Goal: Task Accomplishment & Management: Use online tool/utility

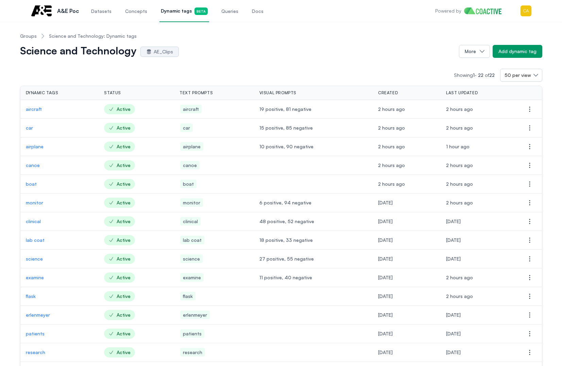
click at [24, 37] on link "Groups" at bounding box center [28, 36] width 17 height 7
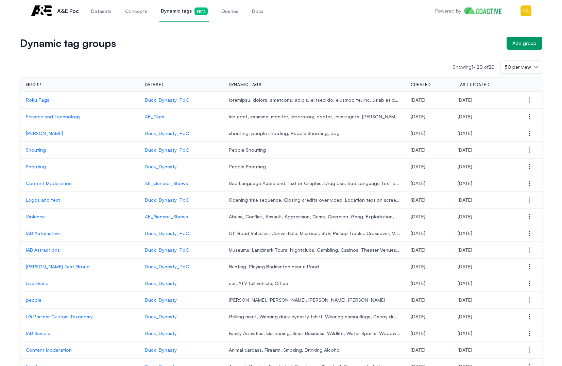
click at [37, 100] on p "Roku Tags" at bounding box center [80, 100] width 108 height 7
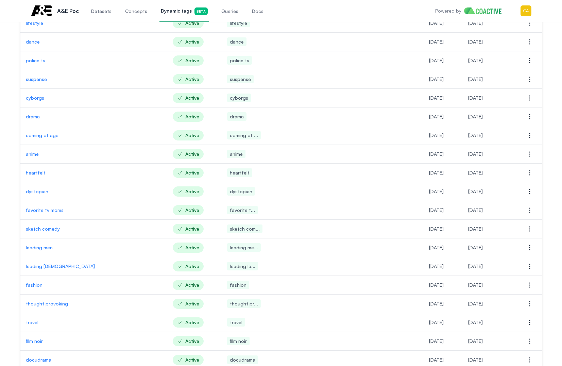
scroll to position [696, 0]
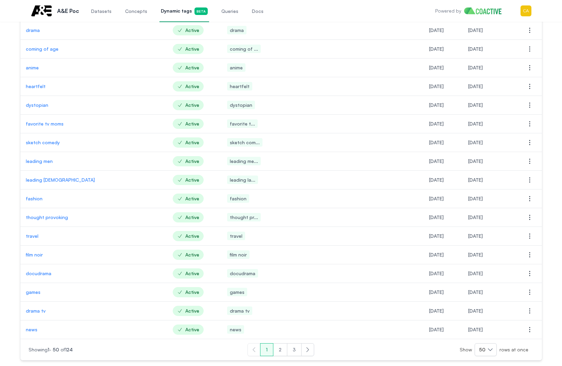
click at [281, 350] on button "2" at bounding box center [280, 349] width 14 height 13
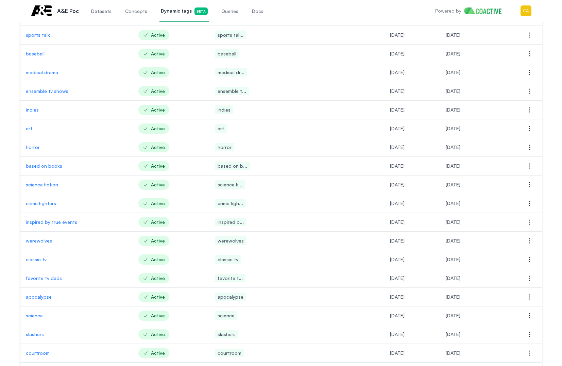
scroll to position [696, 0]
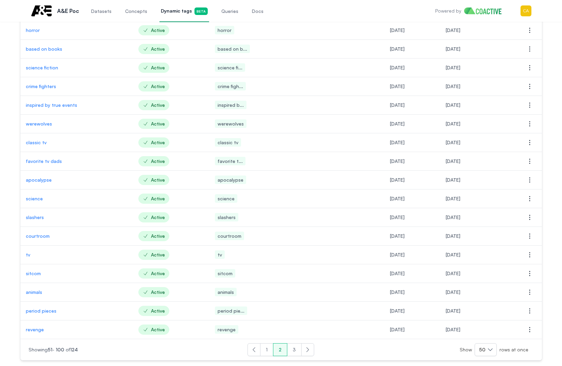
click at [292, 350] on button "3" at bounding box center [294, 349] width 15 height 13
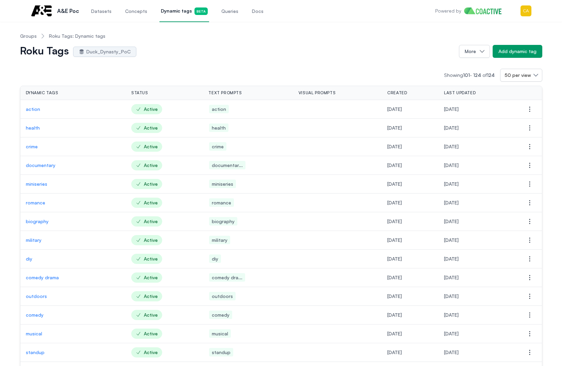
drag, startPoint x: 306, startPoint y: 39, endPoint x: 120, endPoint y: 108, distance: 198.8
click at [304, 38] on nav "Groups Roku Tags: Dynamic tags" at bounding box center [281, 36] width 522 height 18
click at [28, 38] on link "Groups" at bounding box center [28, 36] width 17 height 7
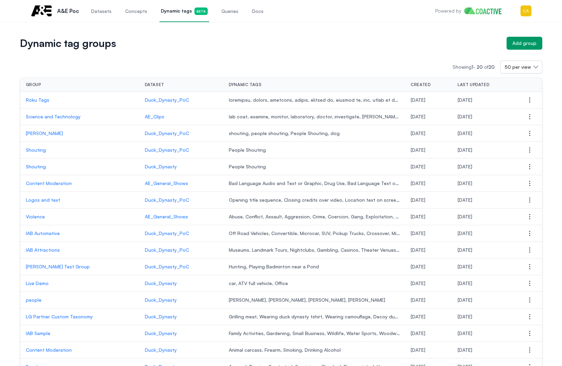
click at [42, 116] on p "Science and Technology" at bounding box center [80, 116] width 108 height 7
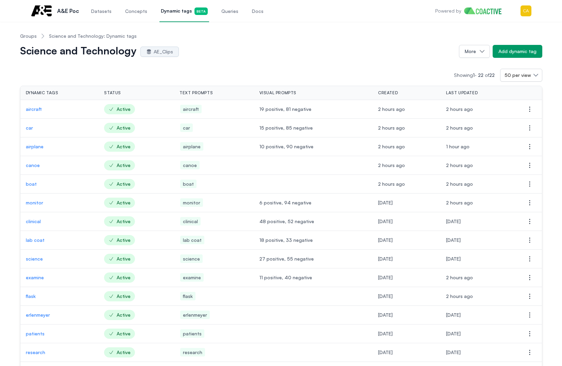
click at [358, 38] on nav "Groups Science and Technology: Dynamic tags" at bounding box center [281, 36] width 522 height 18
click at [28, 132] on td "car" at bounding box center [59, 128] width 79 height 19
click at [23, 128] on td "car" at bounding box center [59, 128] width 79 height 19
click at [31, 129] on p "car" at bounding box center [60, 127] width 68 height 7
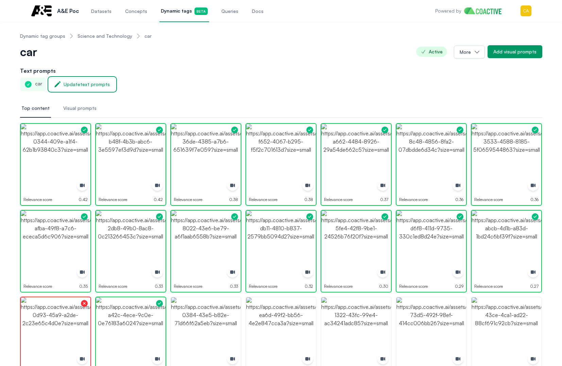
click at [65, 82] on div "Update text prompts" at bounding box center [87, 84] width 46 height 7
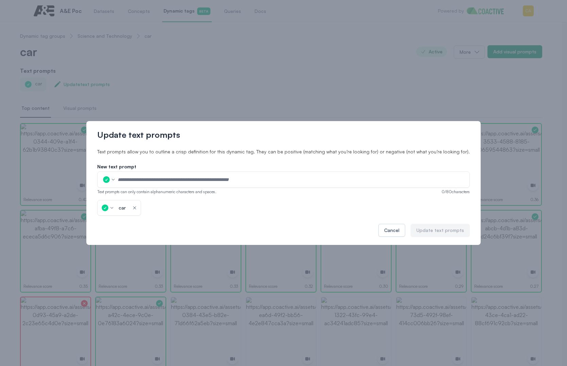
click at [115, 178] on icon "button" at bounding box center [113, 179] width 4 height 4
click at [221, 201] on div "car icon-button" at bounding box center [283, 208] width 373 height 16
click at [115, 178] on icon "button" at bounding box center [113, 179] width 4 height 4
drag, startPoint x: 230, startPoint y: 212, endPoint x: 151, endPoint y: 192, distance: 82.0
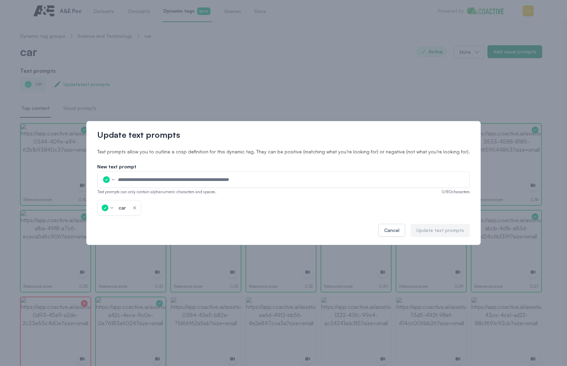
click at [229, 213] on div "car icon-button" at bounding box center [283, 208] width 373 height 16
click at [167, 179] on input "text" at bounding box center [291, 179] width 348 height 10
click at [258, 178] on input "text" at bounding box center [291, 179] width 348 height 10
drag, startPoint x: 286, startPoint y: 178, endPoint x: 152, endPoint y: 179, distance: 134.3
click at [152, 179] on input "text" at bounding box center [291, 179] width 348 height 10
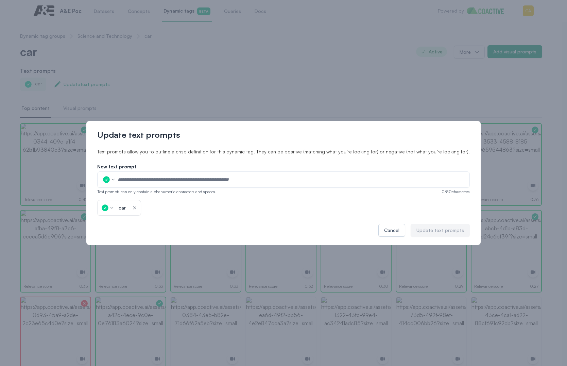
click at [158, 179] on input "text" at bounding box center [291, 179] width 348 height 10
drag, startPoint x: 148, startPoint y: 179, endPoint x: 262, endPoint y: 179, distance: 113.9
click at [262, 179] on input "text" at bounding box center [291, 179] width 348 height 10
type input "*******"
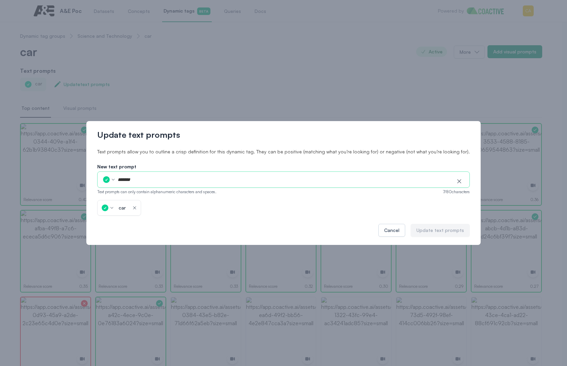
click at [283, 215] on div "car icon-button" at bounding box center [283, 208] width 373 height 16
click at [183, 209] on div "car icon-button" at bounding box center [283, 208] width 373 height 16
click at [180, 178] on input "*******" at bounding box center [284, 179] width 334 height 10
click at [141, 205] on div "car icon-button" at bounding box center [119, 208] width 44 height 16
click at [137, 207] on icon "button" at bounding box center [134, 207] width 5 height 7
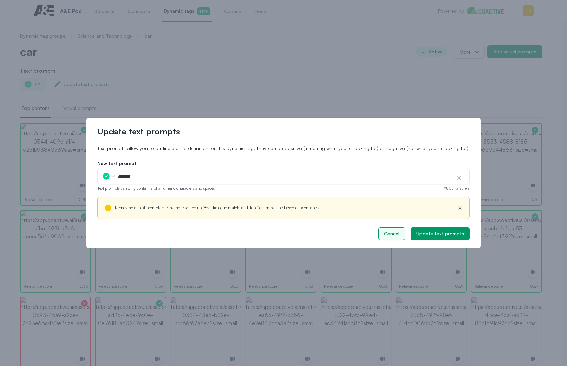
click at [385, 237] on button "Cancel" at bounding box center [391, 233] width 27 height 13
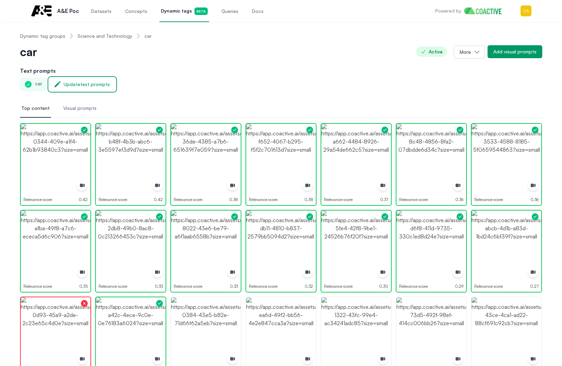
click at [88, 82] on div "Update text prompts" at bounding box center [87, 84] width 46 height 7
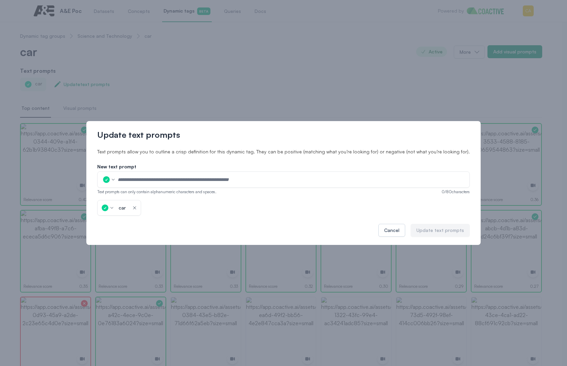
click at [140, 180] on input "text" at bounding box center [291, 179] width 348 height 10
click at [115, 180] on icon "button" at bounding box center [113, 179] width 4 height 4
drag, startPoint x: 130, startPoint y: 191, endPoint x: 137, endPoint y: 191, distance: 6.8
click at [127, 191] on p "Positive" at bounding box center [120, 191] width 13 height 5
click at [150, 179] on input "text" at bounding box center [291, 179] width 348 height 10
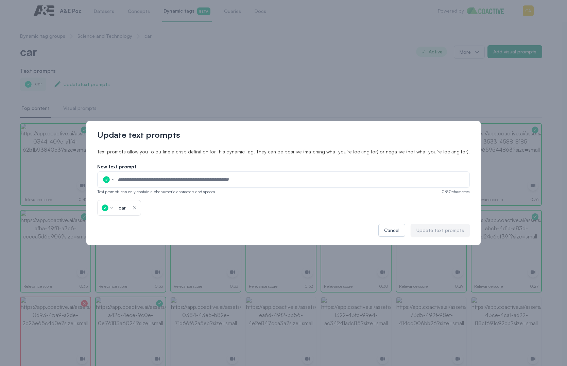
type input "*******"
click at [184, 218] on div "Update text prompts Text prompts allow you to outline a crisp definition for th…" at bounding box center [283, 183] width 394 height 124
drag, startPoint x: 150, startPoint y: 152, endPoint x: 305, endPoint y: 151, distance: 155.3
click at [303, 151] on p "Text prompts allow you to outline a crisp definition for this dynamic tag. They…" at bounding box center [283, 151] width 373 height 7
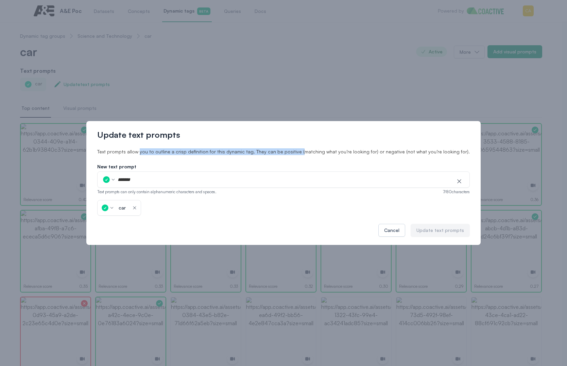
click at [305, 151] on p "Text prompts allow you to outline a crisp definition for this dynamic tag. They…" at bounding box center [283, 151] width 373 height 7
click at [214, 221] on div "Update text prompts Text prompts allow you to outline a crisp definition for th…" at bounding box center [283, 183] width 394 height 124
click at [307, 203] on div "car icon-button" at bounding box center [283, 208] width 373 height 16
click at [157, 179] on input "*******" at bounding box center [284, 179] width 334 height 10
click at [110, 180] on icon "button" at bounding box center [106, 179] width 8 height 8
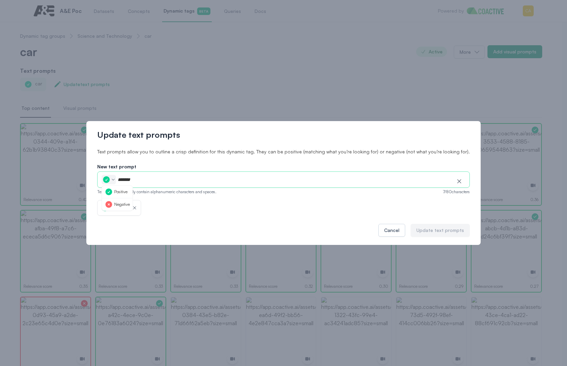
drag, startPoint x: 132, startPoint y: 203, endPoint x: 131, endPoint y: 199, distance: 4.2
click at [130, 203] on p "Negative" at bounding box center [122, 204] width 16 height 5
click at [110, 182] on icon "button" at bounding box center [106, 179] width 8 height 8
click at [127, 190] on p "Positive" at bounding box center [120, 191] width 13 height 5
click at [260, 228] on div "Cancel Update text prompts" at bounding box center [283, 230] width 373 height 13
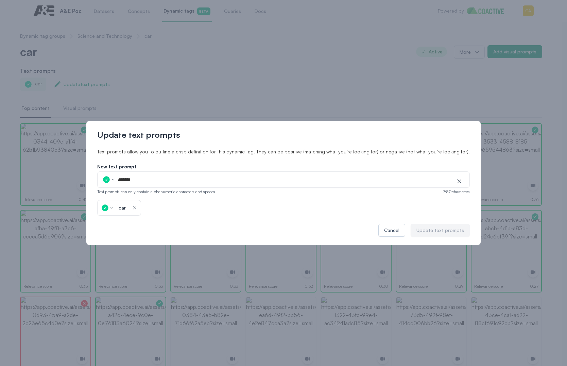
click at [186, 200] on div "New text prompt ******* icon-button Text prompts can only contain alphanumeric …" at bounding box center [283, 189] width 373 height 52
drag, startPoint x: 136, startPoint y: 193, endPoint x: 241, endPoint y: 193, distance: 105.4
click at [241, 193] on div "Text prompts can only contain alphanumeric characters and spaces. 7 / 80 charac…" at bounding box center [283, 191] width 373 height 5
click at [242, 193] on div "Text prompts can only contain alphanumeric characters and spaces. 7 / 80 charac…" at bounding box center [283, 191] width 373 height 5
click at [227, 200] on div "car icon-button" at bounding box center [283, 208] width 373 height 16
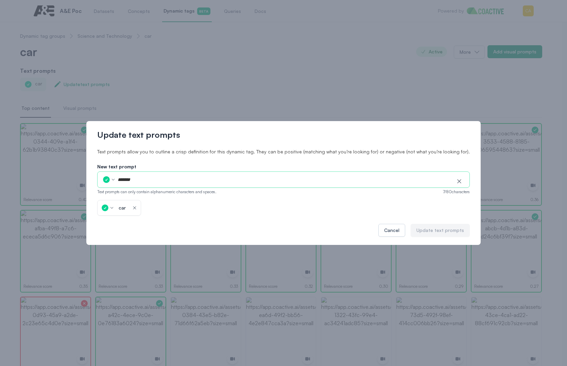
drag, startPoint x: 157, startPoint y: 178, endPoint x: 122, endPoint y: 177, distance: 35.0
click at [122, 177] on div "******* icon-button" at bounding box center [283, 179] width 373 height 16
type input "*"
type input "*******"
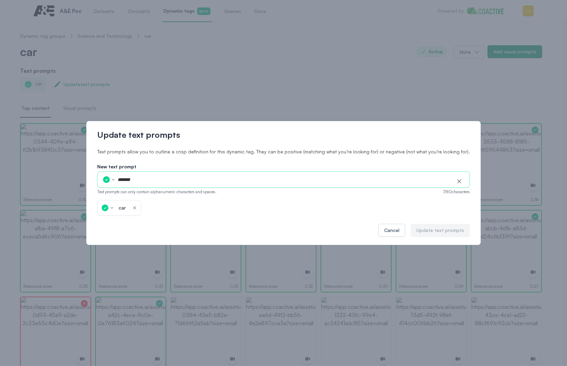
drag, startPoint x: 261, startPoint y: 225, endPoint x: 216, endPoint y: 225, distance: 45.5
click at [260, 225] on div "Cancel Update text prompts" at bounding box center [283, 230] width 373 height 13
click at [126, 208] on div "car" at bounding box center [122, 207] width 7 height 7
click at [127, 208] on div "car *** icon-button" at bounding box center [119, 208] width 44 height 16
click at [109, 208] on icon "button" at bounding box center [105, 208] width 8 height 8
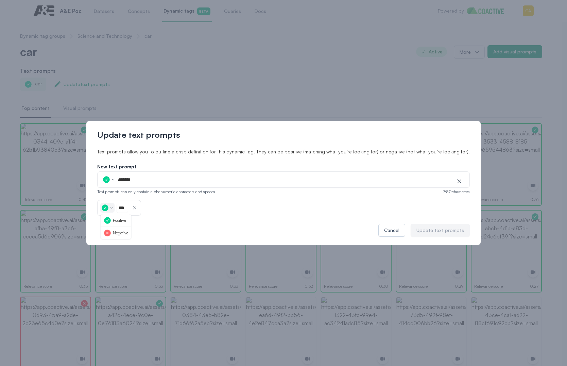
click at [111, 219] on icon "button" at bounding box center [107, 220] width 8 height 8
click at [115, 177] on icon "button" at bounding box center [113, 179] width 4 height 4
click at [127, 191] on p "Positive" at bounding box center [120, 191] width 13 height 5
click at [342, 194] on div "New text prompt ******* icon-button Text prompts can only contain alphanumeric …" at bounding box center [283, 189] width 373 height 52
click at [300, 210] on div "car icon-button" at bounding box center [283, 208] width 373 height 16
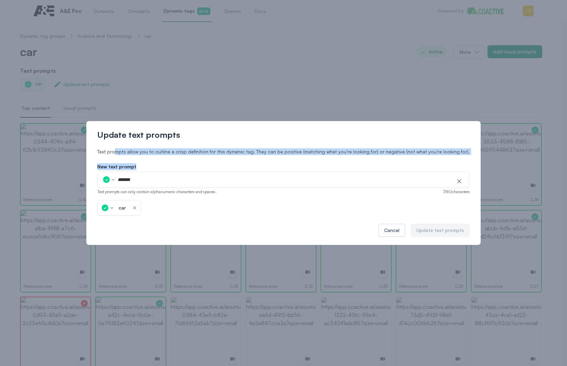
drag, startPoint x: 237, startPoint y: 159, endPoint x: 297, endPoint y: 159, distance: 60.2
click at [294, 159] on div "Text prompts allow you to outline a crisp definition for this dynamic tag. They…" at bounding box center [283, 181] width 373 height 67
click at [297, 159] on div "Text prompts allow you to outline a crisp definition for this dynamic tag. They…" at bounding box center [283, 181] width 373 height 67
click at [281, 156] on div "Text prompts allow you to outline a crisp definition for this dynamic tag. They…" at bounding box center [283, 181] width 373 height 67
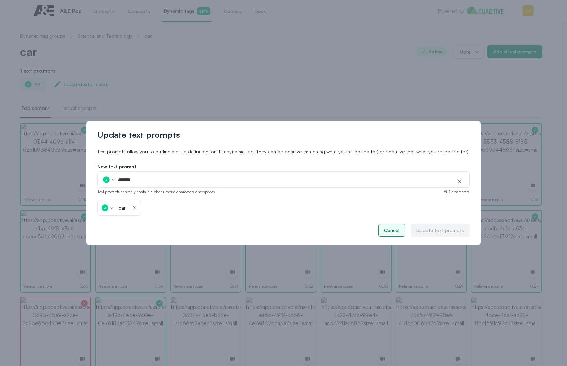
click at [378, 229] on button "Cancel" at bounding box center [391, 230] width 27 height 13
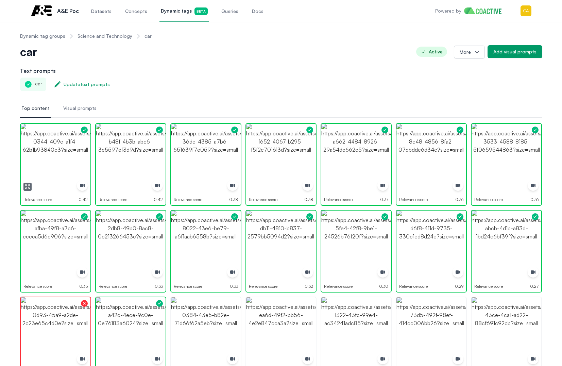
click at [72, 152] on img "button" at bounding box center [56, 159] width 70 height 70
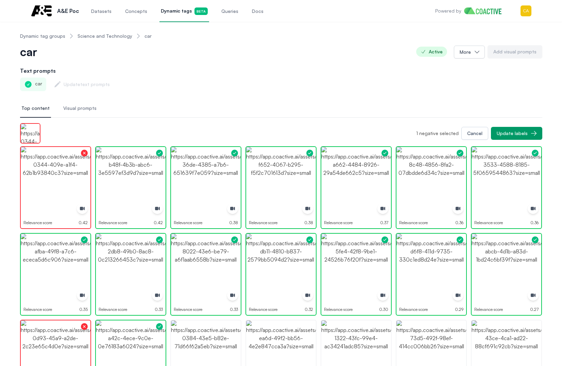
click at [164, 107] on nav "Top content Visual prompts" at bounding box center [281, 108] width 522 height 18
click at [63, 106] on span "Visual prompts" at bounding box center [79, 108] width 33 height 7
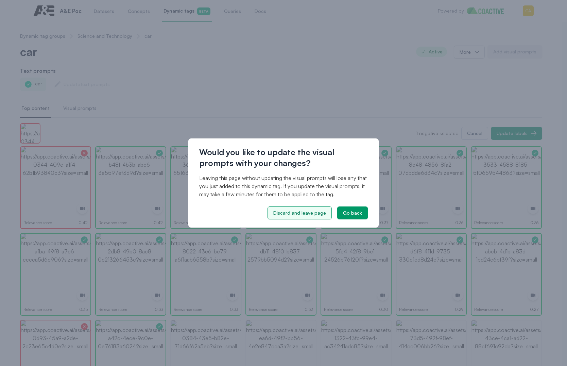
click at [300, 214] on div "Discard and leave page" at bounding box center [299, 212] width 53 height 7
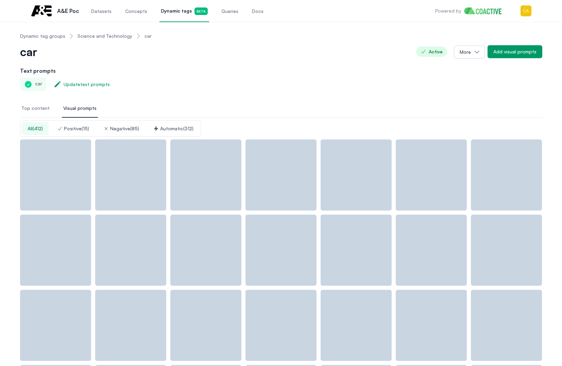
click at [82, 110] on span "Visual prompts" at bounding box center [79, 108] width 33 height 7
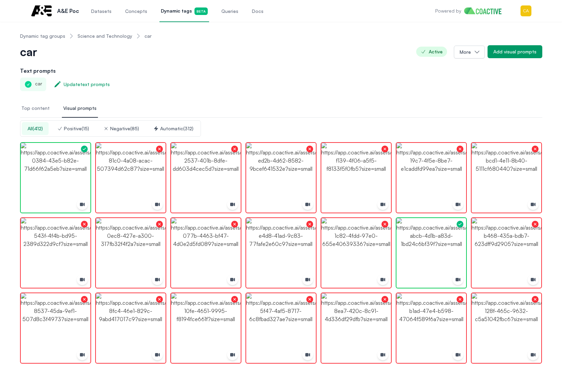
click at [168, 127] on div "Automatic ( 312 )" at bounding box center [173, 128] width 40 height 7
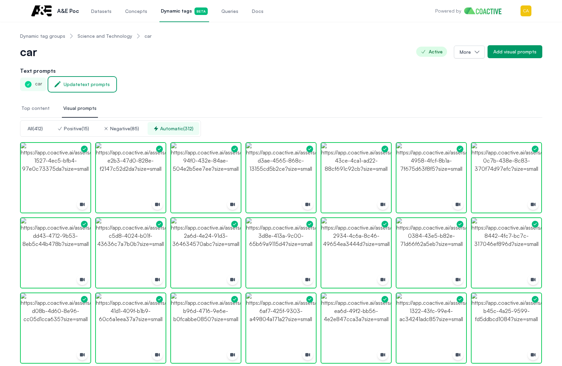
click at [77, 87] on div "Update text prompts" at bounding box center [87, 84] width 46 height 7
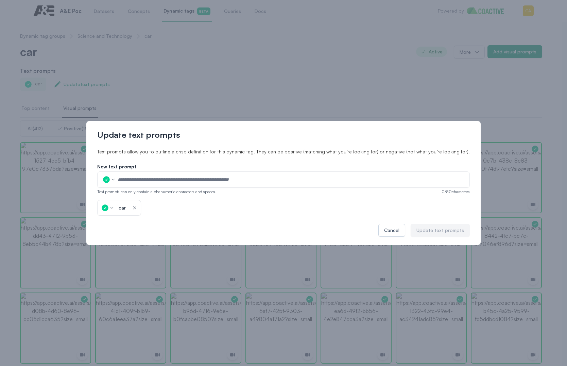
click at [241, 98] on div "Update text prompts Text prompts allow you to outline a crisp definition for th…" at bounding box center [283, 183] width 567 height 366
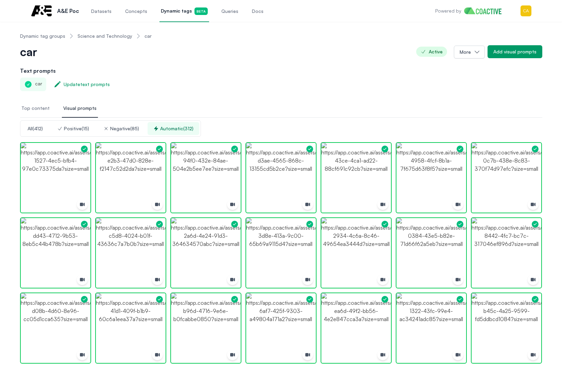
click at [99, 37] on link "Science and Technology" at bounding box center [104, 36] width 55 height 7
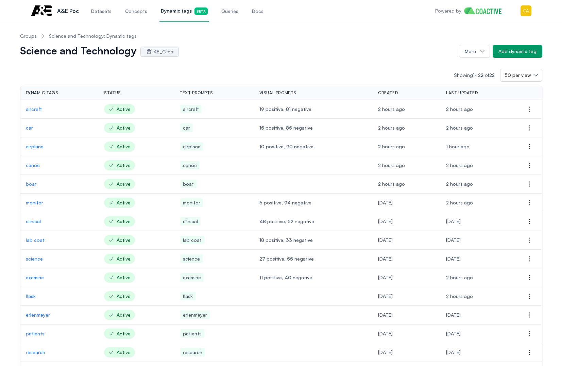
click at [34, 108] on p "aircraft" at bounding box center [60, 109] width 68 height 7
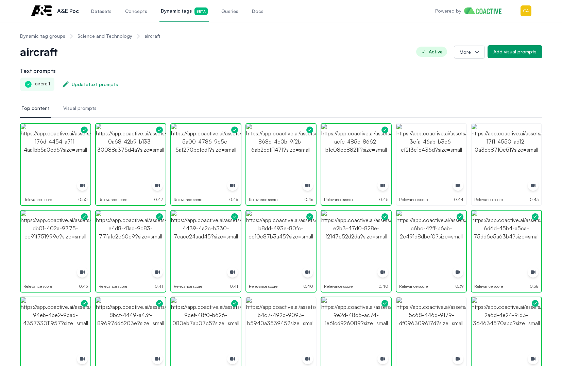
drag, startPoint x: 73, startPoint y: 85, endPoint x: 298, endPoint y: 89, distance: 225.4
click at [179, 63] on div "aircraft Active More Add visual prompts" at bounding box center [281, 56] width 522 height 22
click at [87, 84] on div "Update text prompts" at bounding box center [95, 84] width 46 height 7
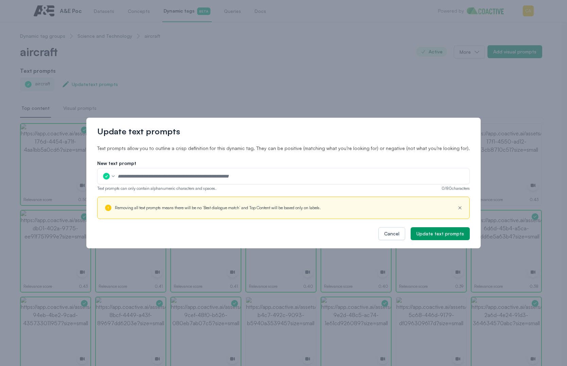
click at [148, 176] on input "text" at bounding box center [291, 176] width 348 height 10
type input "**********"
click at [457, 207] on icon "button" at bounding box center [459, 207] width 5 height 7
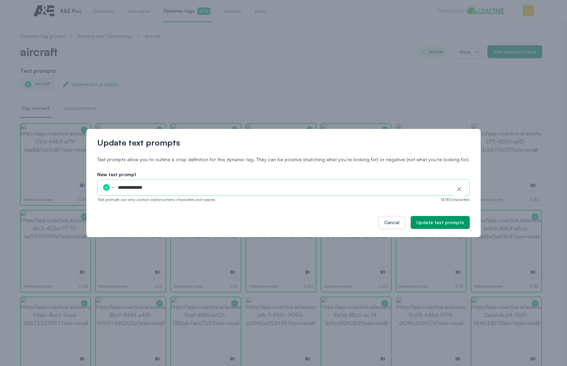
drag, startPoint x: 446, startPoint y: 188, endPoint x: 415, endPoint y: 165, distance: 38.6
click at [456, 189] on icon "button" at bounding box center [459, 189] width 7 height 7
click at [384, 225] on div "Cancel" at bounding box center [391, 222] width 15 height 7
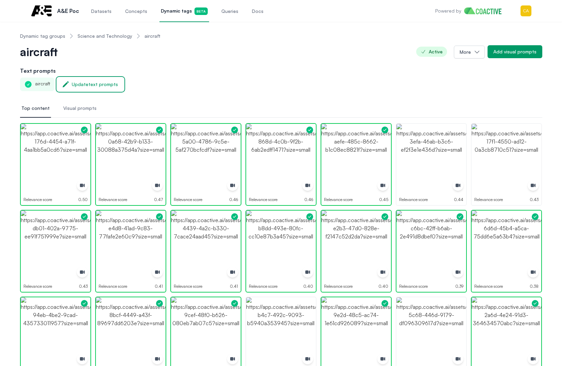
click at [87, 82] on div "Update text prompts" at bounding box center [95, 84] width 46 height 7
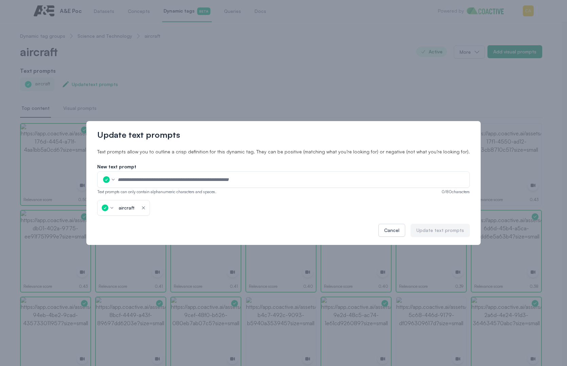
click at [153, 177] on input "text" at bounding box center [291, 179] width 348 height 10
click at [146, 207] on icon "button" at bounding box center [143, 207] width 5 height 7
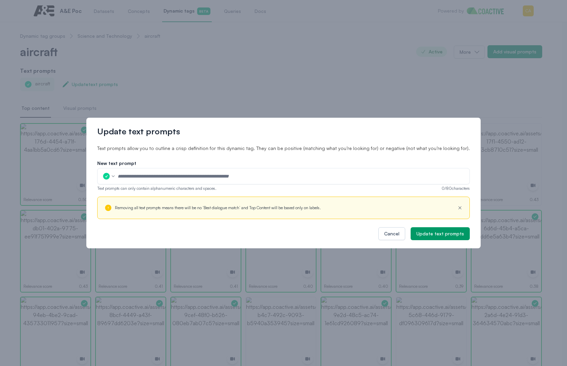
click at [148, 180] on input "text" at bounding box center [291, 176] width 348 height 10
type input "**********"
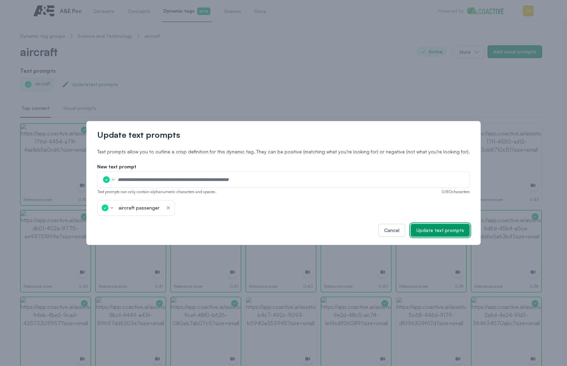
click at [416, 231] on div "Update text prompts" at bounding box center [440, 230] width 48 height 7
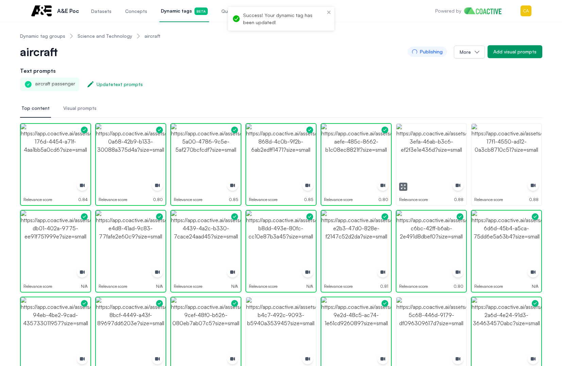
click at [453, 143] on img "button" at bounding box center [431, 159] width 70 height 70
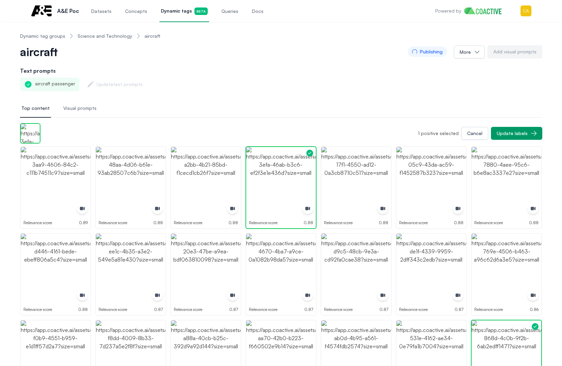
click at [81, 107] on span "Visual prompts" at bounding box center [79, 108] width 33 height 7
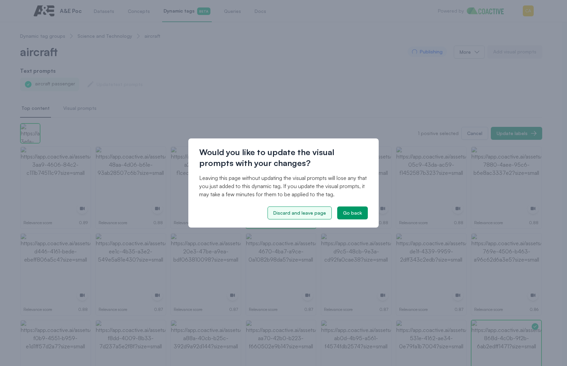
click at [307, 214] on div "Discard and leave page" at bounding box center [299, 212] width 53 height 7
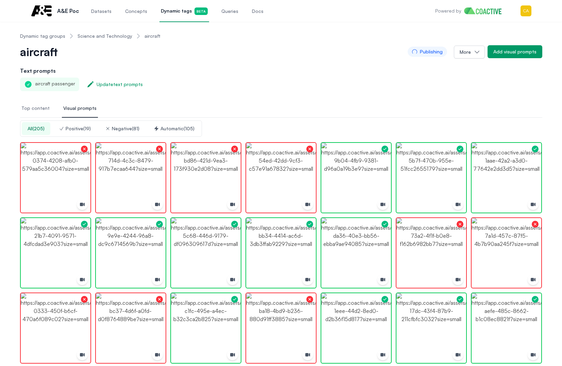
click at [75, 131] on div "Positive ( 19 )" at bounding box center [75, 128] width 32 height 7
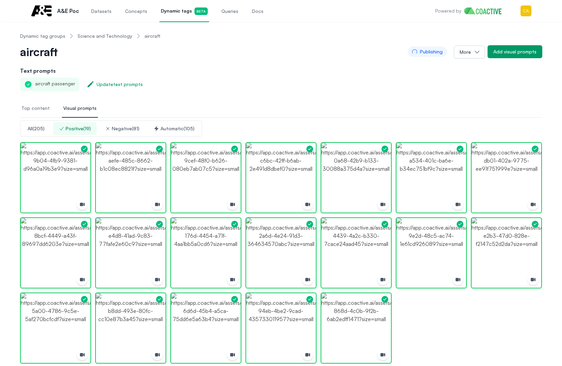
click at [119, 127] on div "Negative ( 81 )" at bounding box center [122, 128] width 34 height 7
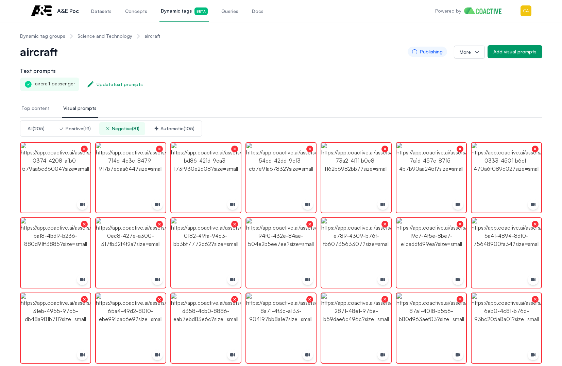
click at [169, 131] on div "Automatic ( 105 )" at bounding box center [174, 128] width 41 height 7
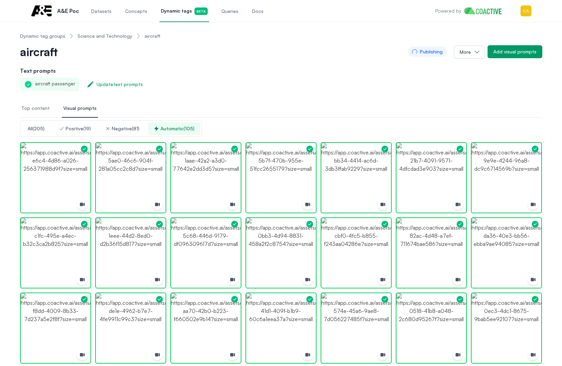
click at [33, 109] on span "Top content" at bounding box center [35, 108] width 28 height 7
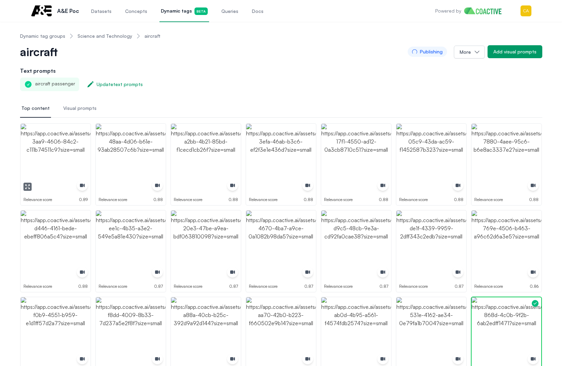
click at [58, 150] on img "button" at bounding box center [56, 159] width 70 height 70
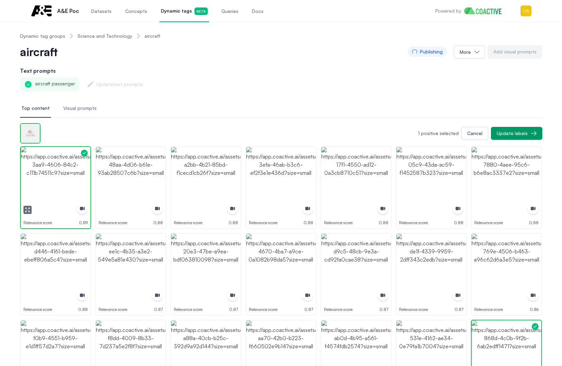
click at [58, 150] on img "button" at bounding box center [56, 182] width 70 height 70
click at [124, 173] on img "button" at bounding box center [131, 182] width 70 height 70
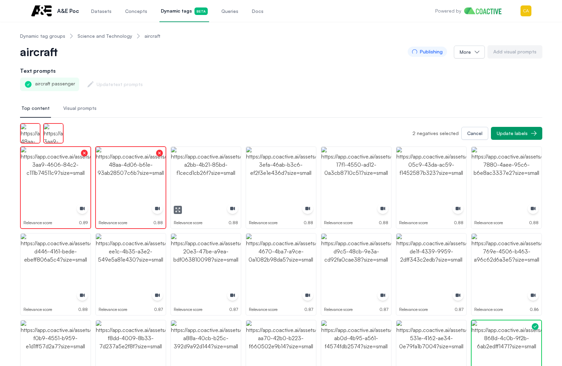
click at [206, 176] on img "button" at bounding box center [206, 182] width 70 height 70
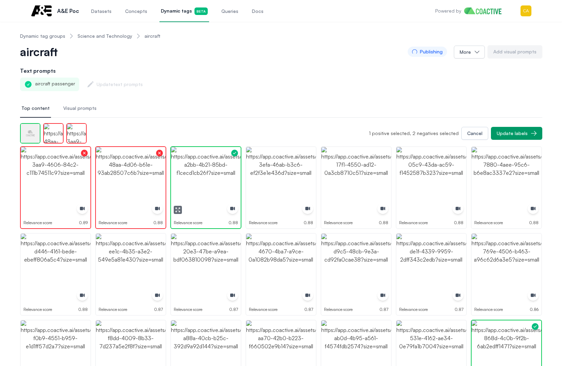
click at [206, 176] on img "button" at bounding box center [206, 182] width 70 height 70
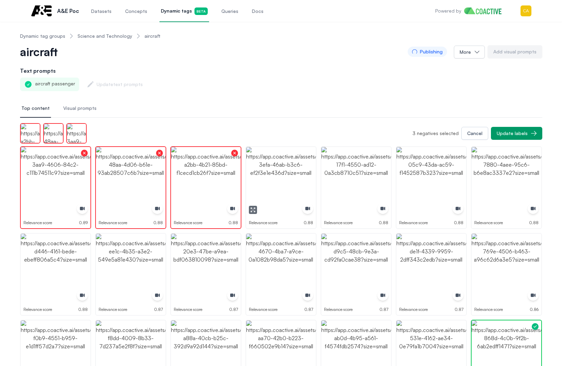
click at [280, 175] on img "button" at bounding box center [281, 182] width 70 height 70
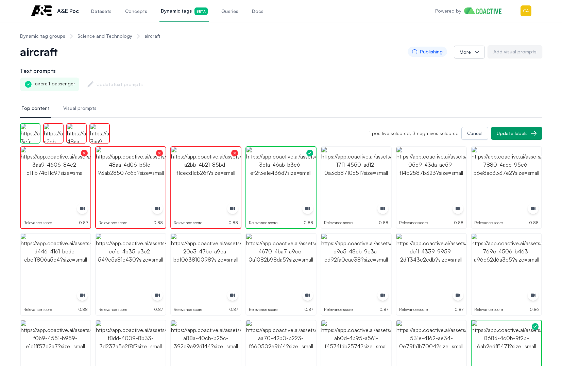
click at [355, 172] on img "button" at bounding box center [356, 182] width 70 height 70
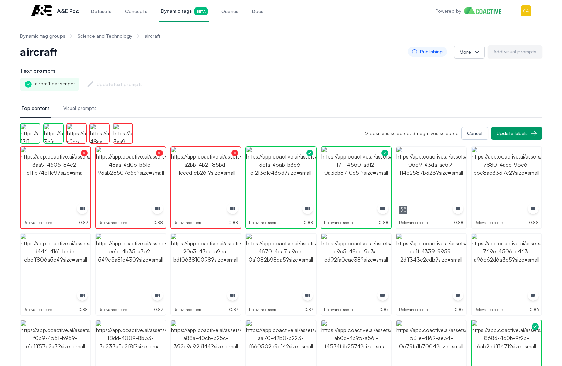
click at [433, 172] on img "button" at bounding box center [431, 182] width 70 height 70
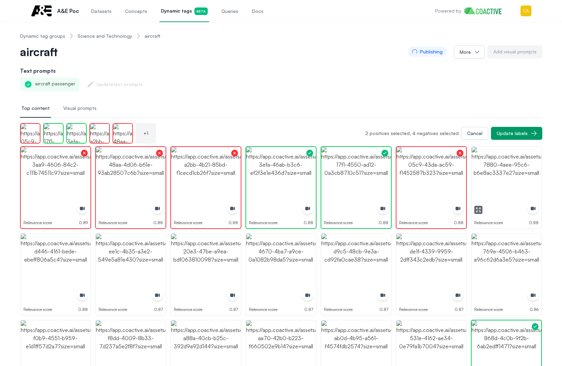
click at [501, 176] on img "button" at bounding box center [506, 182] width 70 height 70
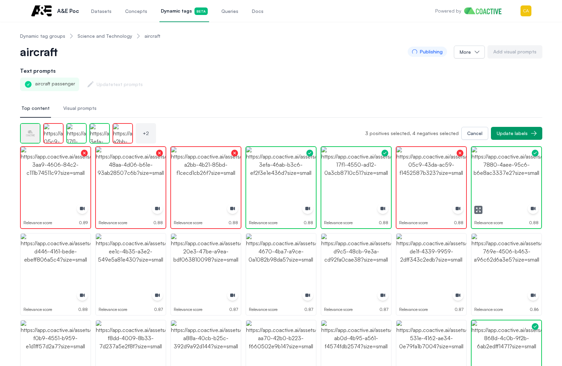
click at [501, 176] on img "button" at bounding box center [506, 182] width 70 height 70
click at [497, 261] on img "button" at bounding box center [506, 269] width 70 height 70
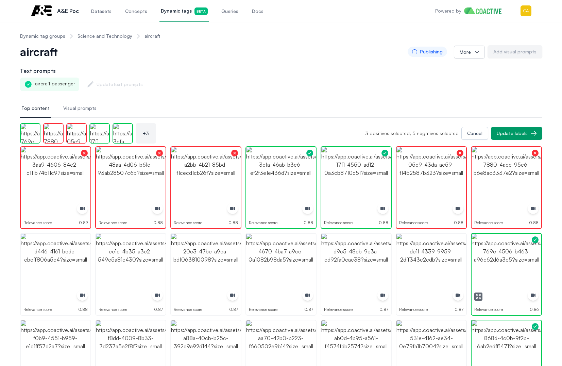
click at [497, 261] on img "button" at bounding box center [506, 269] width 70 height 70
click at [436, 254] on img "button" at bounding box center [431, 269] width 70 height 70
click at [435, 254] on img "button" at bounding box center [431, 269] width 70 height 70
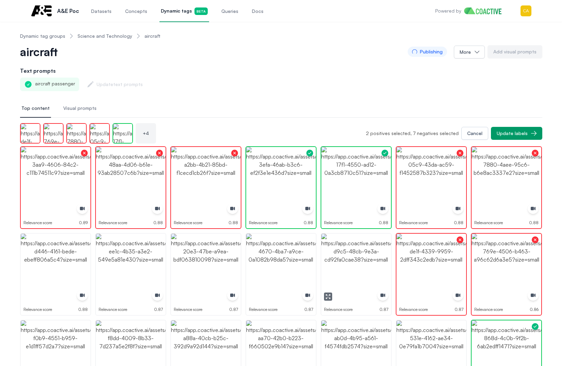
click at [360, 255] on img "button" at bounding box center [356, 269] width 70 height 70
drag, startPoint x: 360, startPoint y: 255, endPoint x: 329, endPoint y: 255, distance: 30.9
click at [360, 255] on img "button" at bounding box center [356, 269] width 70 height 70
click at [276, 258] on img "button" at bounding box center [281, 269] width 70 height 70
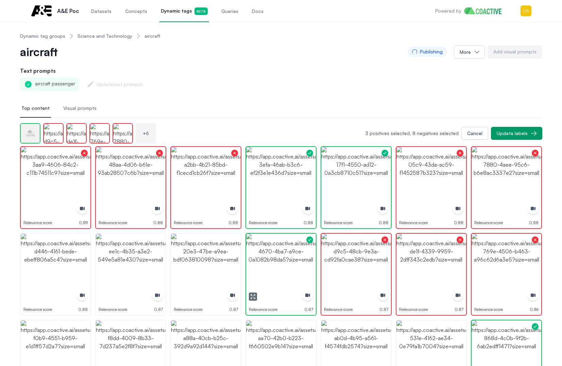
click at [276, 258] on img "button" at bounding box center [281, 269] width 70 height 70
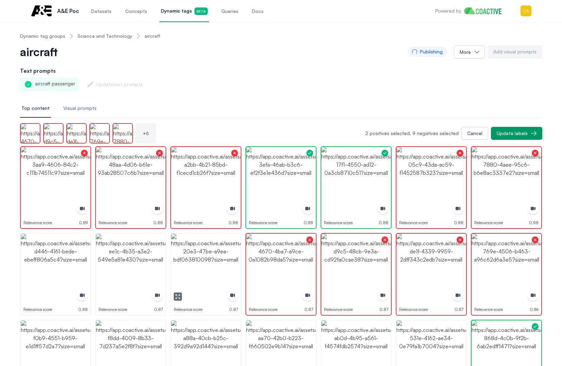
click at [194, 264] on img "button" at bounding box center [206, 269] width 70 height 70
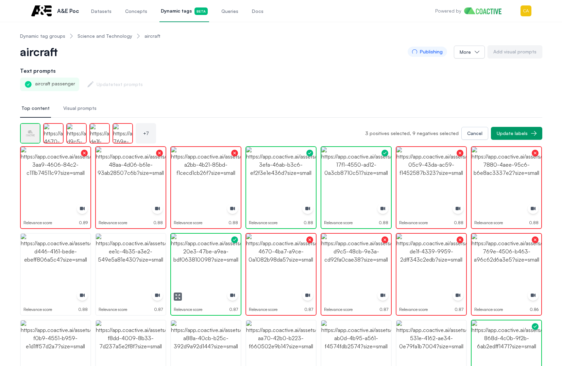
click at [194, 264] on img "button" at bounding box center [206, 269] width 70 height 70
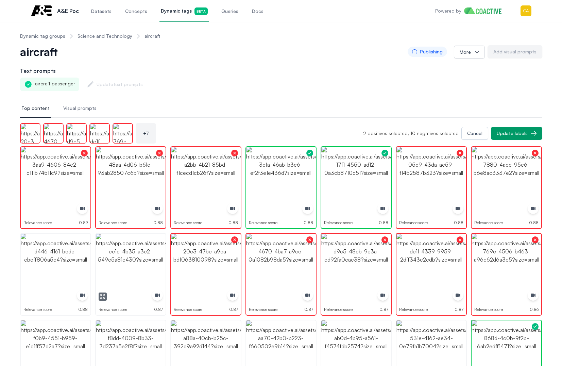
click at [122, 264] on img "button" at bounding box center [131, 269] width 70 height 70
click at [58, 264] on img "button" at bounding box center [56, 269] width 70 height 70
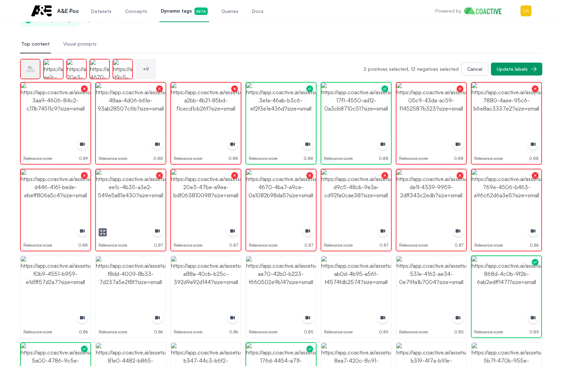
scroll to position [102, 0]
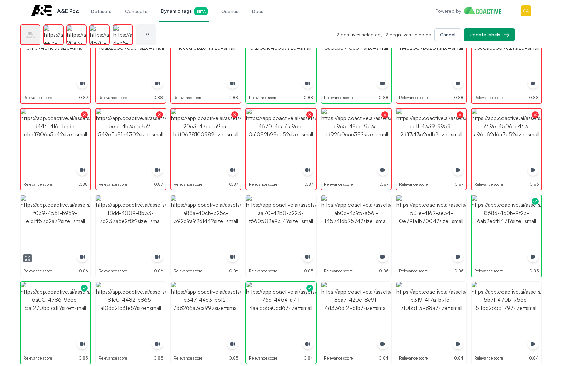
click at [59, 223] on img "button" at bounding box center [56, 230] width 70 height 70
click at [115, 223] on img "button" at bounding box center [131, 230] width 70 height 70
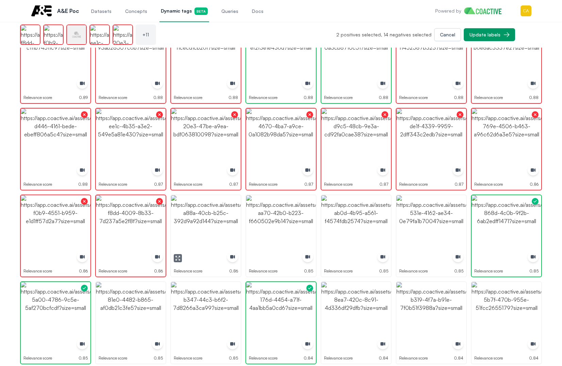
click at [202, 223] on img "button" at bounding box center [206, 230] width 70 height 70
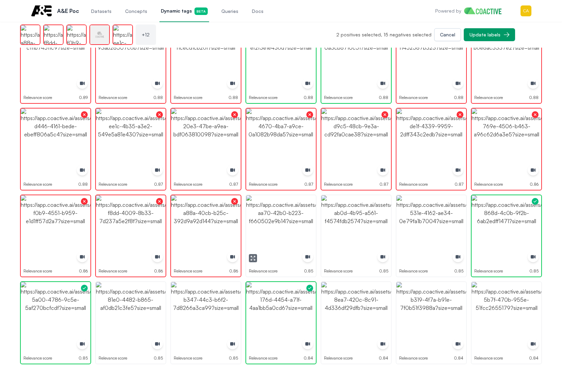
click at [276, 222] on img "button" at bounding box center [281, 230] width 70 height 70
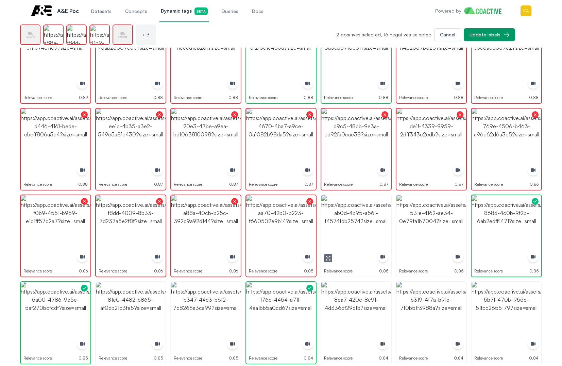
click at [375, 222] on img "button" at bounding box center [356, 230] width 70 height 70
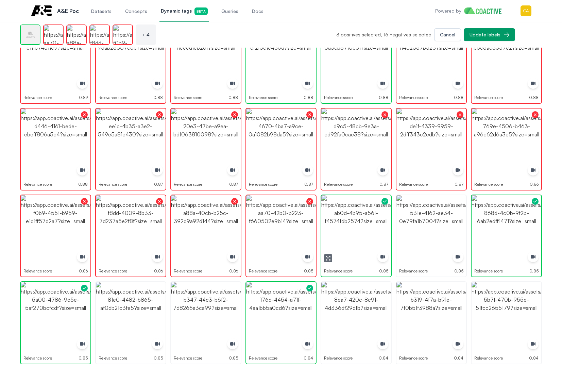
click at [375, 222] on img "button" at bounding box center [356, 230] width 70 height 70
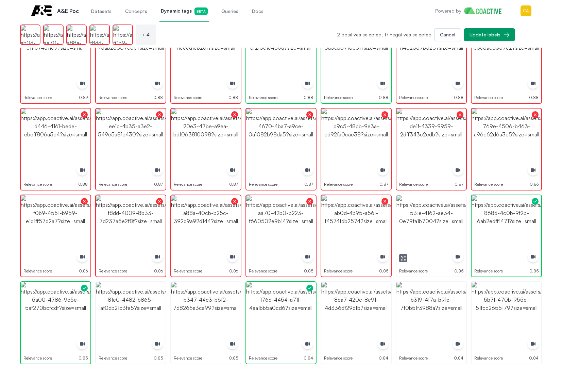
click at [445, 222] on img "button" at bounding box center [431, 230] width 70 height 70
click at [446, 222] on img "button" at bounding box center [431, 230] width 70 height 70
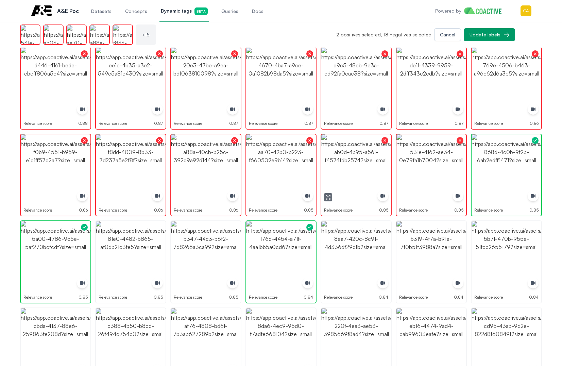
scroll to position [238, 0]
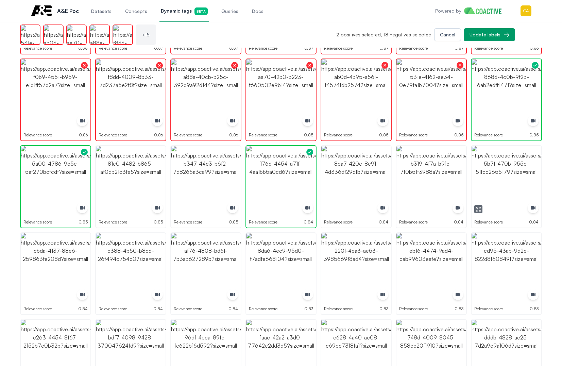
click at [496, 196] on img "button" at bounding box center [506, 181] width 70 height 70
click at [407, 183] on img "button" at bounding box center [431, 181] width 70 height 70
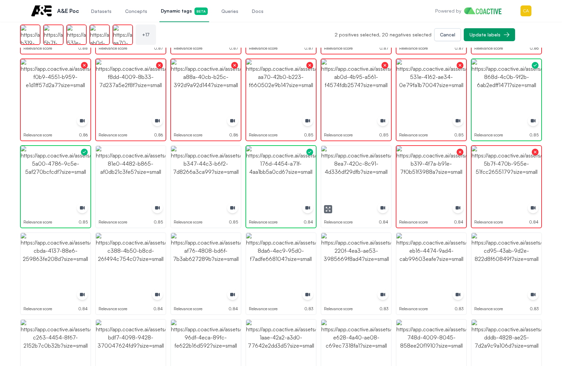
click at [355, 178] on img "button" at bounding box center [356, 181] width 70 height 70
click at [205, 179] on img "button" at bounding box center [206, 181] width 70 height 70
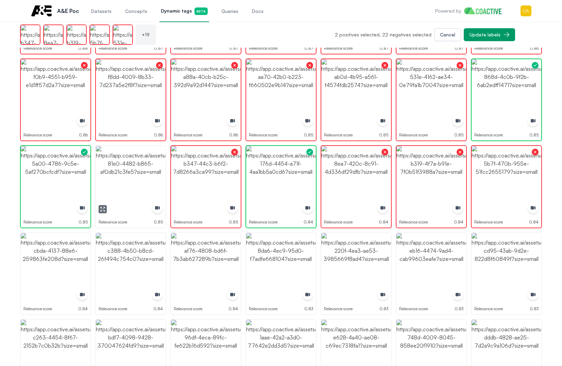
click at [109, 183] on img "button" at bounding box center [131, 181] width 70 height 70
click at [55, 267] on img "button" at bounding box center [56, 268] width 70 height 70
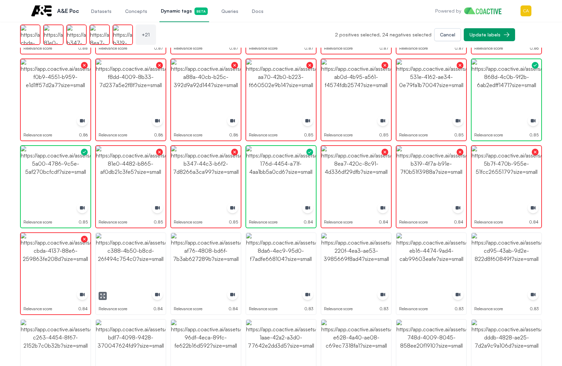
click at [141, 260] on img "button" at bounding box center [131, 268] width 70 height 70
click at [205, 259] on img "button" at bounding box center [206, 268] width 70 height 70
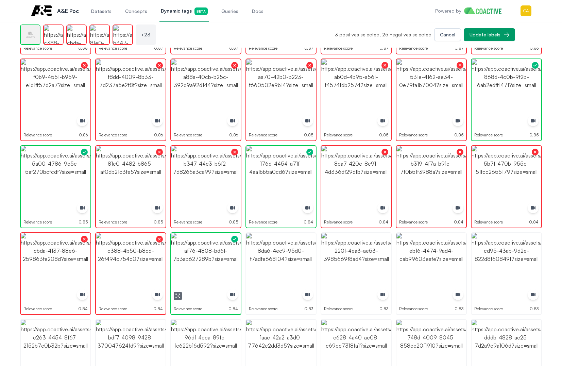
click at [205, 259] on img "button" at bounding box center [206, 268] width 70 height 70
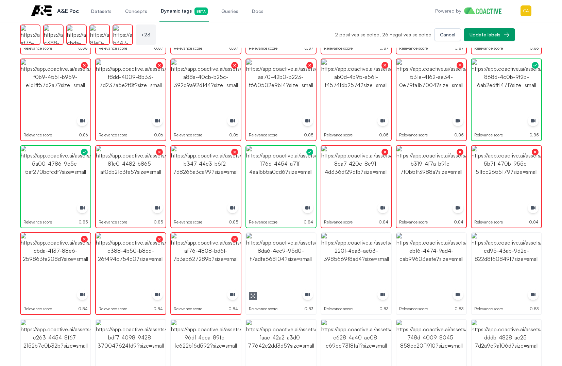
click at [274, 259] on img "button" at bounding box center [281, 268] width 70 height 70
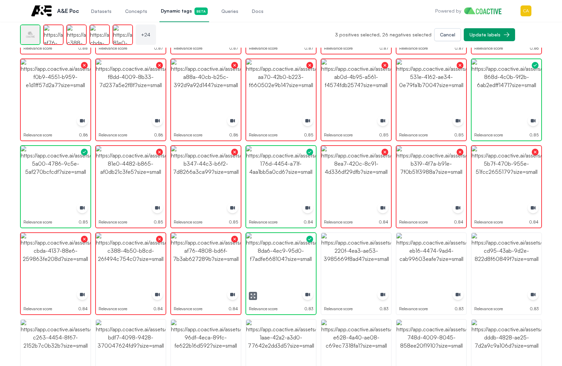
click at [274, 259] on img "button" at bounding box center [281, 268] width 70 height 70
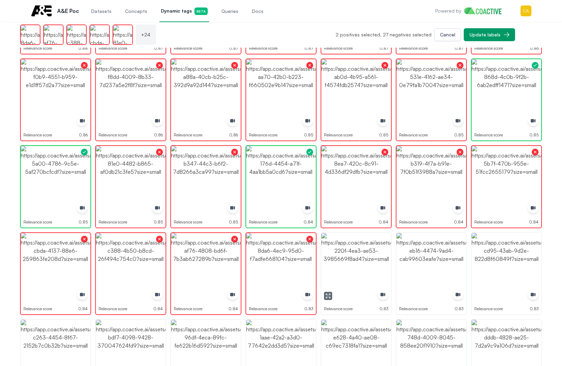
click at [334, 259] on img "button" at bounding box center [356, 268] width 70 height 70
click at [460, 260] on img "button" at bounding box center [431, 268] width 70 height 70
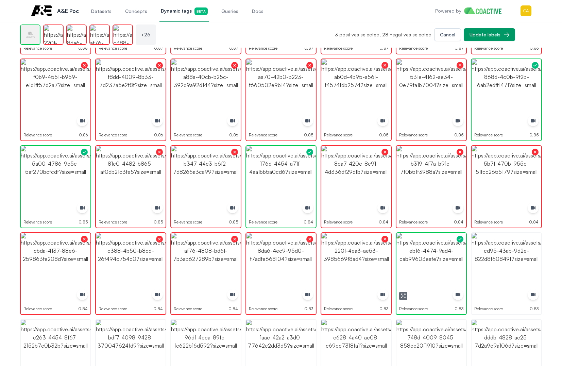
click at [460, 260] on img "button" at bounding box center [431, 268] width 70 height 70
click at [504, 258] on img "button" at bounding box center [506, 268] width 70 height 70
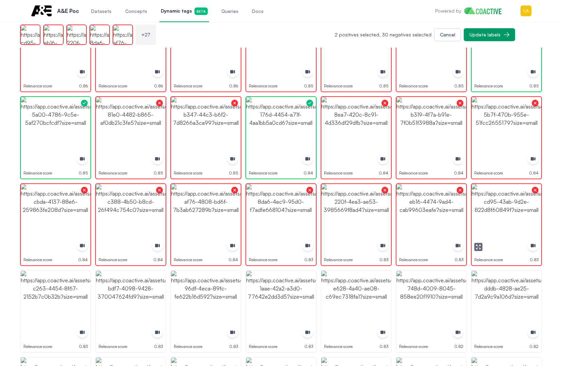
scroll to position [340, 0]
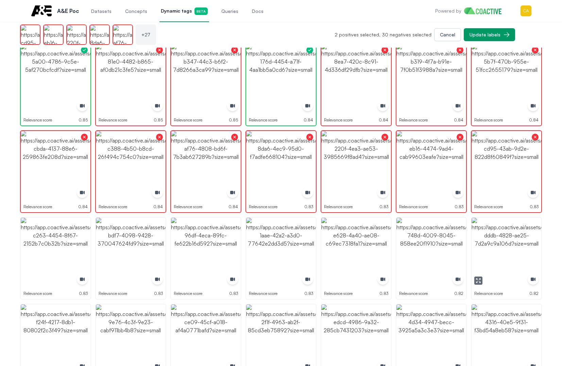
click at [504, 262] on img "button" at bounding box center [506, 253] width 70 height 70
click at [428, 246] on img "button" at bounding box center [431, 253] width 70 height 70
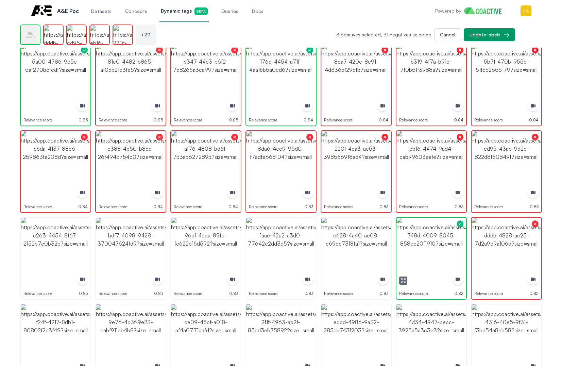
click at [428, 246] on img "button" at bounding box center [431, 253] width 70 height 70
click at [366, 238] on img "button" at bounding box center [356, 253] width 70 height 70
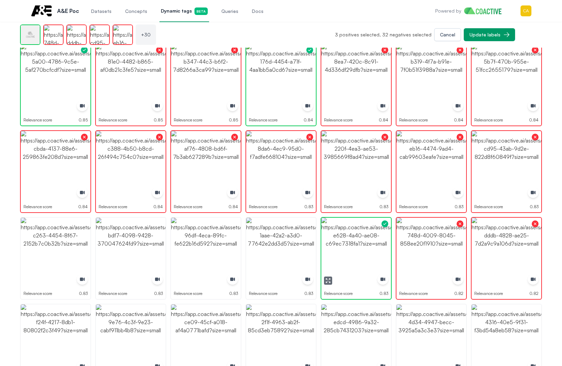
click at [366, 238] on img "button" at bounding box center [356, 253] width 70 height 70
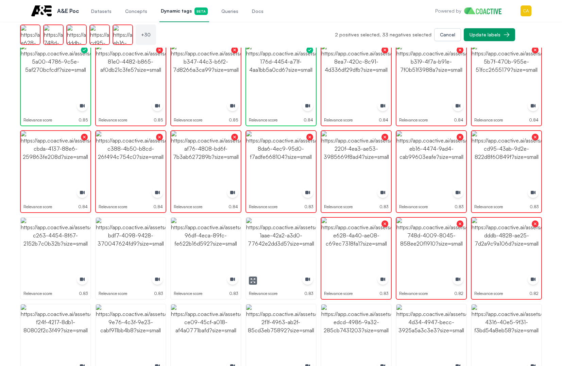
click at [298, 239] on img "button" at bounding box center [281, 253] width 70 height 70
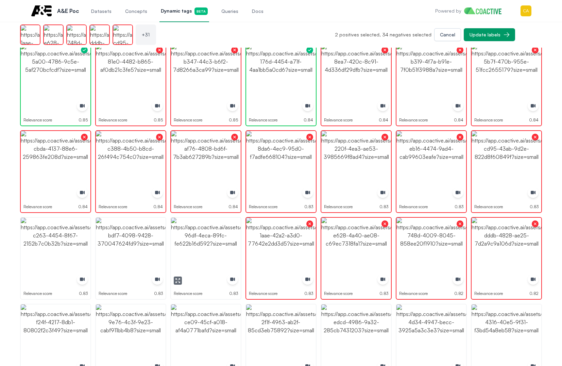
click at [207, 239] on img "button" at bounding box center [206, 253] width 70 height 70
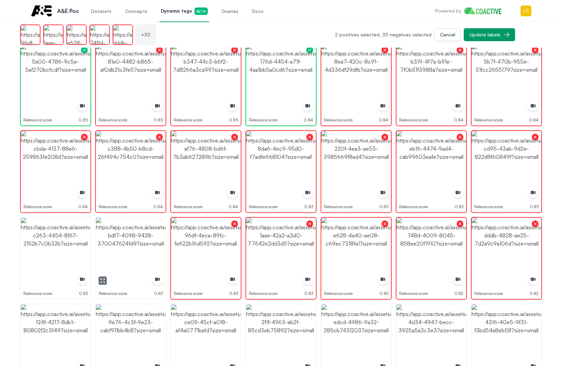
click at [122, 240] on img "button" at bounding box center [131, 253] width 70 height 70
click at [25, 242] on img "button" at bounding box center [56, 253] width 70 height 70
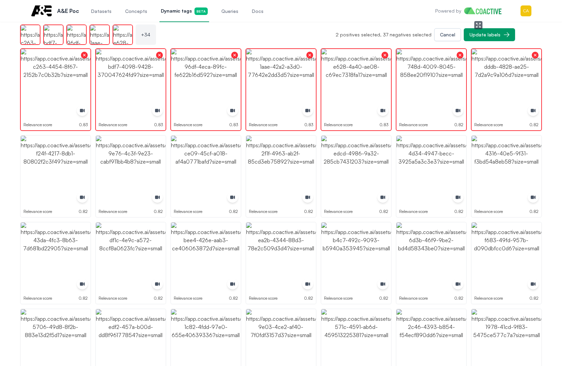
scroll to position [442, 0]
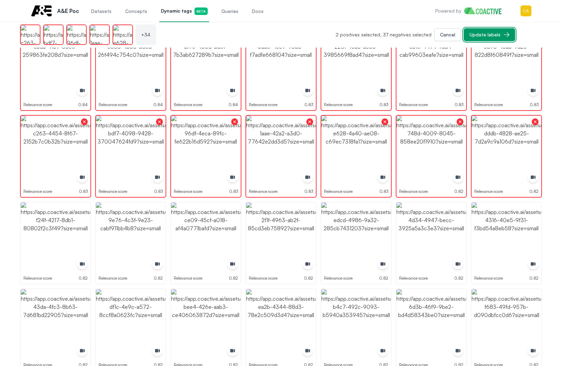
click at [474, 37] on div "Update labels" at bounding box center [484, 34] width 31 height 7
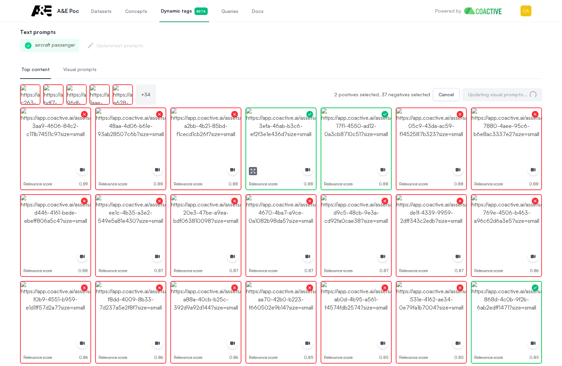
scroll to position [0, 0]
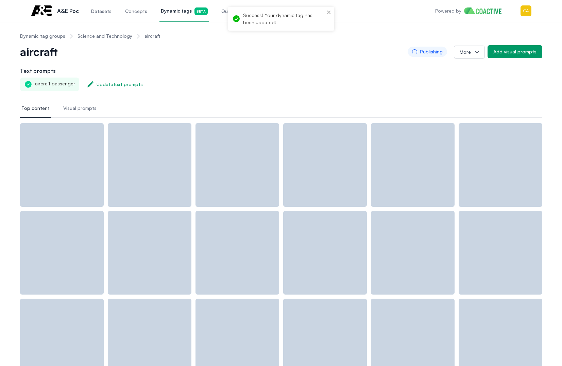
click at [226, 77] on div "Text prompts aircraft passenger Update text prompts" at bounding box center [281, 79] width 522 height 24
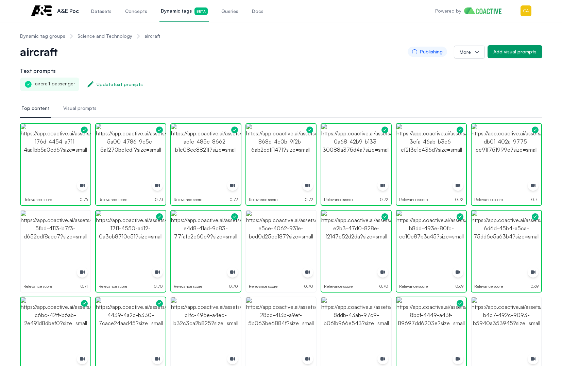
click at [97, 35] on link "Science and Technology" at bounding box center [104, 36] width 55 height 7
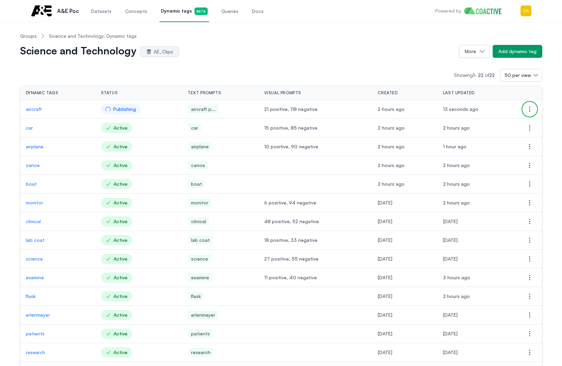
click at [528, 111] on icon "button" at bounding box center [529, 109] width 8 height 8
click at [345, 50] on div "Science and Technology AE_Clips" at bounding box center [236, 51] width 433 height 11
click at [294, 57] on div "Science and Technology AE_Clips More Add dynamic tag" at bounding box center [281, 51] width 522 height 13
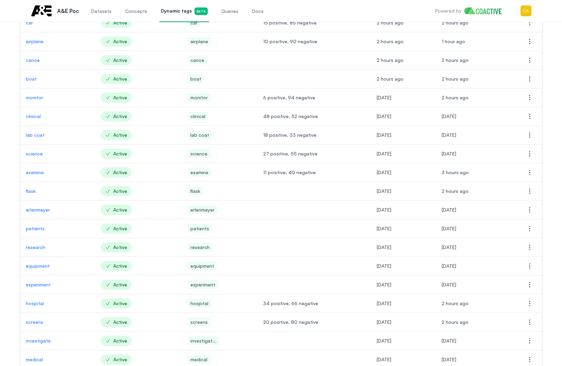
scroll to position [36, 0]
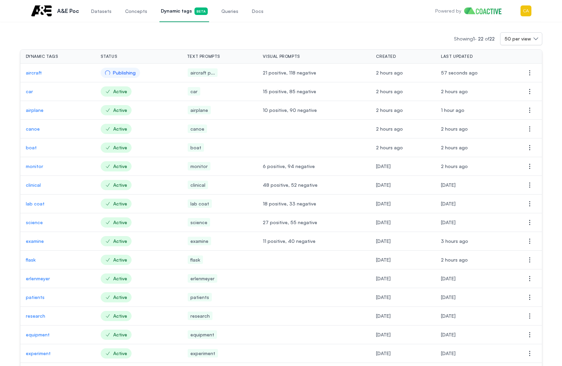
click at [31, 130] on p "canoe" at bounding box center [58, 128] width 64 height 7
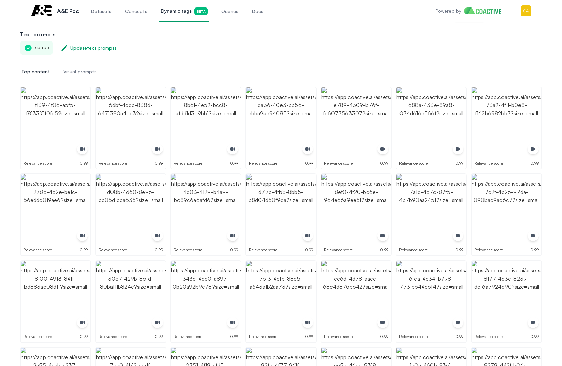
drag, startPoint x: 105, startPoint y: 13, endPoint x: 126, endPoint y: 13, distance: 21.4
click at [105, 13] on span "Datasets" at bounding box center [101, 11] width 20 height 7
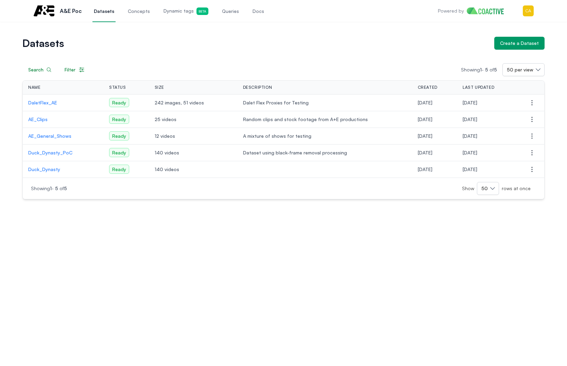
click at [55, 119] on p "AE_Clips" at bounding box center [63, 119] width 70 height 7
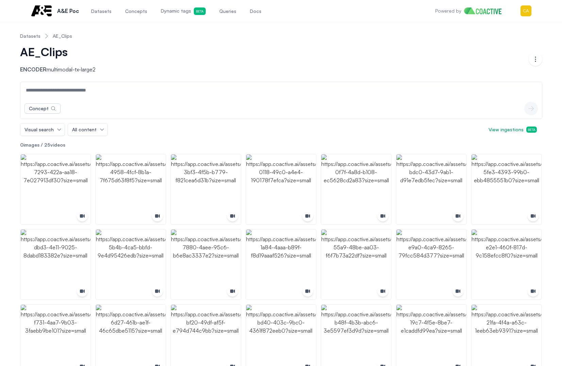
click at [87, 90] on input at bounding box center [281, 90] width 519 height 16
type input "*****"
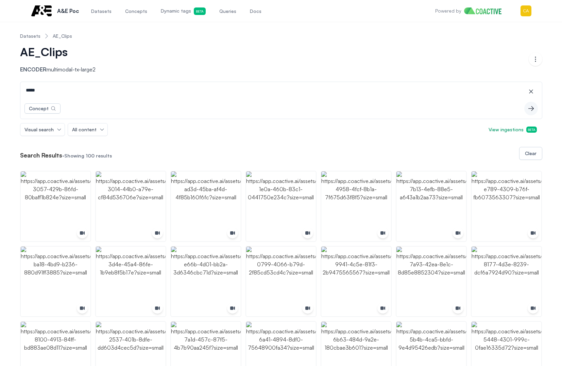
drag, startPoint x: 296, startPoint y: 96, endPoint x: 83, endPoint y: 194, distance: 234.8
click at [296, 96] on input "*****" at bounding box center [281, 90] width 519 height 16
click at [63, 202] on img "button" at bounding box center [56, 206] width 70 height 70
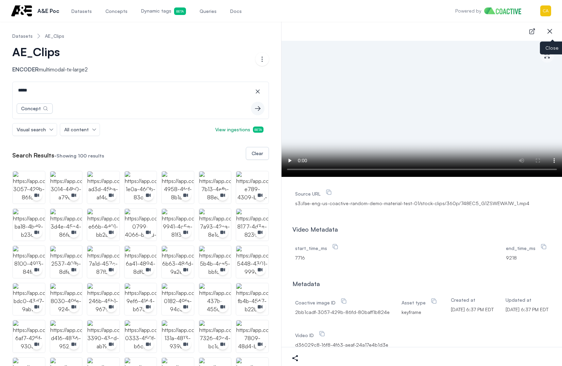
click at [552, 33] on icon "button" at bounding box center [550, 31] width 8 height 8
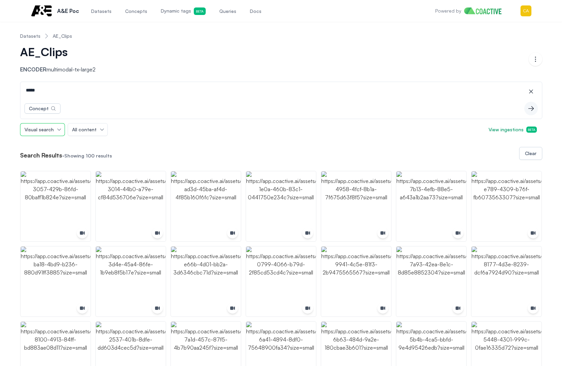
click at [55, 132] on button "Visual search" at bounding box center [42, 129] width 44 height 12
click at [536, 59] on icon "button" at bounding box center [535, 59] width 8 height 8
click at [340, 47] on div "AE_Clips Encoder multimodal-tx-large2" at bounding box center [274, 59] width 508 height 29
click at [49, 195] on img "button" at bounding box center [56, 206] width 70 height 70
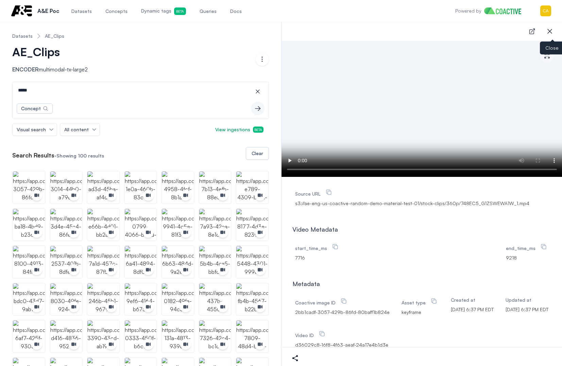
click at [554, 28] on button "close-sidebar" at bounding box center [550, 31] width 14 height 14
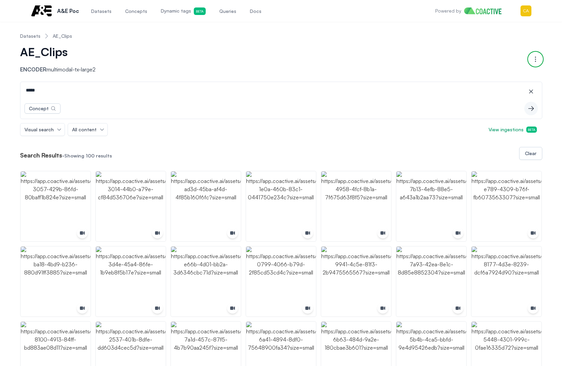
click at [535, 61] on icon "button" at bounding box center [535, 59] width 1 height 5
click at [348, 125] on div "Visual search All content View ingestions Beta" at bounding box center [281, 129] width 522 height 13
click at [536, 58] on icon "button" at bounding box center [535, 59] width 8 height 8
click at [194, 133] on div "Visual search All content View ingestions Beta" at bounding box center [281, 129] width 522 height 13
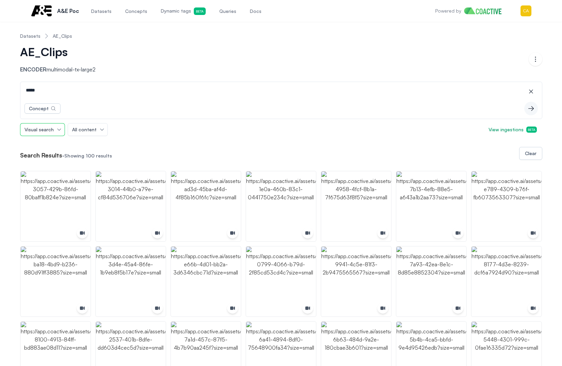
click at [47, 132] on span "Visual search" at bounding box center [38, 129] width 29 height 7
drag, startPoint x: 47, startPoint y: 132, endPoint x: 84, endPoint y: 134, distance: 37.5
click at [47, 132] on span "Visual search" at bounding box center [38, 129] width 29 height 7
click at [92, 134] on button "All content" at bounding box center [87, 129] width 39 height 12
click at [92, 132] on span "All content" at bounding box center [84, 129] width 24 height 7
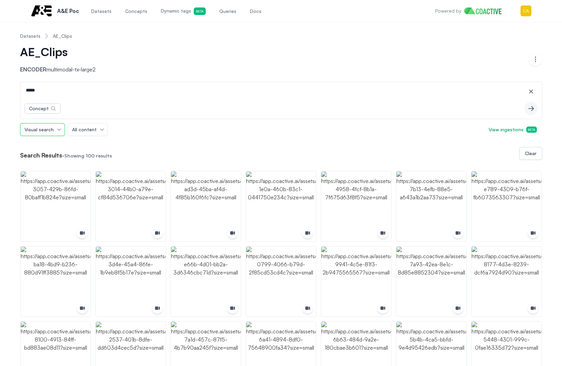
click at [46, 131] on span "Visual search" at bounding box center [38, 129] width 29 height 7
click at [48, 131] on span "Visual search" at bounding box center [38, 129] width 29 height 7
click at [56, 68] on p "Encoder multimodal-tx-large2" at bounding box center [57, 69] width 75 height 8
click at [137, 68] on div "AE_Clips Encoder multimodal-tx-large2" at bounding box center [274, 59] width 508 height 29
click at [51, 107] on icon "button" at bounding box center [53, 108] width 5 height 5
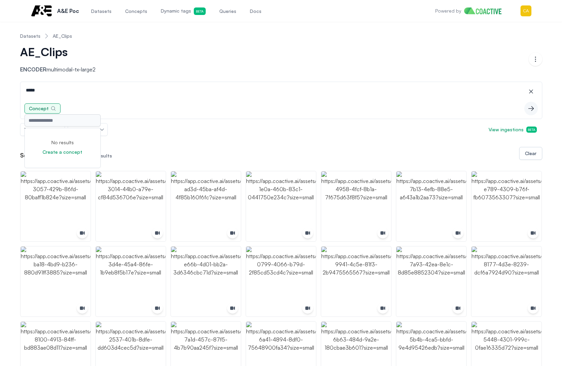
click at [51, 107] on icon "button" at bounding box center [53, 108] width 5 height 5
click at [216, 99] on div "Concept icon-button" at bounding box center [280, 108] width 521 height 20
click at [169, 12] on span "Dynamic tags Beta" at bounding box center [183, 10] width 45 height 7
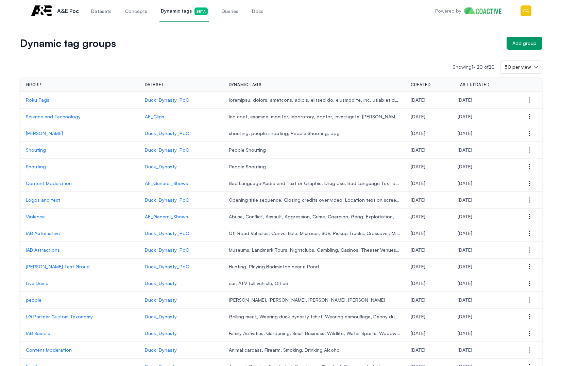
click at [48, 117] on p "Science and Technology" at bounding box center [80, 116] width 108 height 7
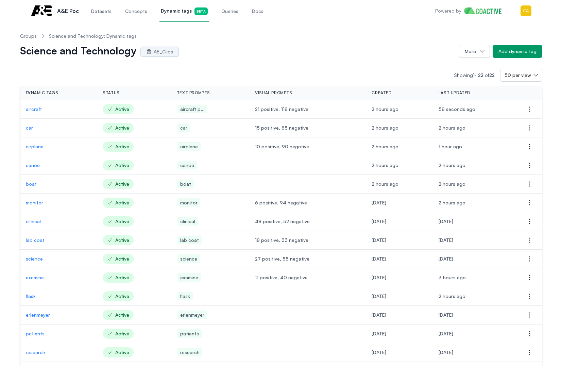
click at [459, 53] on div "Science and Technology AE_Clips More Add dynamic tag" at bounding box center [281, 51] width 522 height 13
click at [466, 50] on button "More" at bounding box center [474, 51] width 31 height 13
click at [330, 44] on nav "Groups Science and Technology: Dynamic tags" at bounding box center [281, 36] width 522 height 18
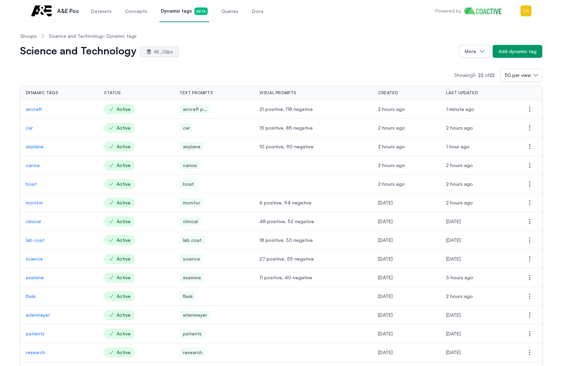
click at [33, 167] on p "canoe" at bounding box center [60, 165] width 68 height 7
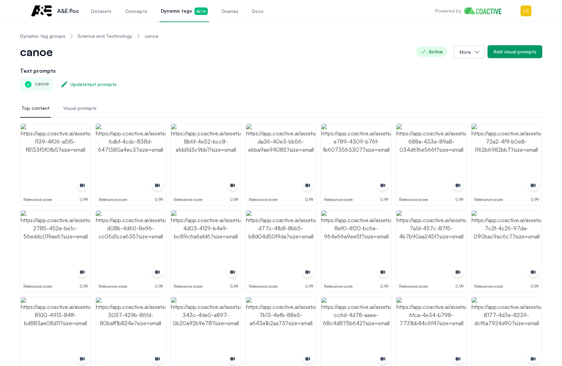
click at [435, 54] on span "Active" at bounding box center [431, 52] width 31 height 10
click at [493, 51] on button "Add visual prompts" at bounding box center [514, 51] width 55 height 13
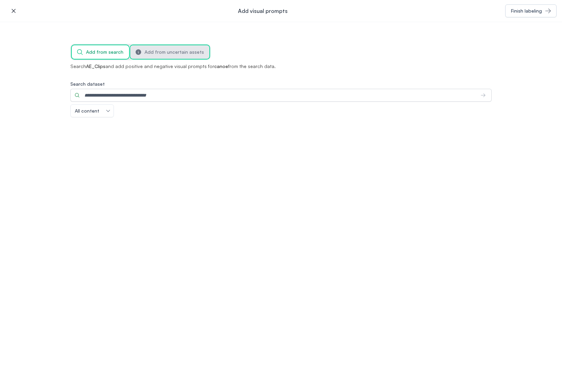
click at [186, 55] on button "Add from uncertain assets" at bounding box center [169, 52] width 79 height 14
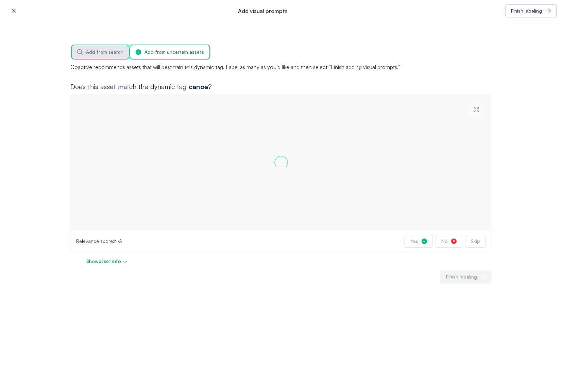
click at [106, 57] on button "Add from search" at bounding box center [100, 52] width 57 height 14
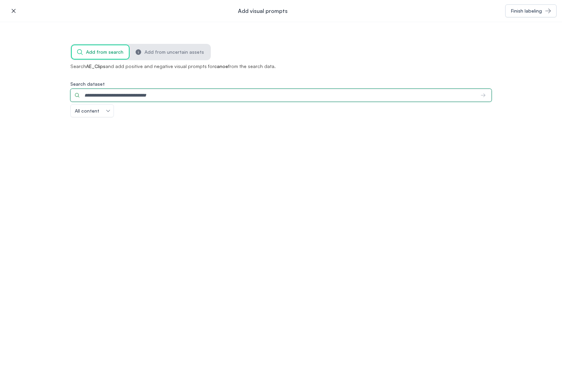
click at [105, 94] on input "Search dataset" at bounding box center [272, 95] width 405 height 13
type input "*****"
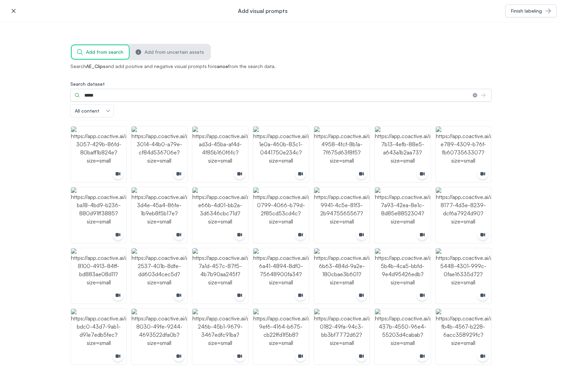
click at [83, 140] on img "button" at bounding box center [98, 153] width 55 height 55
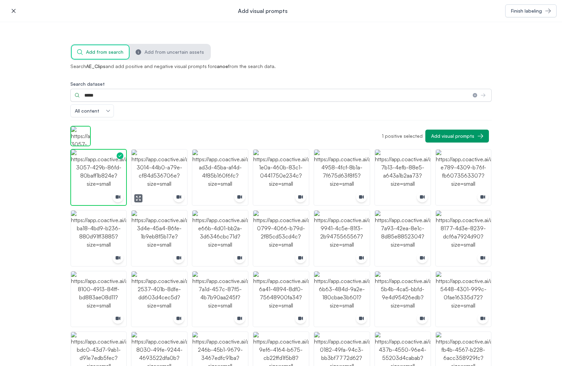
click at [158, 177] on img "button" at bounding box center [159, 177] width 55 height 55
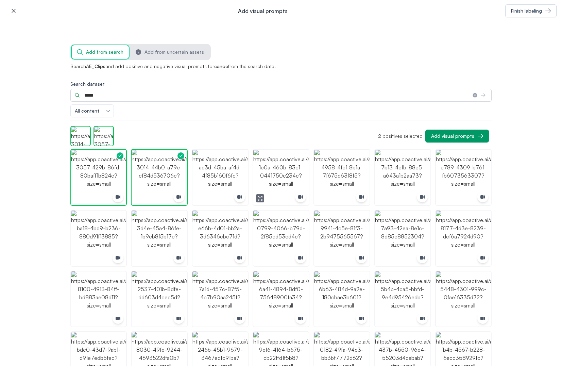
drag, startPoint x: 255, startPoint y: 175, endPoint x: 303, endPoint y: 174, distance: 47.6
click at [255, 175] on img "button" at bounding box center [280, 177] width 55 height 55
drag, startPoint x: 287, startPoint y: 175, endPoint x: 341, endPoint y: 175, distance: 54.7
click at [288, 175] on img "button" at bounding box center [280, 177] width 55 height 55
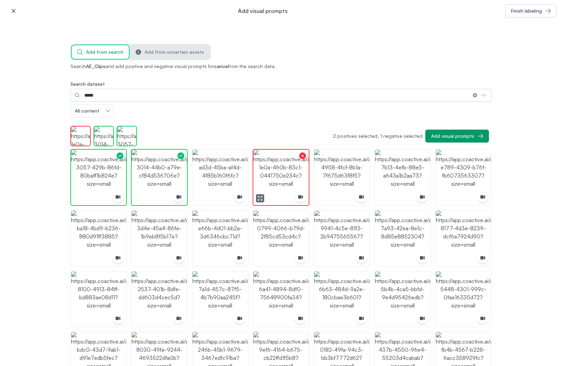
click at [274, 180] on img "button" at bounding box center [280, 177] width 55 height 55
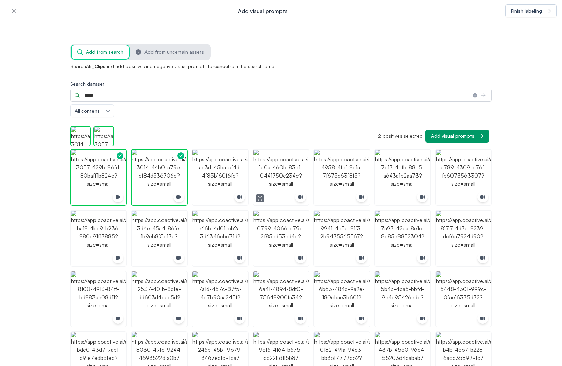
click at [290, 178] on img "button" at bounding box center [280, 177] width 55 height 55
click at [232, 178] on img "button" at bounding box center [219, 177] width 55 height 55
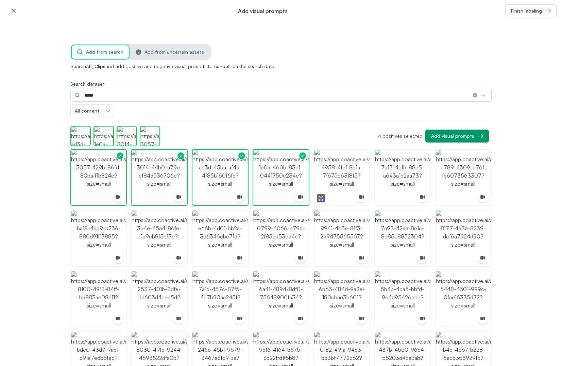
drag, startPoint x: 332, startPoint y: 177, endPoint x: 389, endPoint y: 177, distance: 57.1
click at [332, 177] on img "button" at bounding box center [341, 177] width 55 height 55
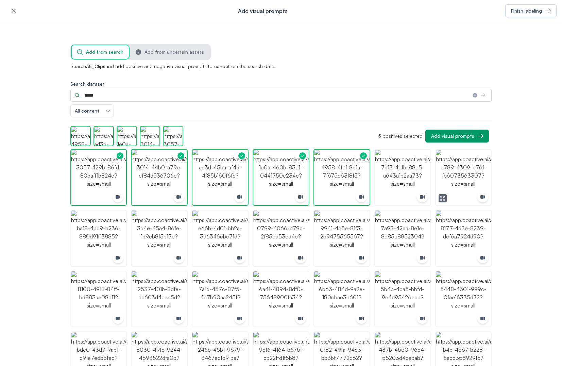
click at [485, 177] on img "button" at bounding box center [463, 177] width 55 height 55
click at [387, 178] on img "button" at bounding box center [402, 177] width 55 height 55
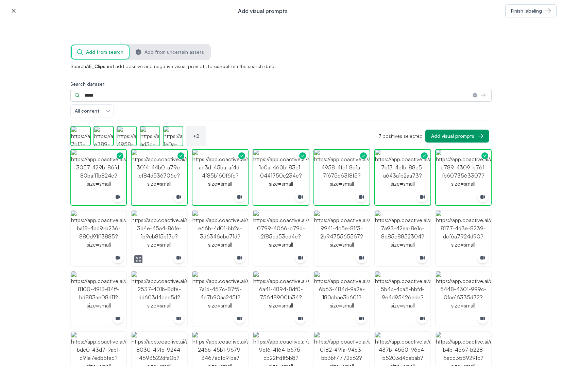
drag, startPoint x: 146, startPoint y: 238, endPoint x: 200, endPoint y: 236, distance: 53.4
click at [147, 238] on img "button" at bounding box center [159, 237] width 55 height 55
click at [208, 234] on img "button" at bounding box center [219, 237] width 55 height 55
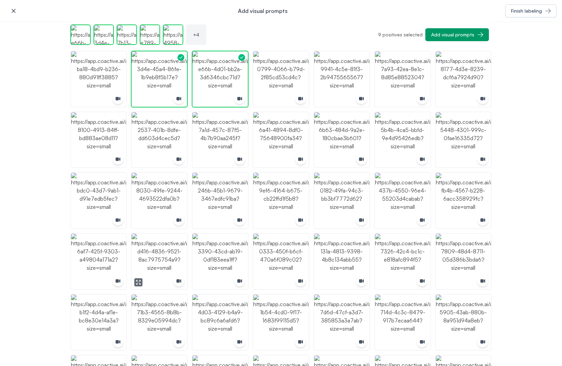
scroll to position [170, 0]
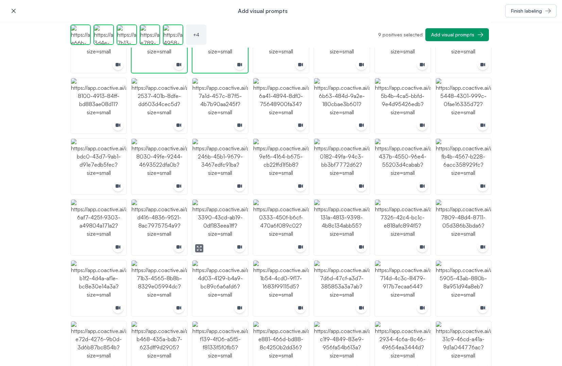
click at [213, 226] on img "button" at bounding box center [219, 227] width 55 height 55
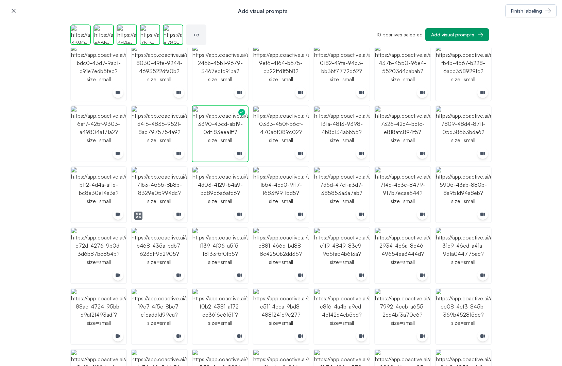
scroll to position [272, 0]
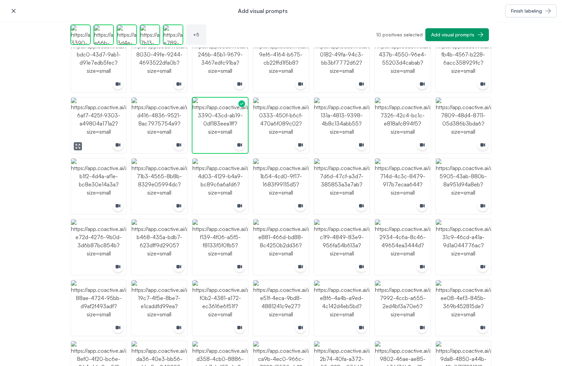
click at [76, 147] on icon "button" at bounding box center [77, 145] width 5 height 5
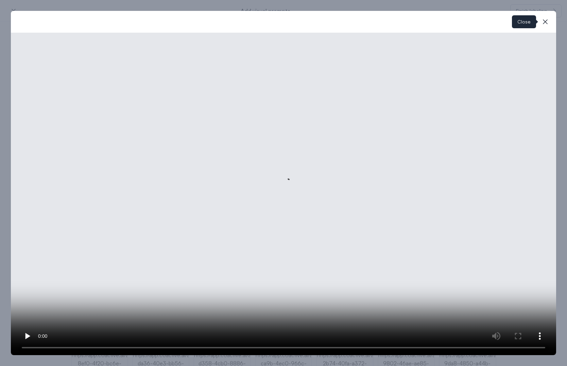
drag, startPoint x: 546, startPoint y: 23, endPoint x: 195, endPoint y: 96, distance: 357.8
click at [544, 23] on icon "button" at bounding box center [545, 22] width 8 height 8
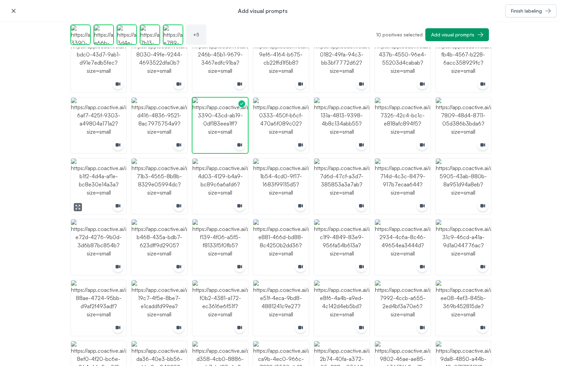
click at [99, 191] on img "button" at bounding box center [98, 185] width 55 height 55
click at [95, 125] on img "button" at bounding box center [98, 125] width 55 height 55
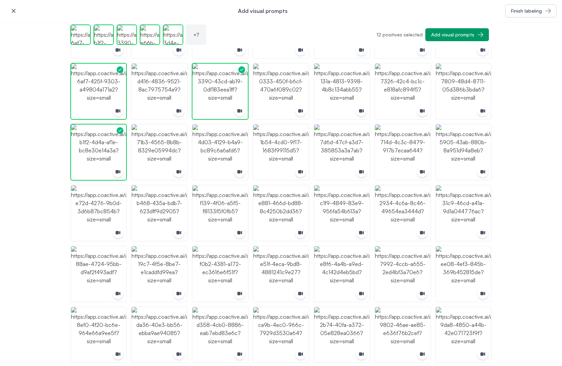
scroll to position [34, 0]
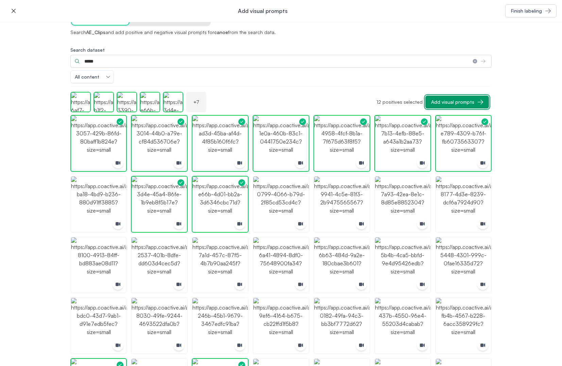
drag, startPoint x: 448, startPoint y: 100, endPoint x: 303, endPoint y: 86, distance: 145.5
click at [448, 101] on div "Add visual prompts" at bounding box center [452, 102] width 43 height 7
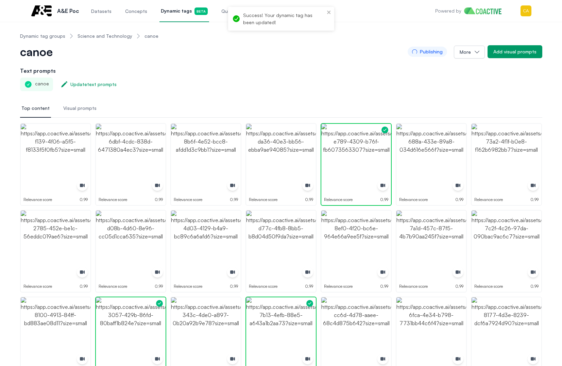
click at [230, 90] on div "canoe Update text prompts" at bounding box center [281, 84] width 522 height 14
click at [193, 81] on div "canoe Update text prompts" at bounding box center [281, 84] width 522 height 14
click at [521, 56] on button "Add visual prompts" at bounding box center [514, 51] width 55 height 13
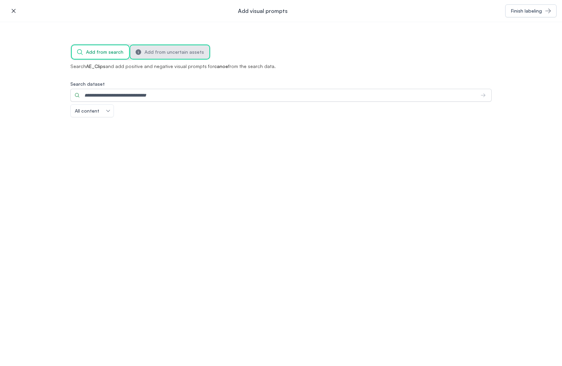
click at [166, 55] on span "Add from uncertain assets" at bounding box center [173, 52] width 59 height 7
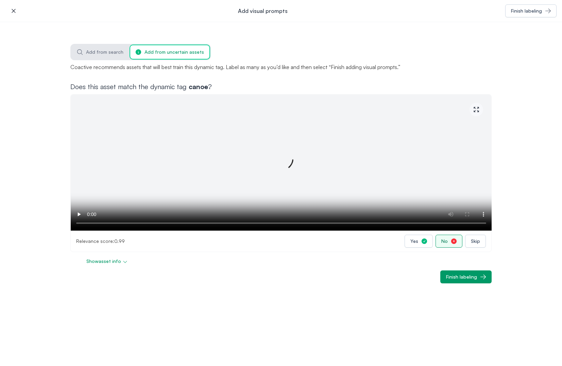
click at [456, 242] on icon "button" at bounding box center [453, 240] width 5 height 5
click at [457, 241] on icon "button" at bounding box center [453, 241] width 7 height 7
click at [456, 245] on button "No" at bounding box center [448, 241] width 27 height 13
click at [448, 240] on div "No" at bounding box center [444, 241] width 6 height 7
drag, startPoint x: 270, startPoint y: 331, endPoint x: 277, endPoint y: 326, distance: 8.4
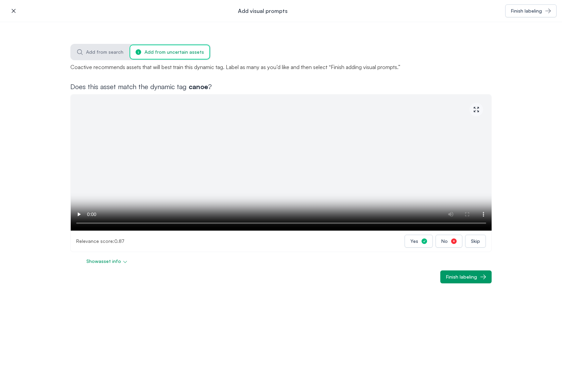
click at [270, 331] on div "icon-button Add visual prompts Finish labeling Add from search Add from uncerta…" at bounding box center [281, 183] width 562 height 366
click at [452, 243] on button "No" at bounding box center [448, 241] width 27 height 13
click at [92, 51] on span "Add from search" at bounding box center [104, 52] width 37 height 7
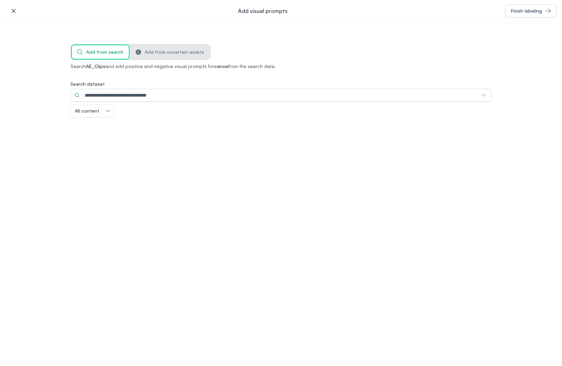
click at [13, 11] on icon "button" at bounding box center [13, 10] width 7 height 7
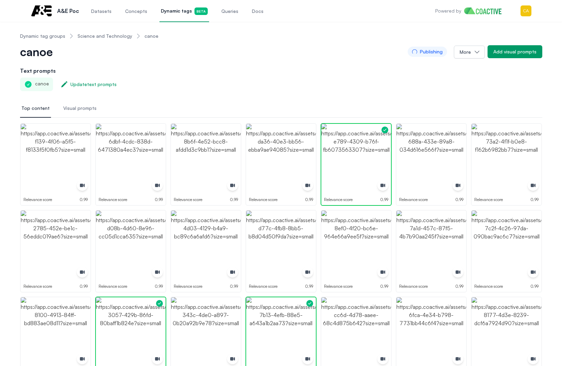
click at [98, 36] on link "Science and Technology" at bounding box center [104, 36] width 55 height 7
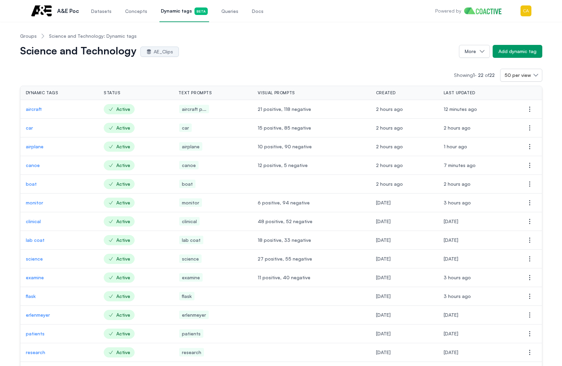
click at [34, 185] on p "boat" at bounding box center [59, 183] width 67 height 7
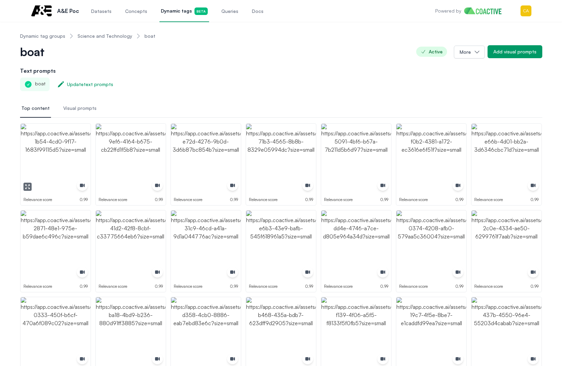
click at [50, 143] on img "button" at bounding box center [56, 159] width 70 height 70
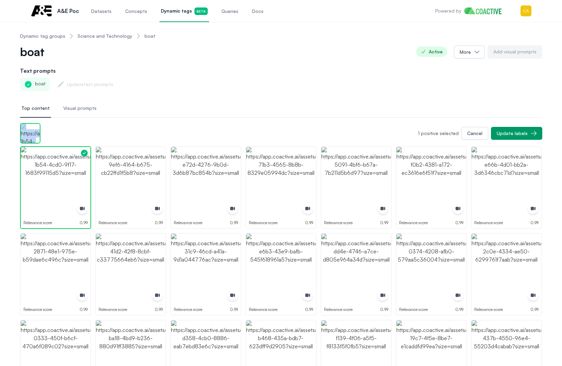
click at [50, 143] on div "1 positive selected Cancel Update labels" at bounding box center [281, 133] width 522 height 20
click at [54, 180] on img "button" at bounding box center [56, 182] width 70 height 70
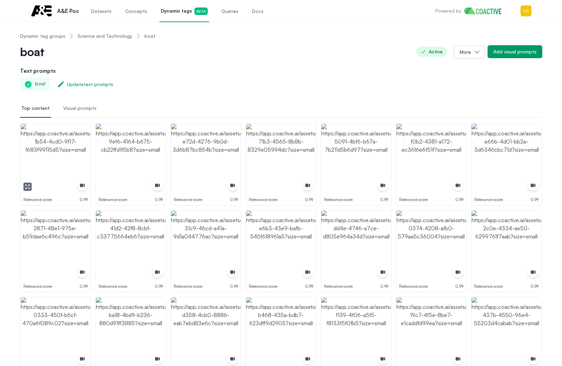
click at [38, 151] on img "button" at bounding box center [56, 159] width 70 height 70
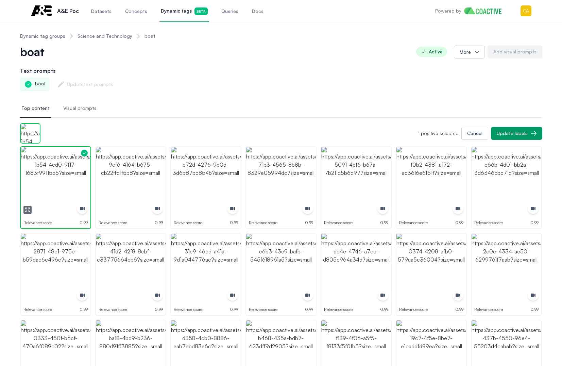
click at [38, 151] on img "button" at bounding box center [56, 182] width 70 height 70
click at [125, 167] on img "button" at bounding box center [131, 182] width 70 height 70
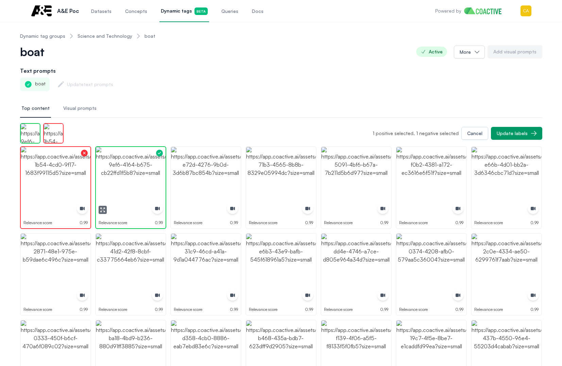
click at [125, 167] on img "button" at bounding box center [131, 182] width 70 height 70
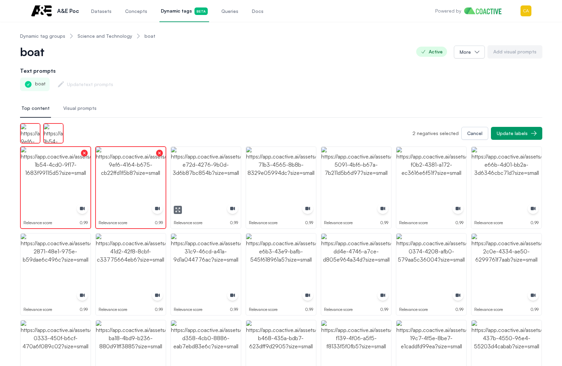
click at [210, 167] on img "button" at bounding box center [206, 182] width 70 height 70
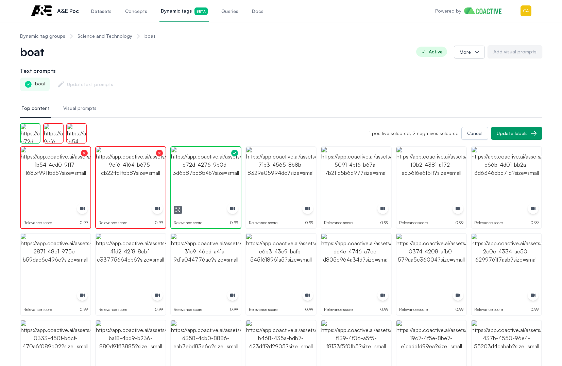
click at [210, 167] on img "button" at bounding box center [206, 182] width 70 height 70
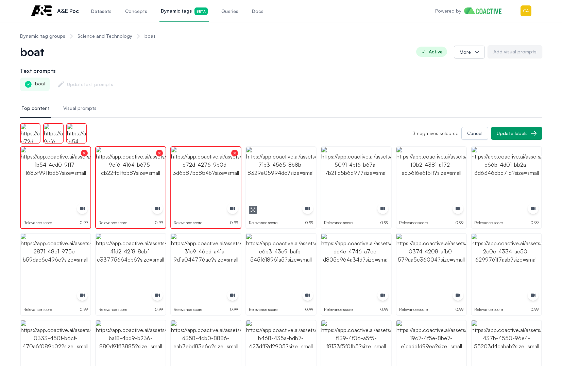
click at [279, 168] on img "button" at bounding box center [281, 182] width 70 height 70
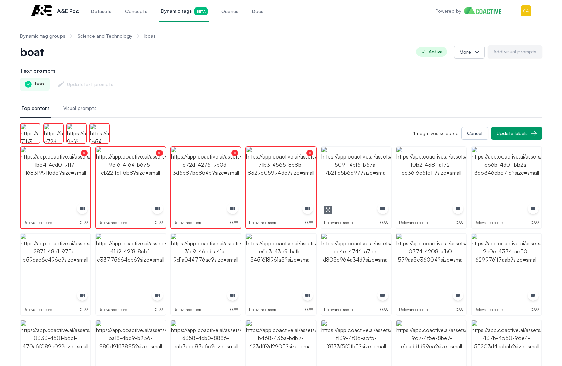
click at [347, 175] on img "button" at bounding box center [356, 182] width 70 height 70
click at [421, 177] on img "button" at bounding box center [431, 182] width 70 height 70
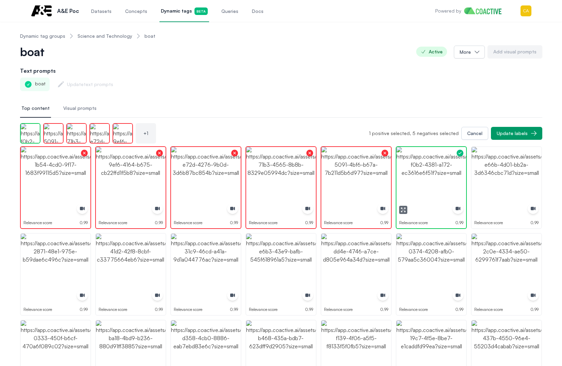
click at [421, 177] on img "button" at bounding box center [431, 182] width 70 height 70
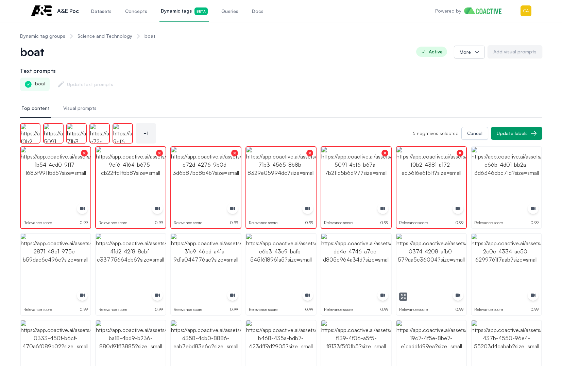
click at [430, 260] on img "button" at bounding box center [431, 269] width 70 height 70
click at [210, 254] on img "button" at bounding box center [206, 269] width 70 height 70
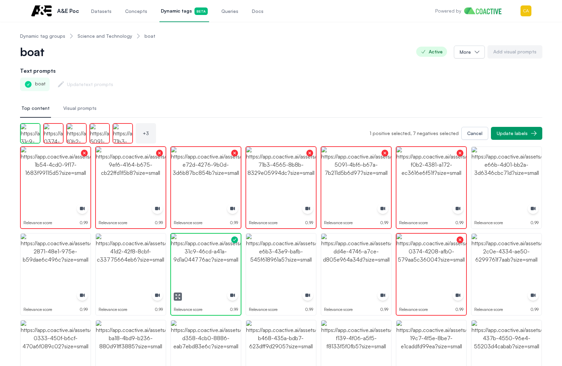
click at [210, 254] on img "button" at bounding box center [206, 269] width 70 height 70
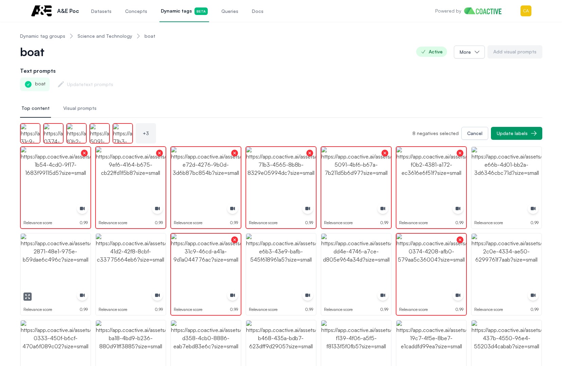
click at [46, 258] on img "button" at bounding box center [56, 269] width 70 height 70
click at [26, 295] on icon "button" at bounding box center [25, 294] width 1 height 1
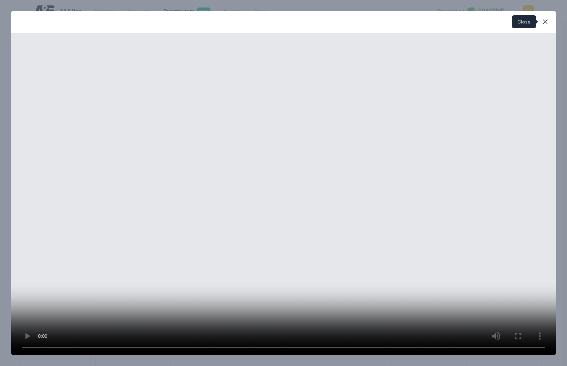
click at [544, 23] on icon "button" at bounding box center [545, 22] width 8 height 8
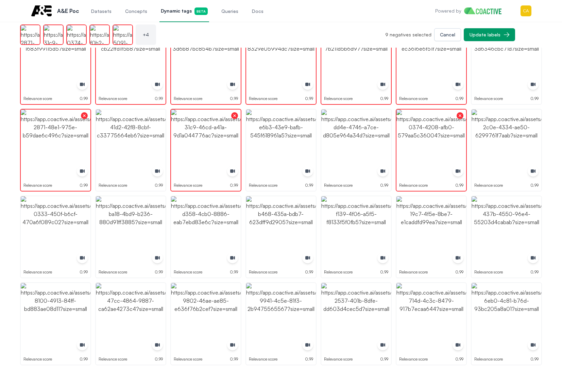
scroll to position [102, 0]
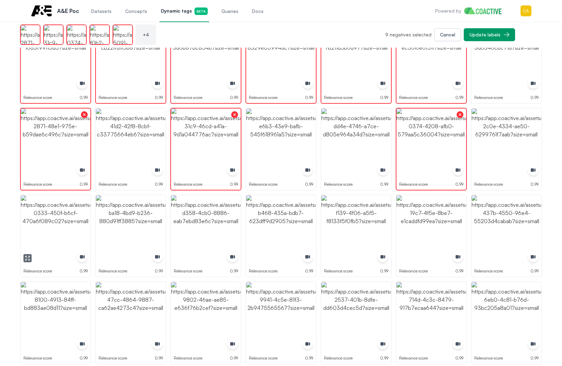
click at [53, 227] on img "button" at bounding box center [56, 230] width 70 height 70
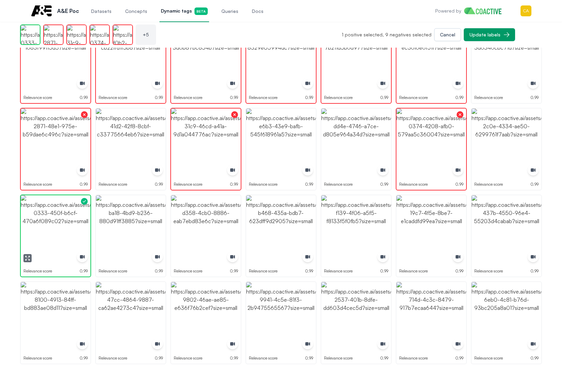
click at [53, 227] on img "button" at bounding box center [56, 230] width 70 height 70
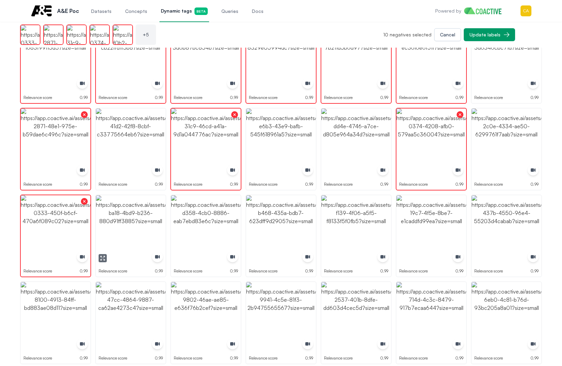
click at [127, 226] on img "button" at bounding box center [131, 230] width 70 height 70
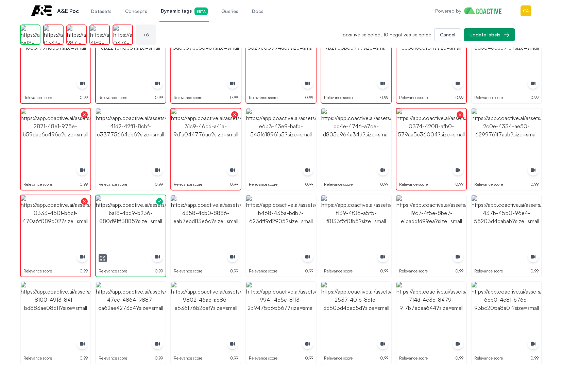
click at [127, 226] on img "button" at bounding box center [131, 230] width 70 height 70
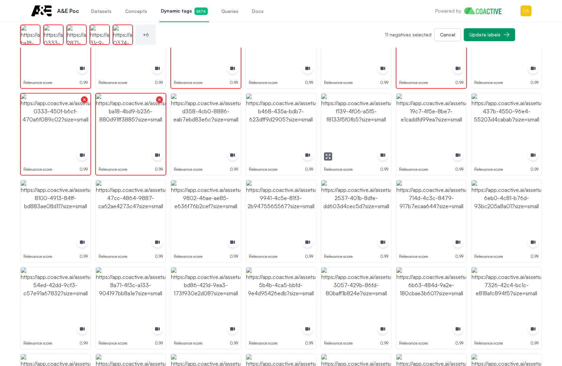
scroll to position [204, 0]
click at [264, 201] on img "button" at bounding box center [281, 215] width 70 height 70
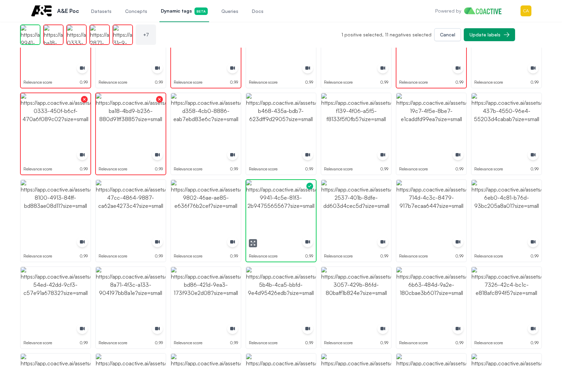
drag, startPoint x: 264, startPoint y: 201, endPoint x: 251, endPoint y: 201, distance: 13.3
click at [264, 201] on img "button" at bounding box center [281, 215] width 70 height 70
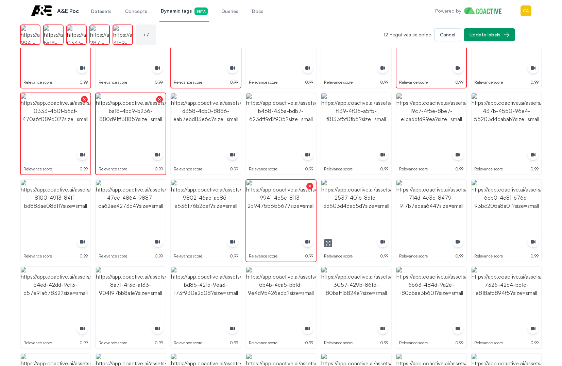
click at [352, 207] on img "button" at bounding box center [356, 215] width 70 height 70
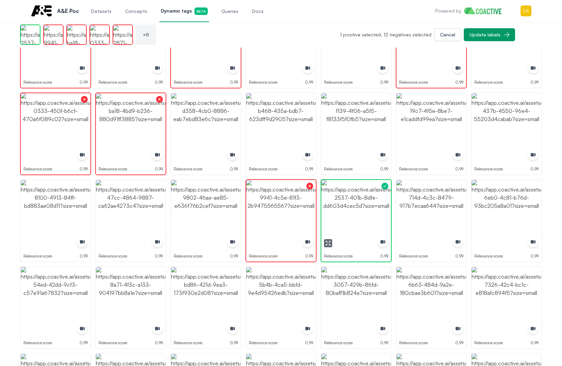
click at [352, 207] on img "button" at bounding box center [356, 215] width 70 height 70
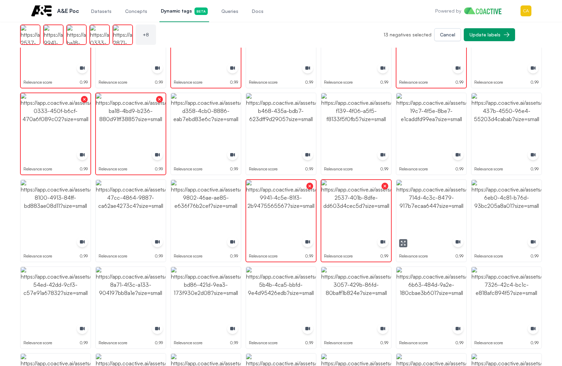
click at [439, 207] on img "button" at bounding box center [431, 215] width 70 height 70
click at [65, 214] on img "button" at bounding box center [56, 215] width 70 height 70
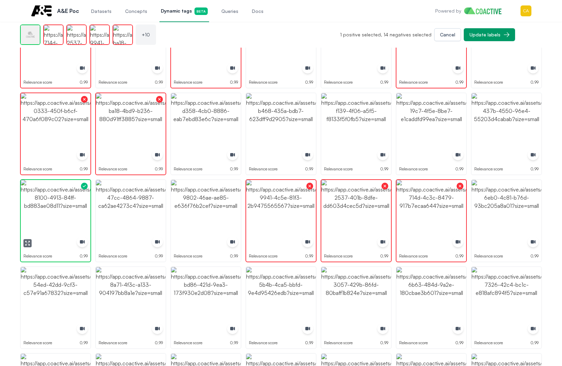
click at [65, 214] on img "button" at bounding box center [56, 215] width 70 height 70
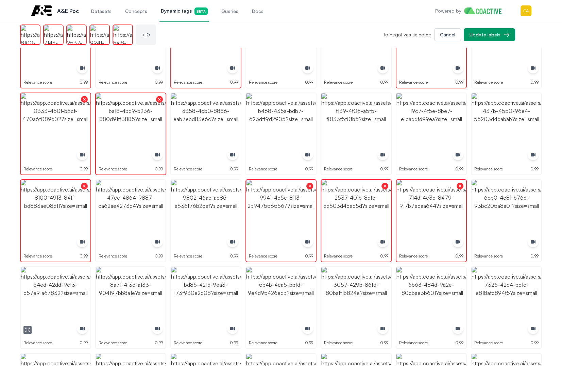
click at [46, 291] on img "button" at bounding box center [56, 302] width 70 height 70
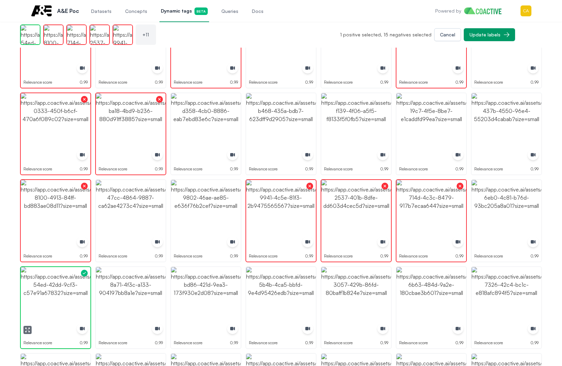
click at [46, 291] on img "button" at bounding box center [56, 302] width 70 height 70
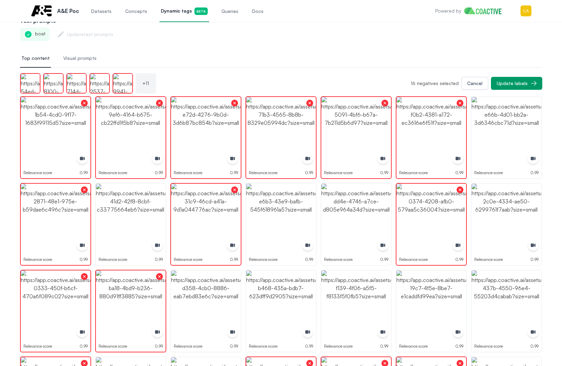
scroll to position [0, 0]
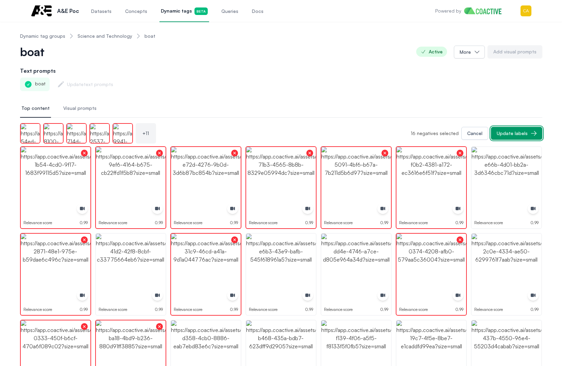
drag, startPoint x: 516, startPoint y: 134, endPoint x: 342, endPoint y: 74, distance: 184.5
click at [516, 134] on div "Update labels" at bounding box center [512, 133] width 31 height 7
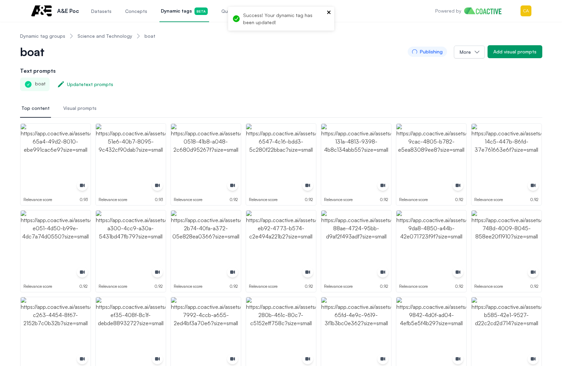
click at [328, 11] on icon "close" at bounding box center [329, 12] width 5 height 5
click at [342, 57] on div "boat Publishing More Add visual prompts" at bounding box center [281, 52] width 522 height 14
click at [229, 13] on span "Queries" at bounding box center [229, 11] width 17 height 7
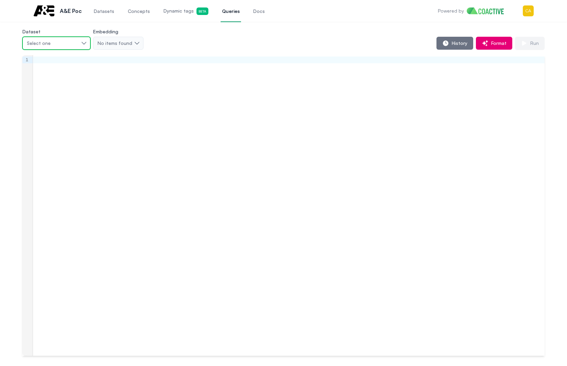
click at [54, 43] on div "Select one" at bounding box center [53, 43] width 52 height 7
click at [52, 59] on span "DaletFlex_AE" at bounding box center [43, 58] width 28 height 7
click at [56, 46] on div "DaletFlex_AE" at bounding box center [53, 43] width 52 height 7
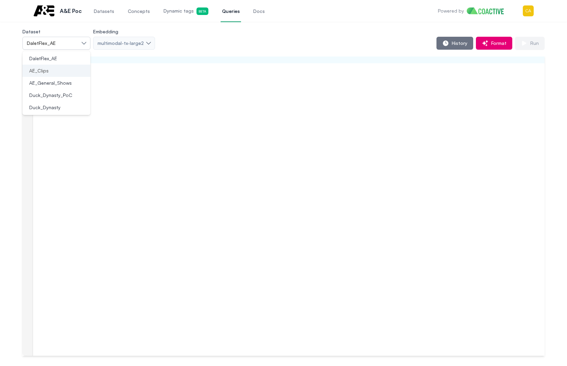
click at [44, 73] on span "AE_Clips" at bounding box center [38, 70] width 19 height 7
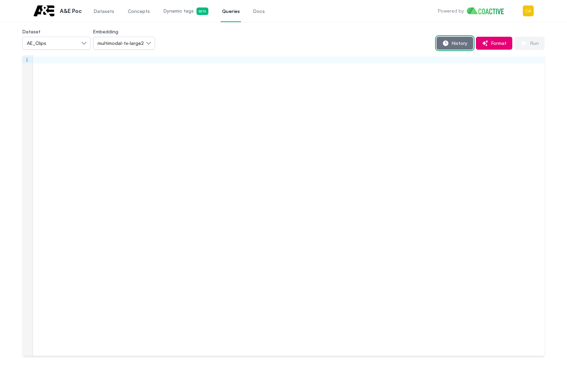
click at [438, 40] on button "History" at bounding box center [454, 43] width 37 height 13
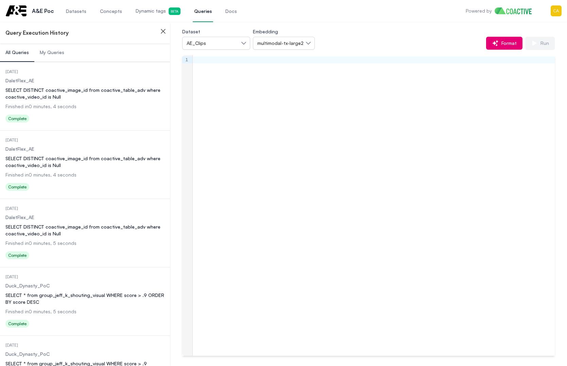
click at [39, 94] on div "SELECT DISTINCT coactive_image_id from coactive_table_adv where coactive_video_…" at bounding box center [84, 94] width 159 height 14
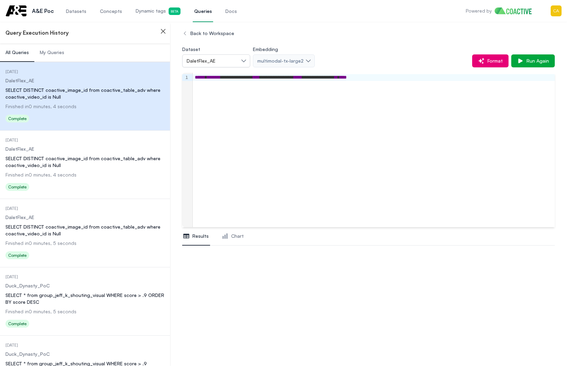
click at [70, 160] on div "SELECT DISTINCT coactive_image_id from coactive_table_adv where coactive_video_…" at bounding box center [84, 162] width 159 height 14
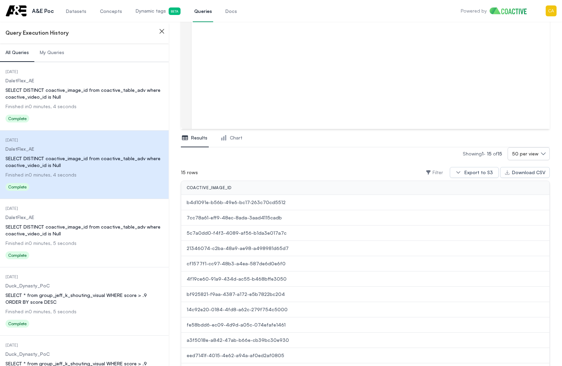
scroll to position [102, 0]
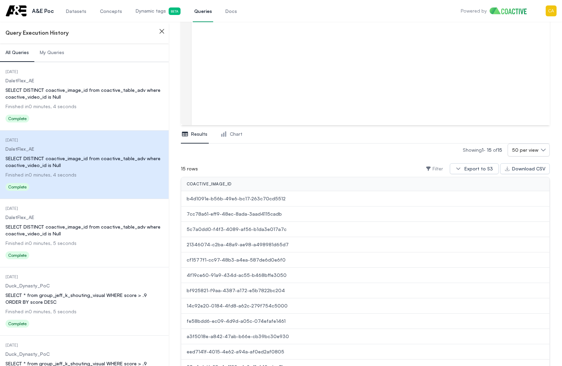
click at [61, 220] on dd "DaletFlex_AE" at bounding box center [84, 217] width 158 height 7
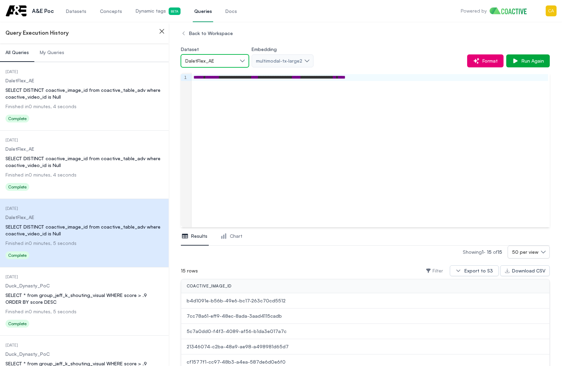
click at [205, 63] on span "DaletFlex_AE" at bounding box center [199, 60] width 29 height 7
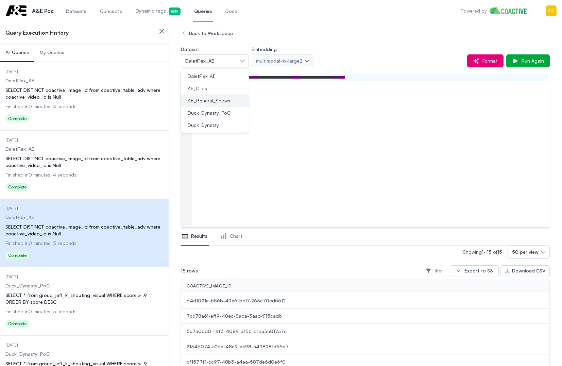
click at [218, 100] on span "AE_General_Shows" at bounding box center [209, 100] width 42 height 7
click at [68, 168] on div "SELECT DISTINCT coactive_image_id from coactive_table_adv where coactive_video_…" at bounding box center [84, 162] width 158 height 14
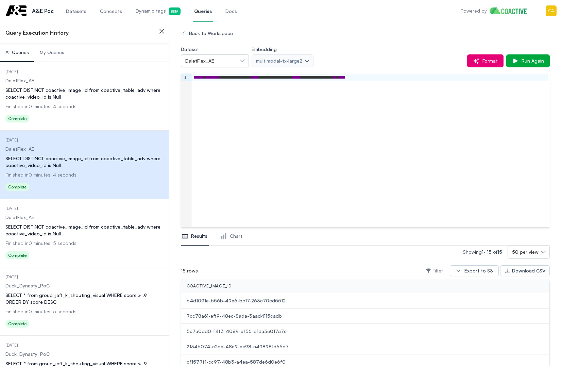
click at [61, 227] on div "SELECT DISTINCT coactive_image_id from coactive_table_adv where coactive_video_…" at bounding box center [84, 230] width 158 height 14
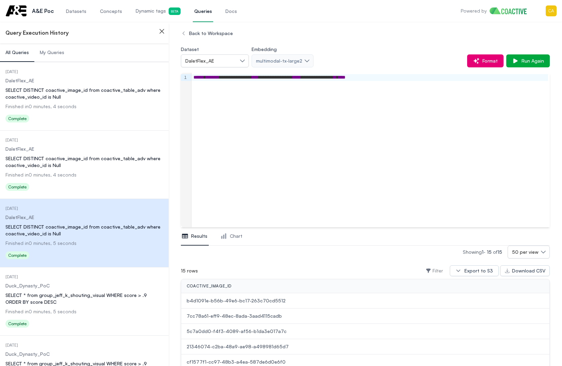
drag, startPoint x: 46, startPoint y: 299, endPoint x: 51, endPoint y: 295, distance: 6.3
click at [46, 299] on div "SELECT * from group_jeff_k_shouting_visual WHERE score > .9 ORDER BY score DESC" at bounding box center [84, 299] width 158 height 14
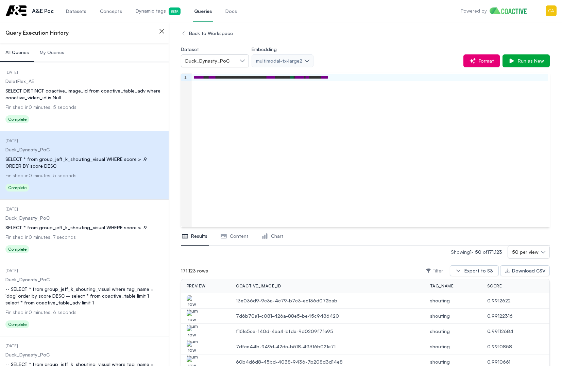
drag, startPoint x: 50, startPoint y: 295, endPoint x: 60, endPoint y: 282, distance: 15.8
click at [50, 295] on div "-- SELECT * from group_jeff_k_shouting_visual where tag_name = 'dog' order by s…" at bounding box center [84, 296] width 158 height 20
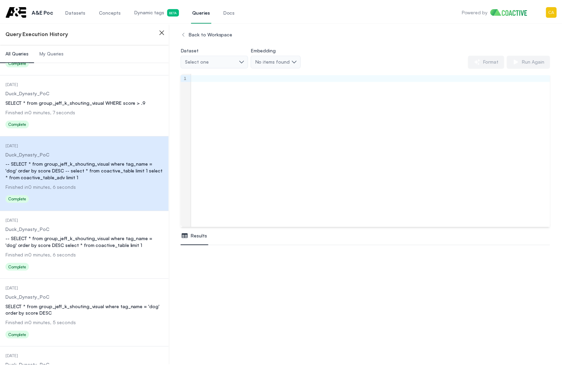
scroll to position [306, 0]
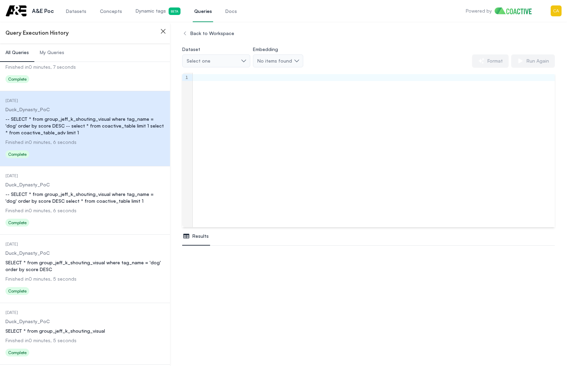
click at [69, 278] on span "Finished in 0 minutes, 5 seconds" at bounding box center [40, 279] width 71 height 6
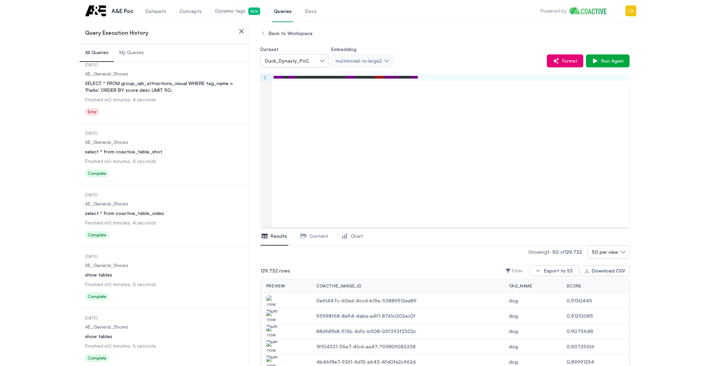
scroll to position [816, 0]
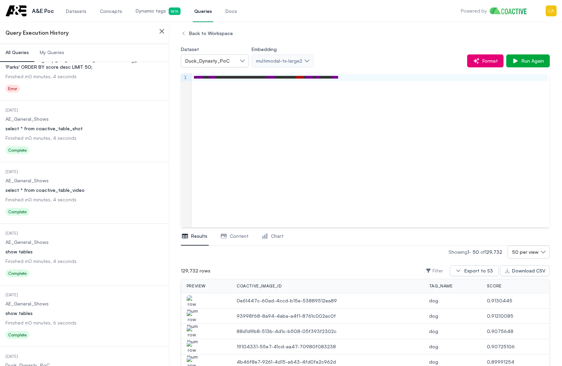
click at [32, 191] on div "select * from coactive_table_video" at bounding box center [84, 190] width 158 height 7
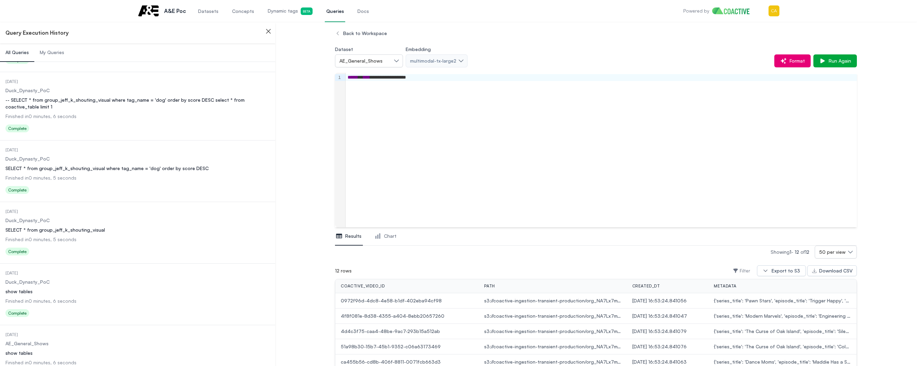
scroll to position [299, 0]
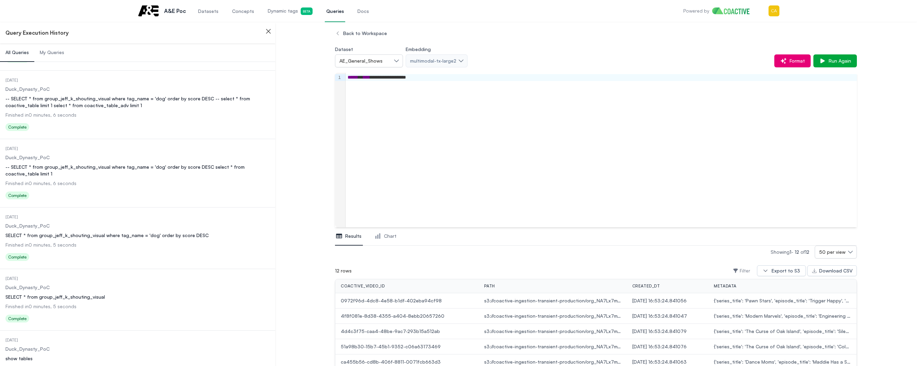
click at [45, 49] on button "My Queries" at bounding box center [51, 53] width 35 height 18
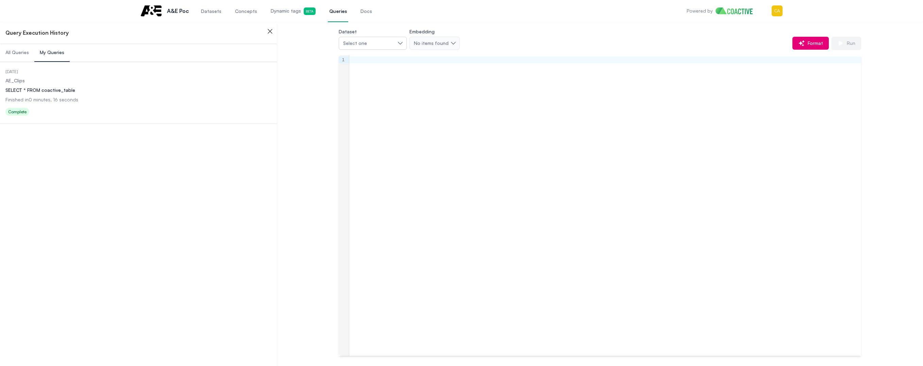
click at [17, 94] on dl "Date Executed [DATE] Dataset AE_Clips Query SELECT * FROM coactive_table Finish…" at bounding box center [138, 93] width 266 height 49
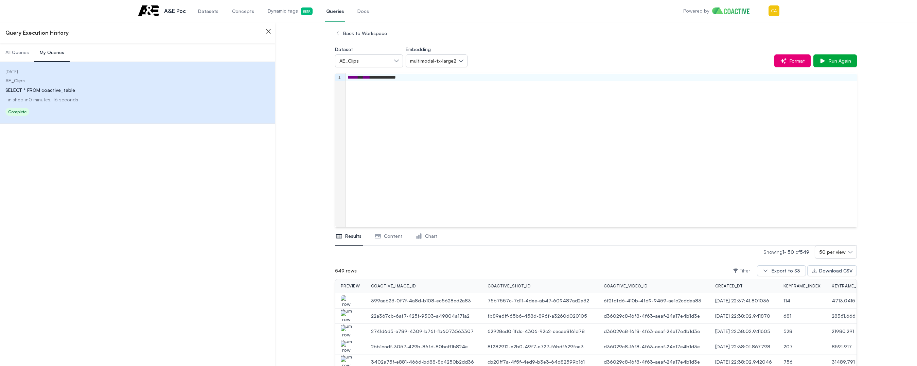
drag, startPoint x: 99, startPoint y: 205, endPoint x: 20, endPoint y: 66, distance: 160.4
click at [98, 204] on div "Date Executed [DATE] Dataset AE_Clips Query SELECT * FROM coactive_table Finish…" at bounding box center [137, 199] width 275 height 274
click at [16, 41] on div "Query Execution History" at bounding box center [137, 33] width 275 height 22
click at [16, 48] on button "All Queries" at bounding box center [17, 53] width 34 height 18
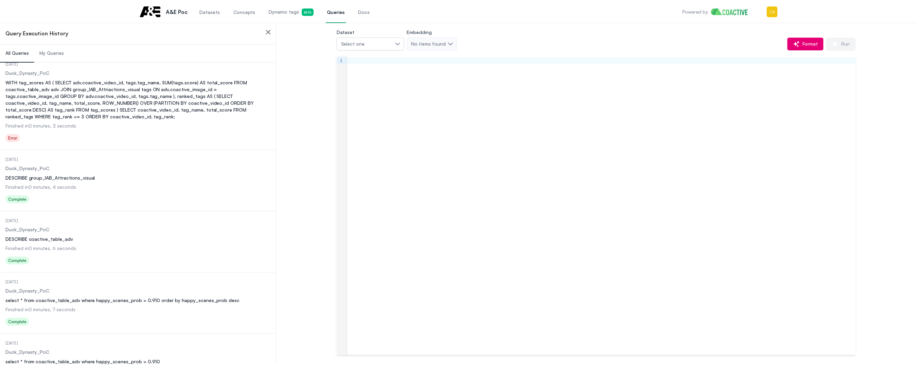
scroll to position [2943, 0]
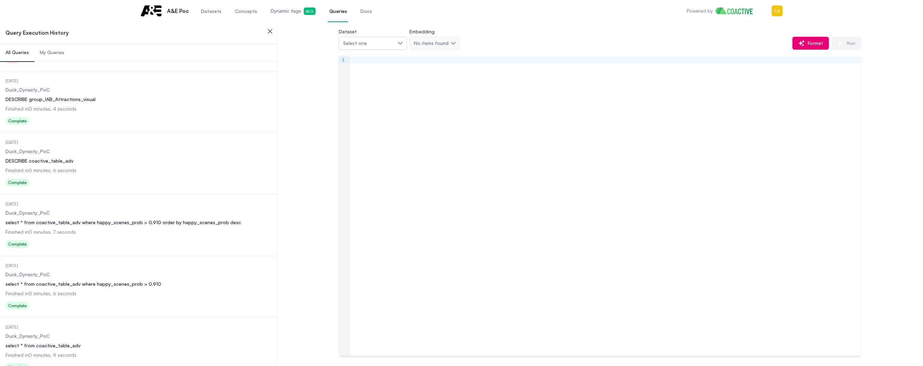
click at [96, 227] on dl "Date Executed [DATE] Dataset Duck_Dynasty_PoC Query select * from coactive_tabl…" at bounding box center [138, 225] width 266 height 49
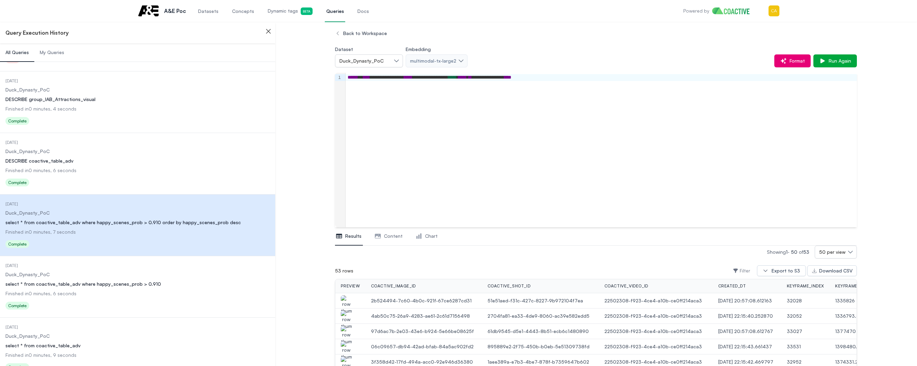
click at [117, 290] on dd "Finished in 0 minutes, 6 seconds" at bounding box center [137, 293] width 264 height 7
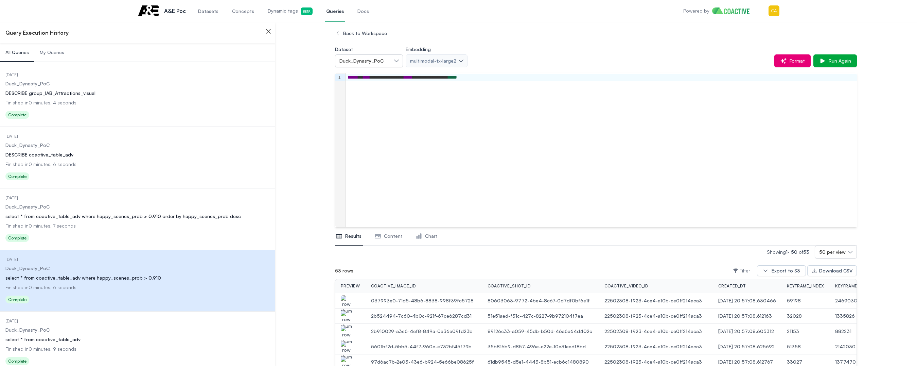
scroll to position [2950, 0]
click at [94, 350] on dd "Finished in 0 minutes, 9 seconds" at bounding box center [137, 347] width 264 height 7
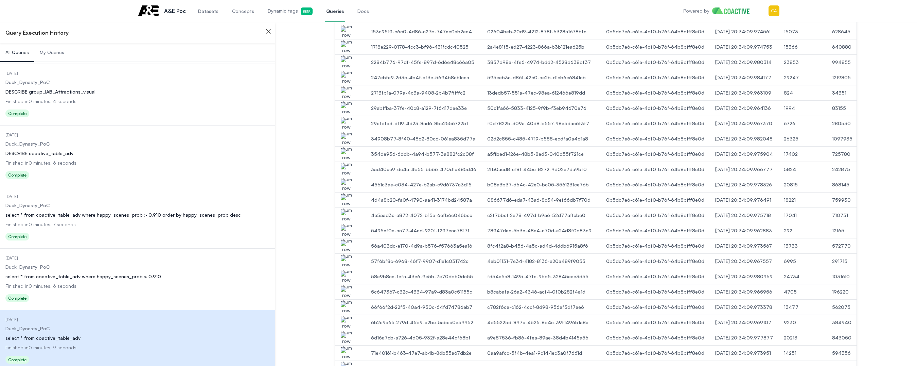
click at [40, 150] on div "DESCRIBE coactive_table_adv" at bounding box center [137, 153] width 264 height 7
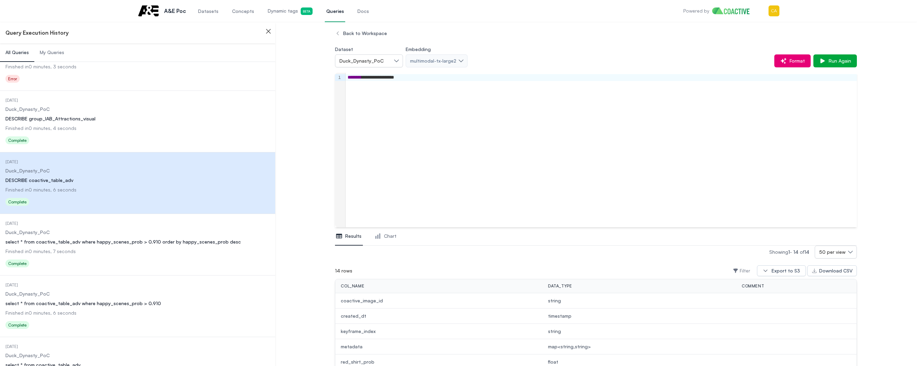
scroll to position [2882, 0]
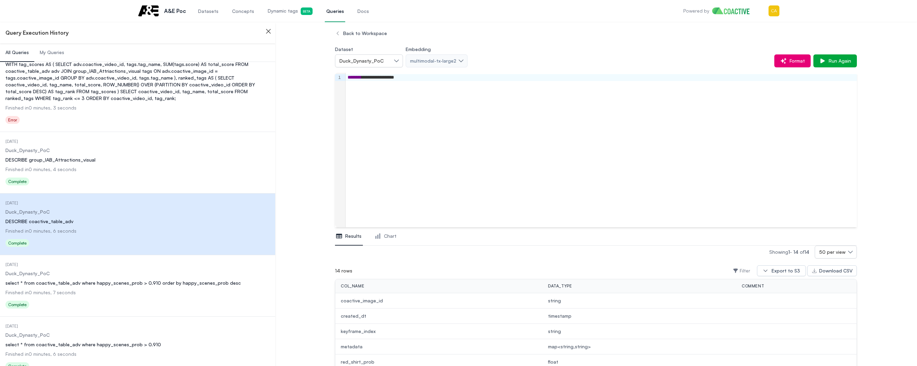
click at [54, 180] on div "Status Complete" at bounding box center [137, 182] width 264 height 11
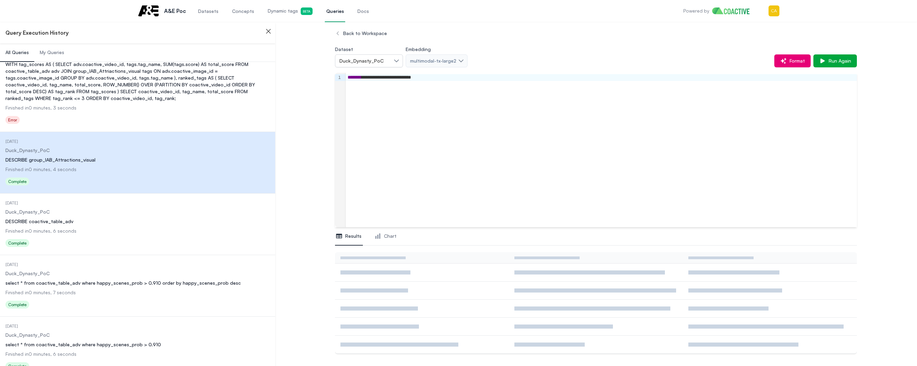
click at [61, 159] on div "DESCRIBE group_IAB_Attractions_visual" at bounding box center [137, 159] width 264 height 7
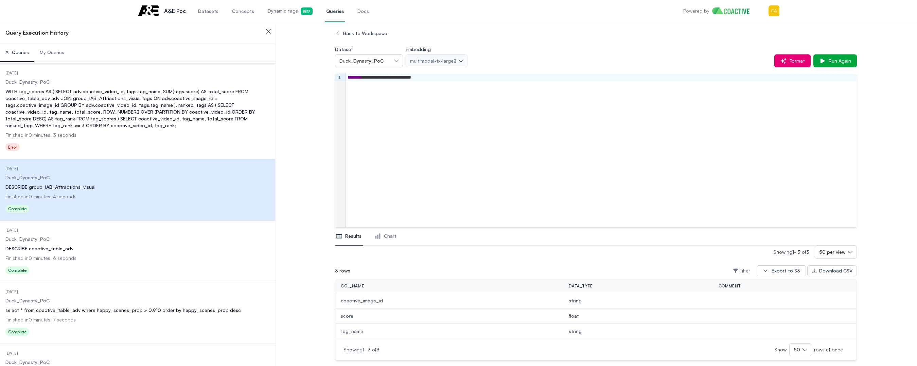
scroll to position [2814, 0]
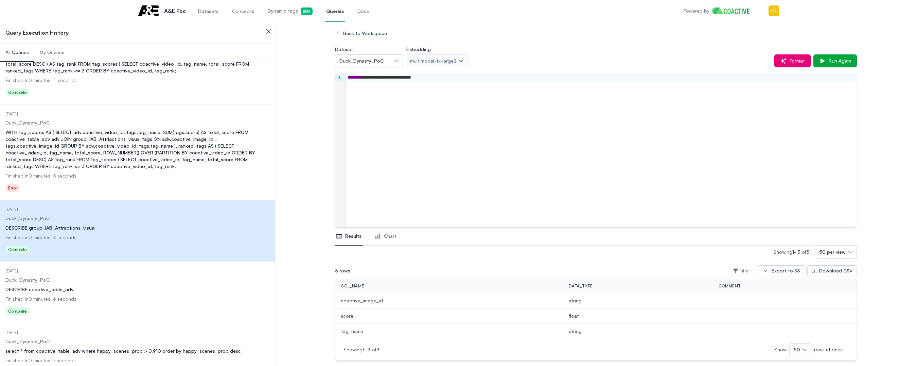
click at [92, 157] on div "WITH tag_scores AS ( SELECT adv.coactive_video_id, tags.tag_name, SUM(tags.scor…" at bounding box center [137, 149] width 264 height 41
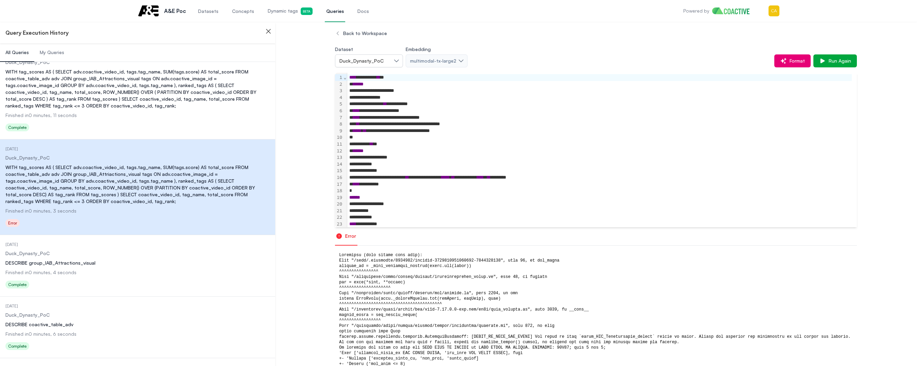
scroll to position [2678, 0]
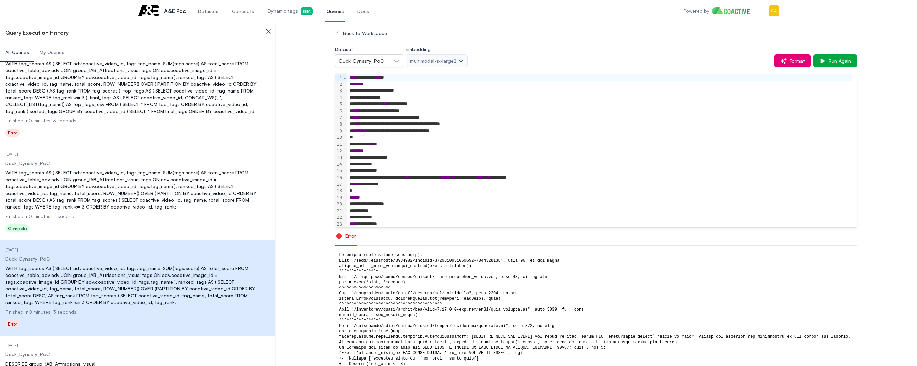
click at [79, 182] on div "WITH tag_scores AS ( SELECT adv.coactive_video_id, tags.tag_name, SUM(tags.scor…" at bounding box center [137, 189] width 264 height 41
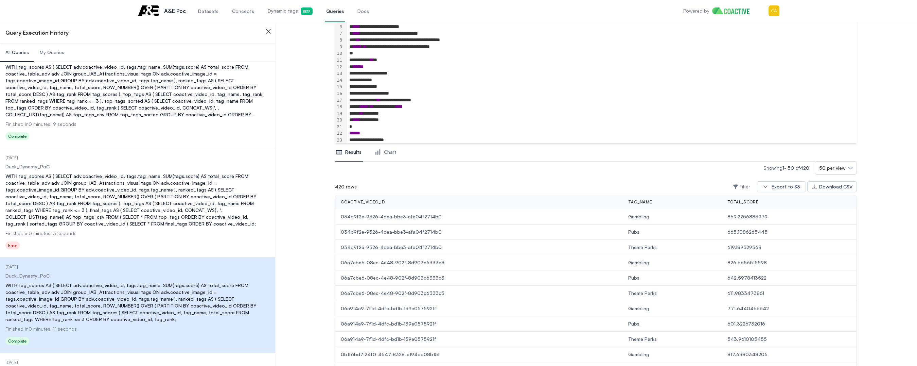
scroll to position [2542, 0]
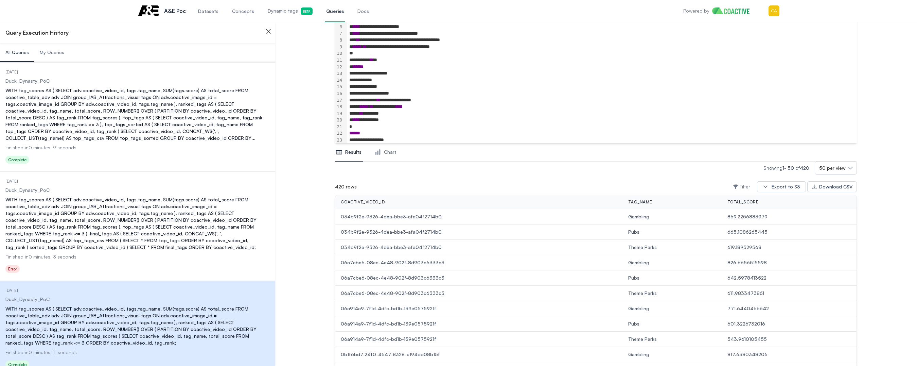
click at [95, 237] on div "WITH tag_scores AS ( SELECT adv.coactive_video_id, tags.tag_name, SUM(tags.scor…" at bounding box center [137, 223] width 264 height 54
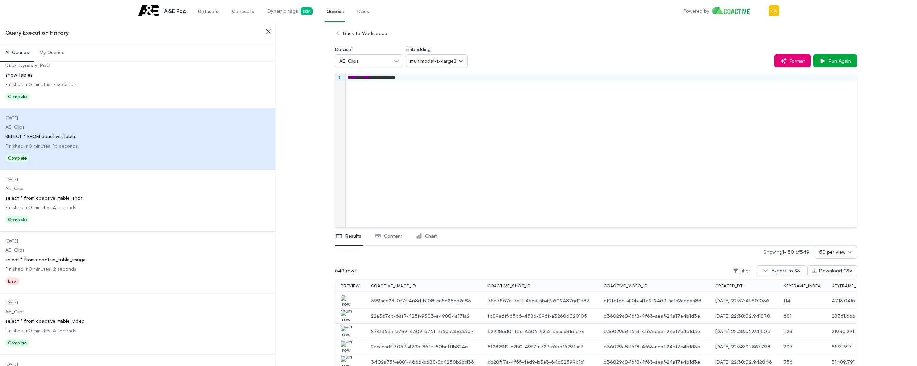
scroll to position [1931, 0]
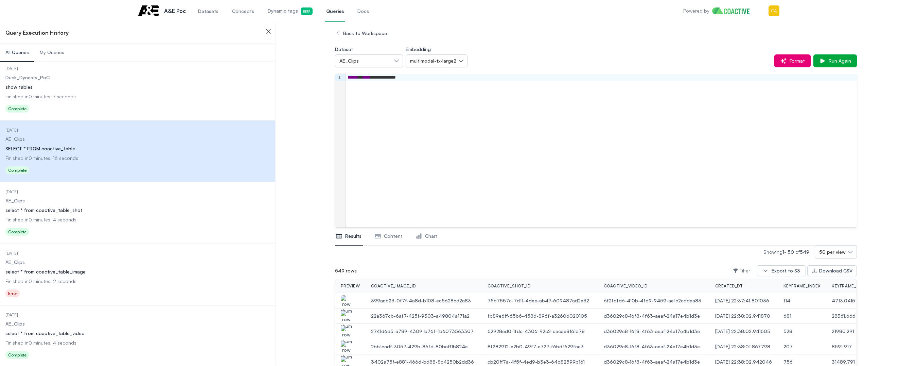
click at [71, 103] on dl "Date Executed 1 month ago Dataset Duck_Dynasty_PoC Query show tables Finished i…" at bounding box center [137, 90] width 264 height 49
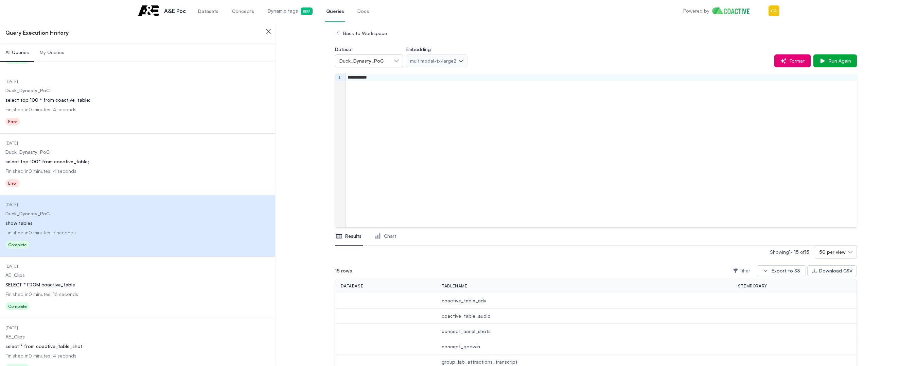
click at [89, 170] on dd "Finished in 0 minutes, 4 seconds" at bounding box center [137, 171] width 264 height 7
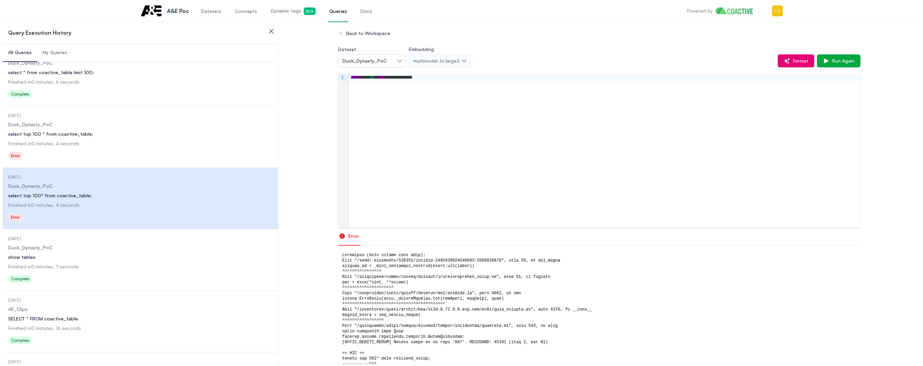
scroll to position [1659, 0]
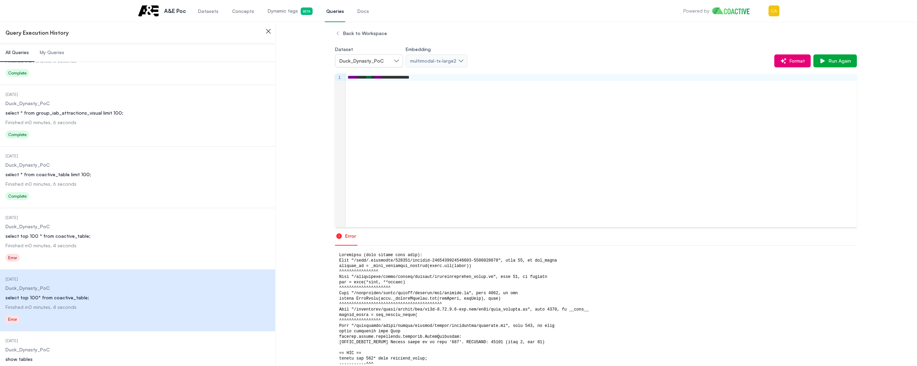
click at [69, 120] on span "Finished in 0 minutes, 6 seconds" at bounding box center [40, 122] width 71 height 6
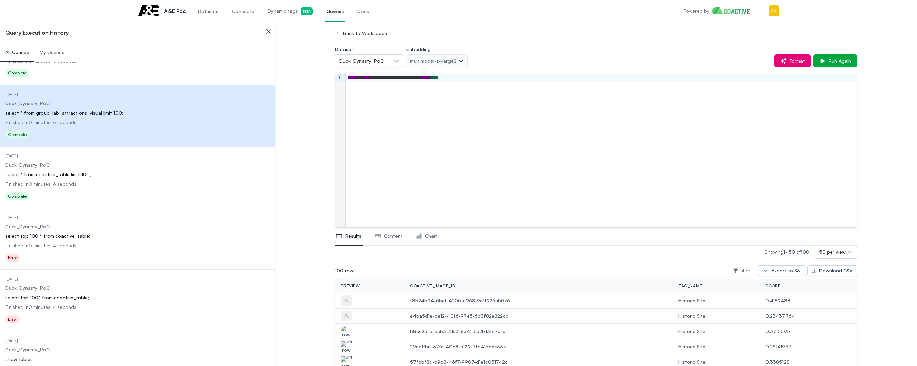
click at [80, 179] on dl "Date Executed 1 month ago Dataset Duck_Dynasty_PoC Query select * from coactive…" at bounding box center [137, 177] width 264 height 49
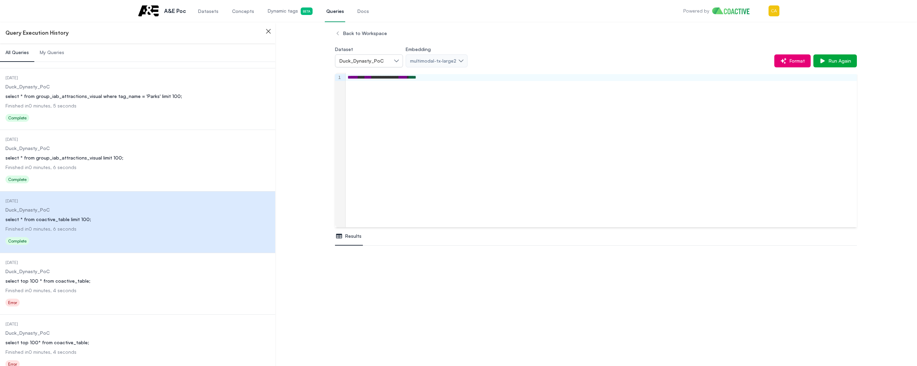
scroll to position [1523, 0]
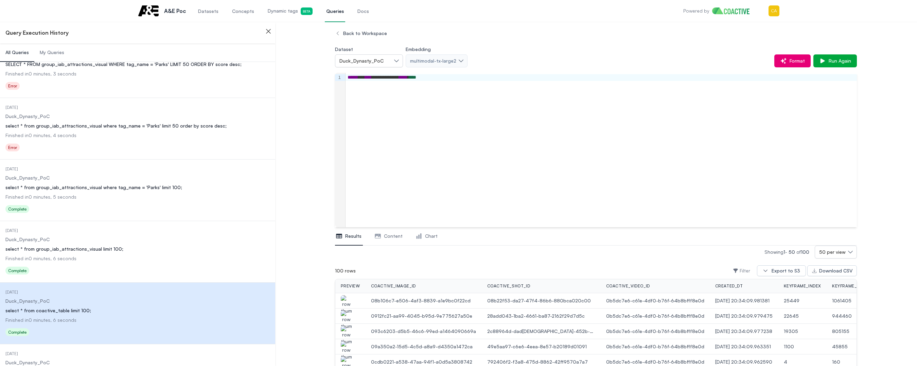
click at [78, 248] on div "select * from group_iab_attractions_visual limit 100;" at bounding box center [137, 248] width 264 height 7
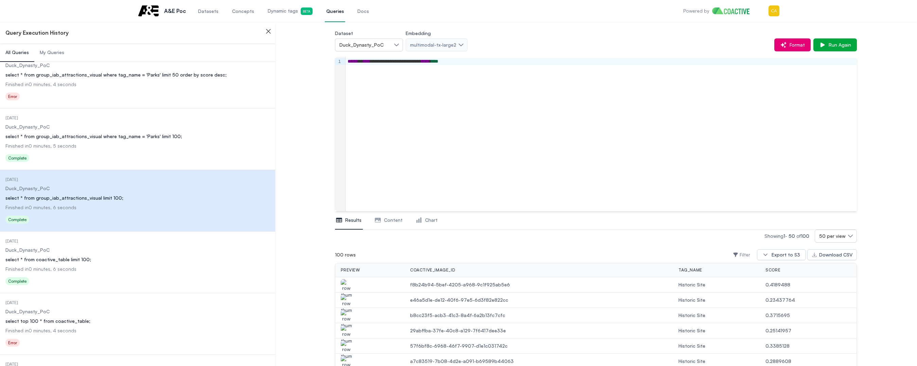
scroll to position [1523, 0]
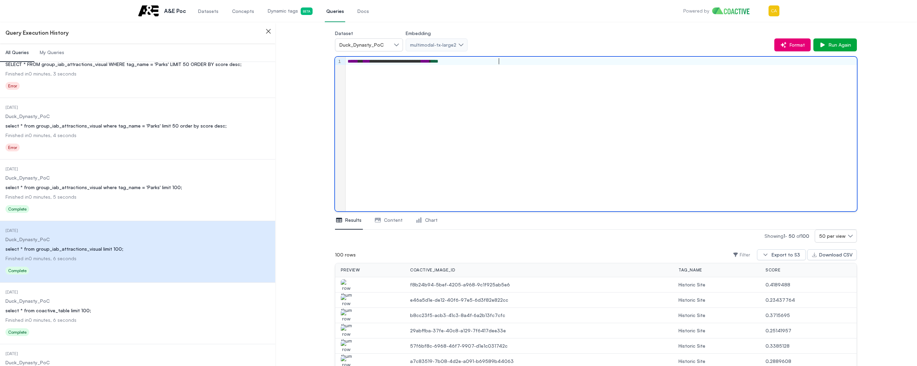
click at [394, 135] on div "**********" at bounding box center [602, 134] width 512 height 154
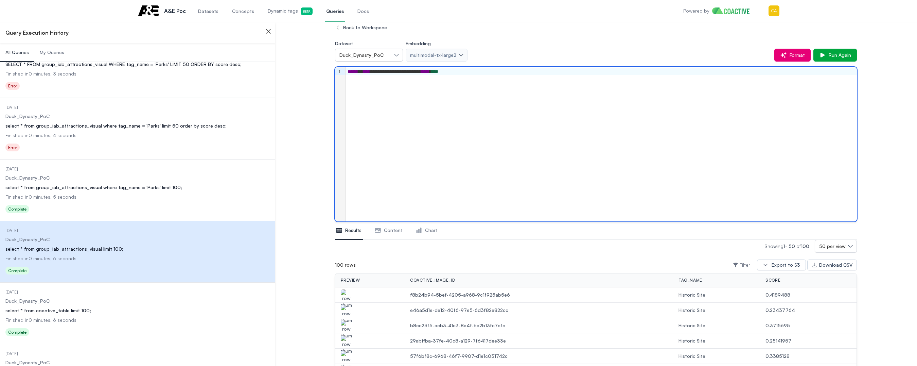
scroll to position [0, 0]
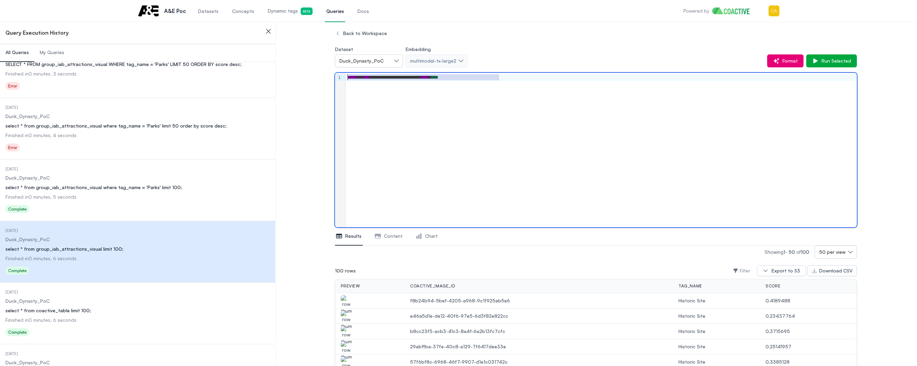
drag, startPoint x: 515, startPoint y: 79, endPoint x: 345, endPoint y: 83, distance: 170.0
copy div "**********"
click at [501, 143] on div "**********" at bounding box center [602, 150] width 512 height 154
click at [278, 12] on span "Dynamic tags Beta" at bounding box center [290, 10] width 45 height 7
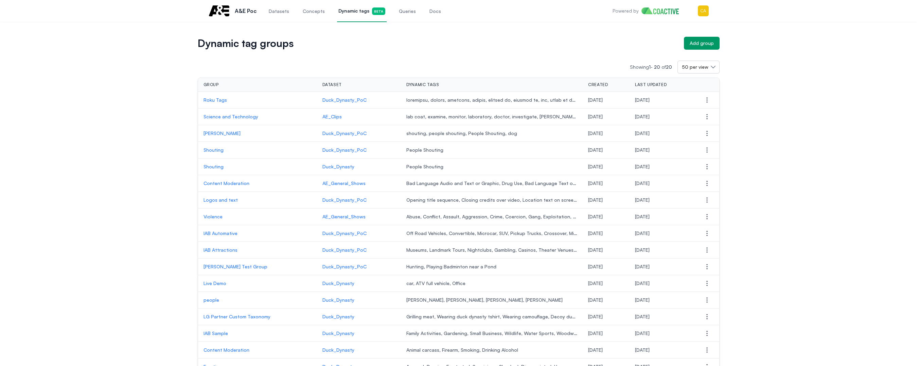
click at [399, 9] on span "Queries" at bounding box center [407, 11] width 17 height 7
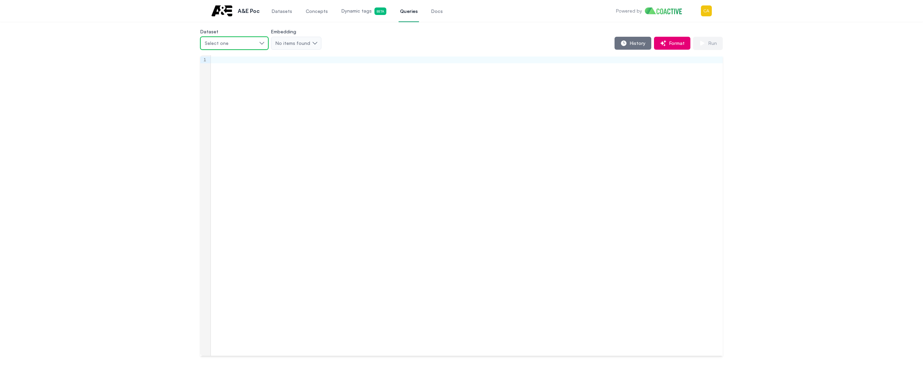
click at [230, 42] on div "Select one" at bounding box center [231, 43] width 52 height 7
click at [232, 71] on div "AE_Clips" at bounding box center [230, 70] width 52 height 7
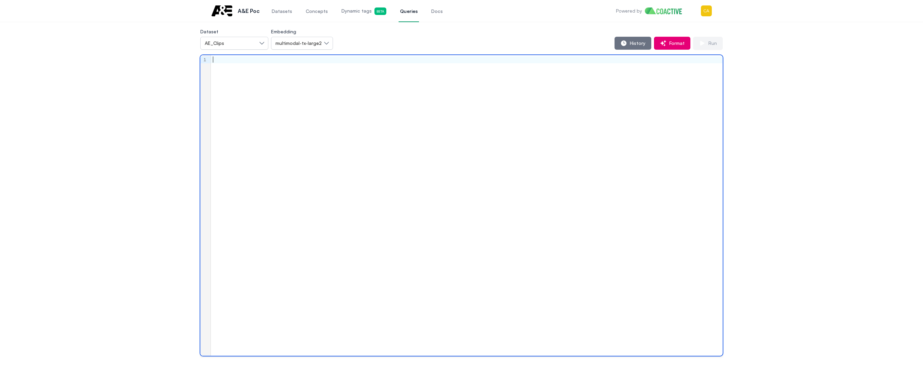
click at [257, 85] on div at bounding box center [467, 205] width 512 height 300
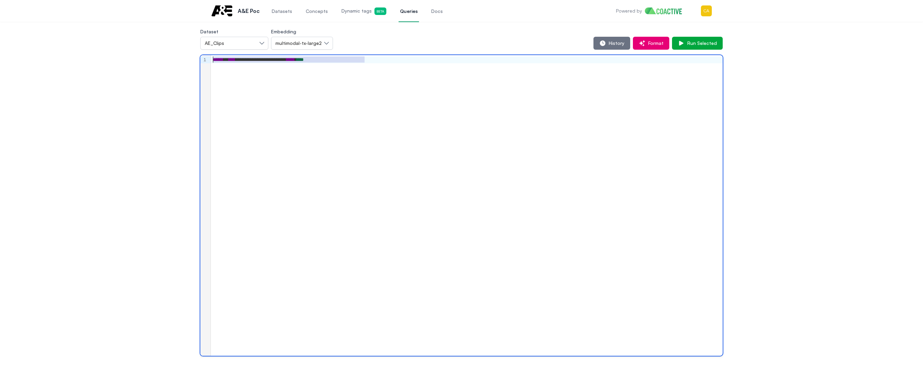
drag, startPoint x: 414, startPoint y: 66, endPoint x: 277, endPoint y: 62, distance: 136.4
click at [187, 56] on div "**********" at bounding box center [461, 191] width 898 height 328
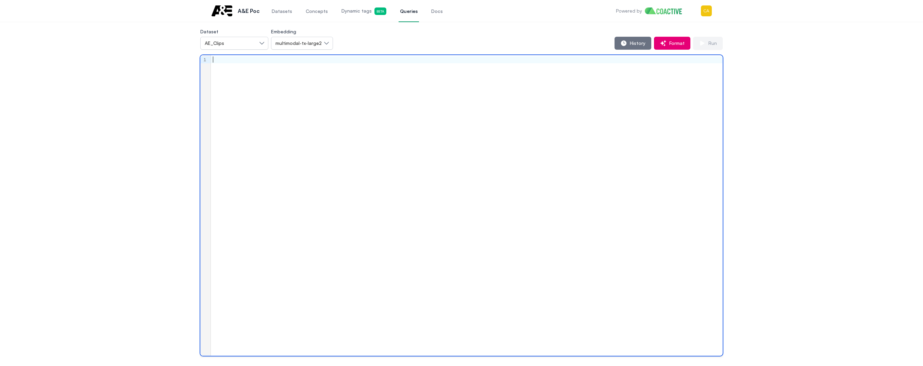
click at [439, 126] on div at bounding box center [467, 205] width 512 height 300
click at [352, 12] on span "Dynamic tags Beta" at bounding box center [363, 10] width 45 height 7
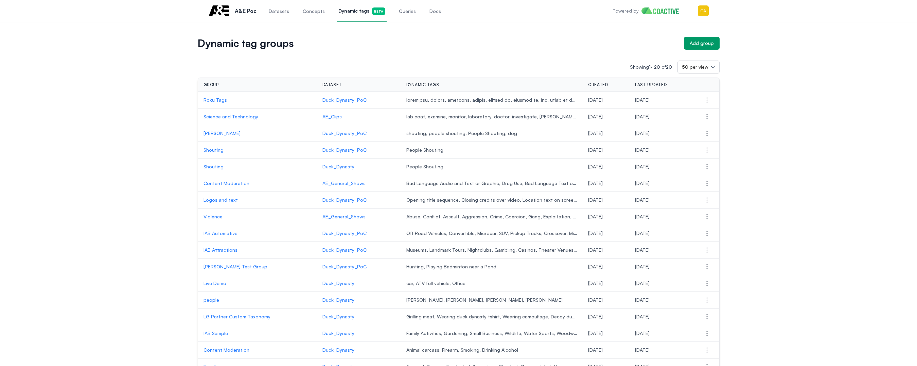
click at [403, 13] on span "Queries" at bounding box center [407, 11] width 17 height 7
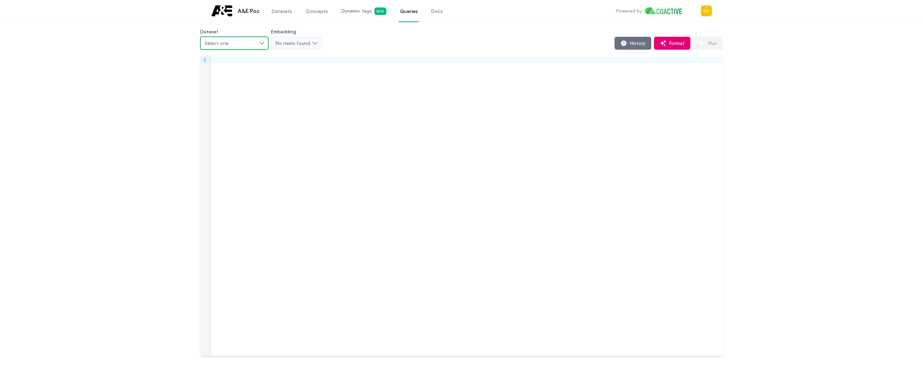
click at [226, 44] on span "Select one" at bounding box center [217, 43] width 24 height 7
click at [377, 43] on div "History Format Run" at bounding box center [521, 43] width 401 height 13
click at [223, 44] on span "Select one" at bounding box center [217, 43] width 24 height 7
drag, startPoint x: 639, startPoint y: 39, endPoint x: 524, endPoint y: 48, distance: 115.3
click at [637, 39] on button "History" at bounding box center [632, 43] width 37 height 13
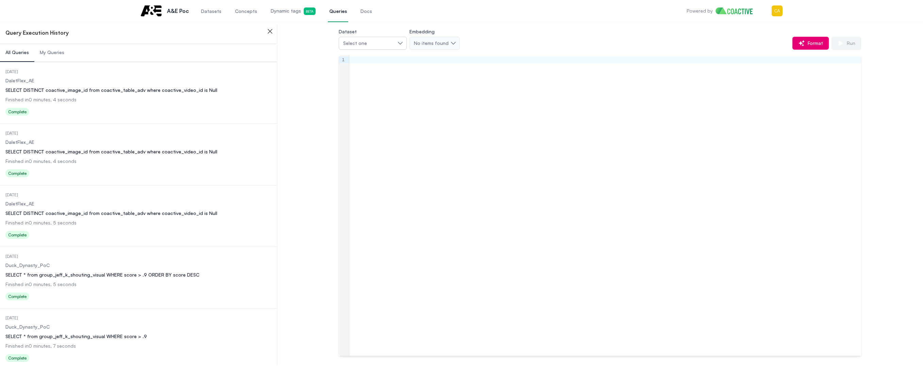
click at [96, 95] on dl "Date Executed 5 days ago Dataset DaletFlex_AE Query SELECT DISTINCT coactive_im…" at bounding box center [138, 93] width 266 height 49
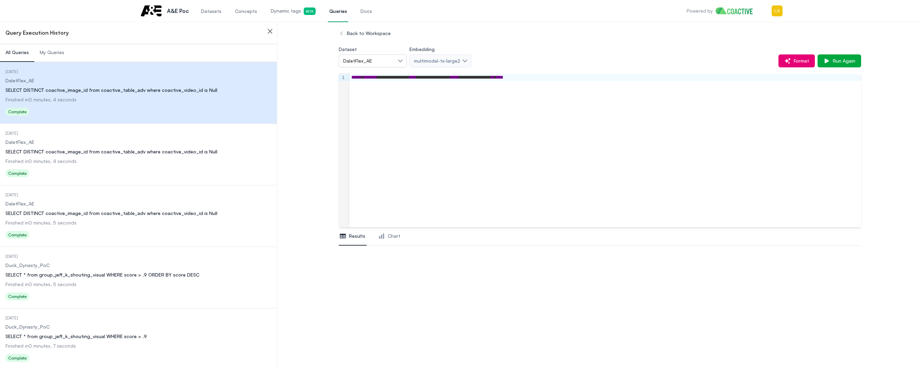
click at [87, 156] on dl "Date Executed 5 days ago Dataset DaletFlex_AE Query SELECT DISTINCT coactive_im…" at bounding box center [138, 155] width 266 height 49
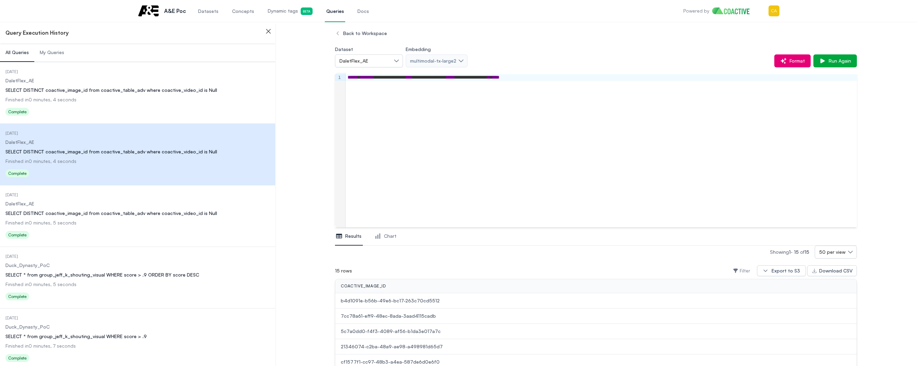
click at [101, 201] on dd "DaletFlex_AE" at bounding box center [137, 203] width 264 height 7
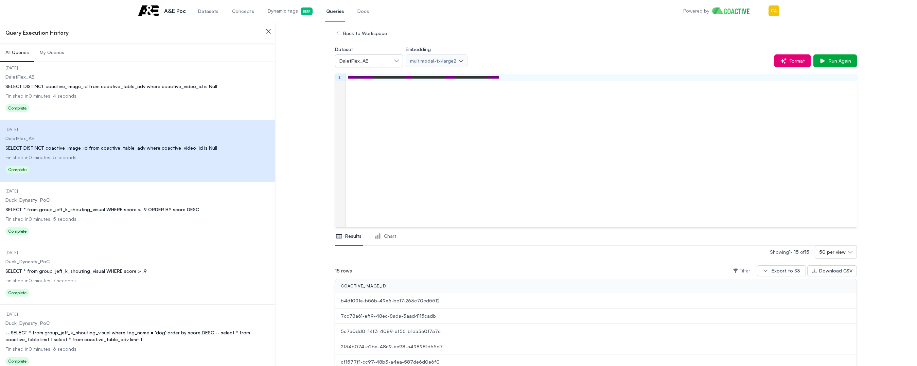
scroll to position [68, 0]
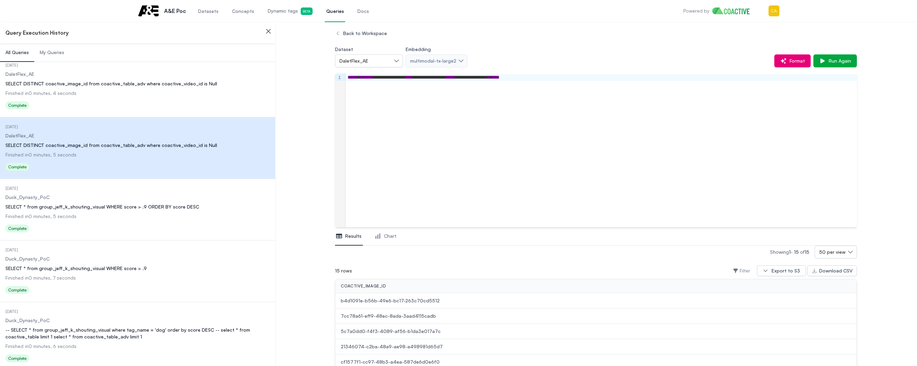
click at [114, 210] on div "SELECT * from group_jeff_k_shouting_visual WHERE score > .9 ORDER BY score DESC" at bounding box center [137, 206] width 264 height 7
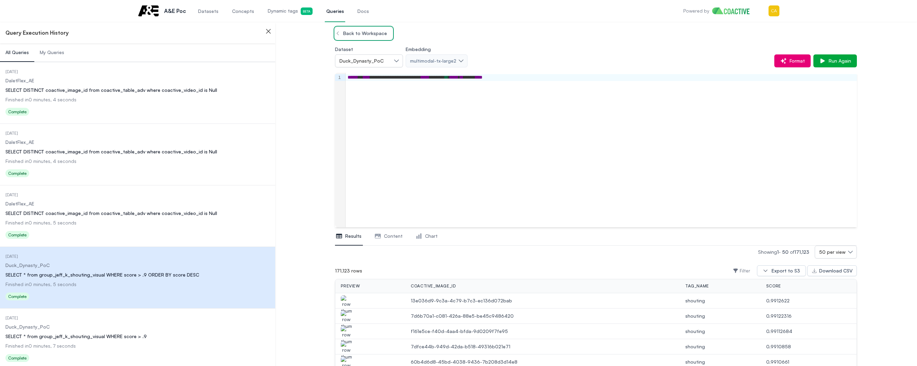
click at [341, 33] on icon "button" at bounding box center [337, 33] width 5 height 5
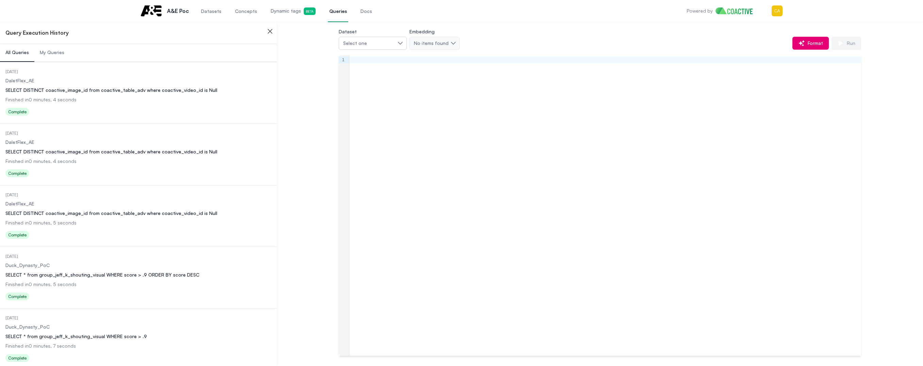
click at [271, 32] on icon "button" at bounding box center [270, 31] width 4 height 4
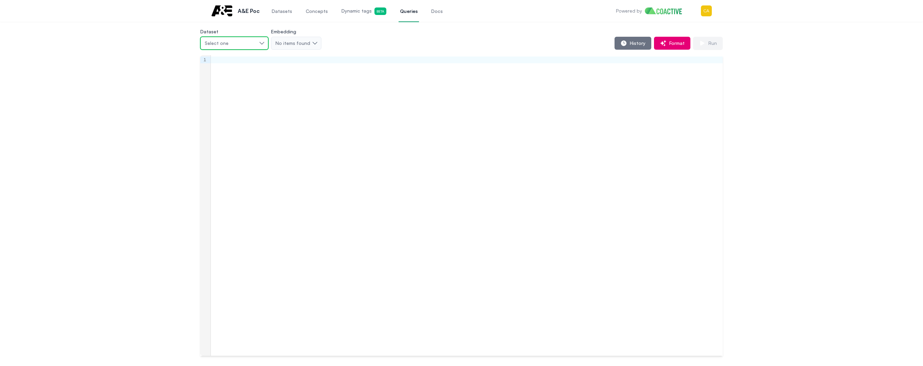
click at [233, 39] on button "Select one" at bounding box center [234, 43] width 68 height 13
click at [238, 74] on li "AE_Clips" at bounding box center [234, 71] width 68 height 12
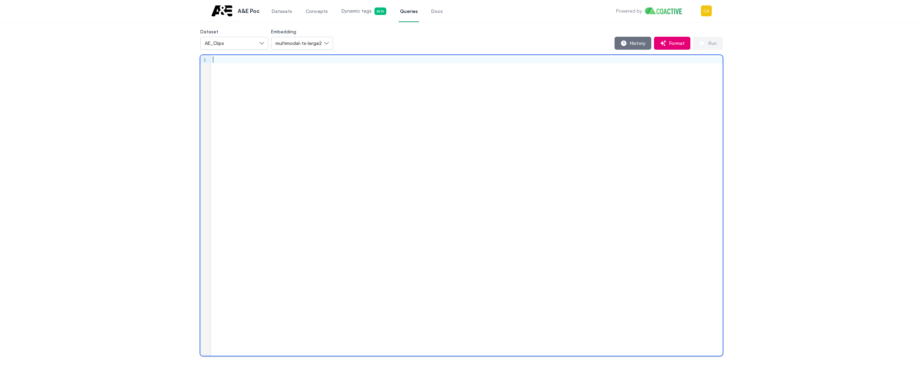
click at [288, 94] on div at bounding box center [467, 205] width 512 height 300
click at [719, 42] on button "Run" at bounding box center [708, 43] width 30 height 13
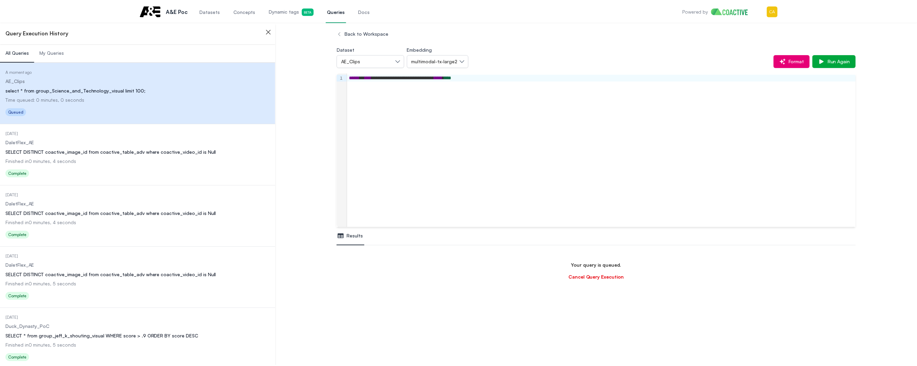
scroll to position [40, 0]
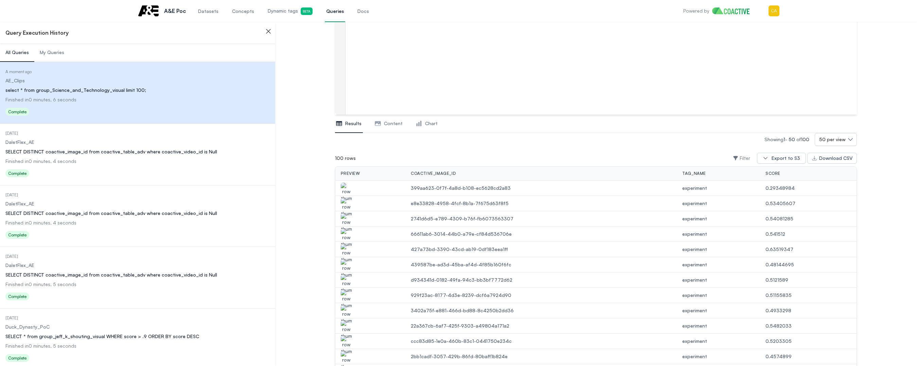
scroll to position [68, 0]
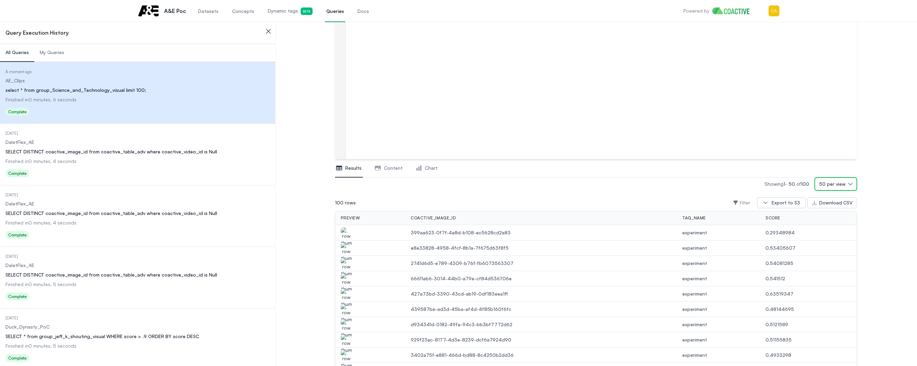
click at [841, 186] on span "50 per view" at bounding box center [833, 183] width 27 height 7
click at [830, 248] on span "100 per view" at bounding box center [836, 248] width 28 height 7
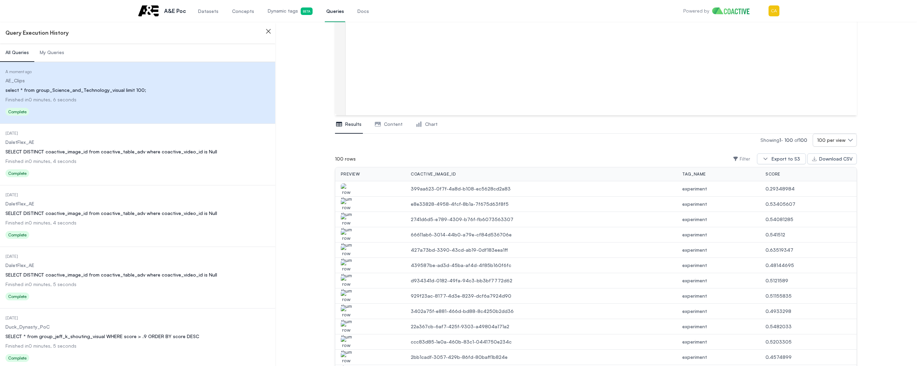
scroll to position [68, 0]
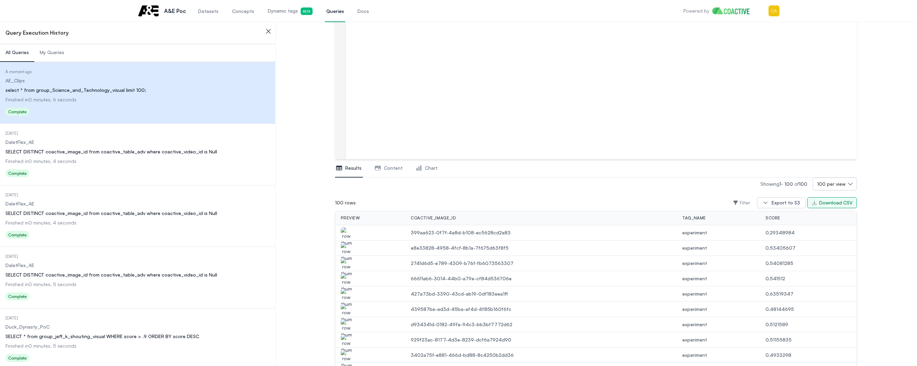
click at [839, 203] on div "Download CSV" at bounding box center [836, 202] width 33 height 7
drag, startPoint x: 505, startPoint y: 182, endPoint x: 516, endPoint y: 182, distance: 10.2
click at [506, 182] on div "Showing 1 - 100 of 100 100 per view" at bounding box center [596, 183] width 522 height 13
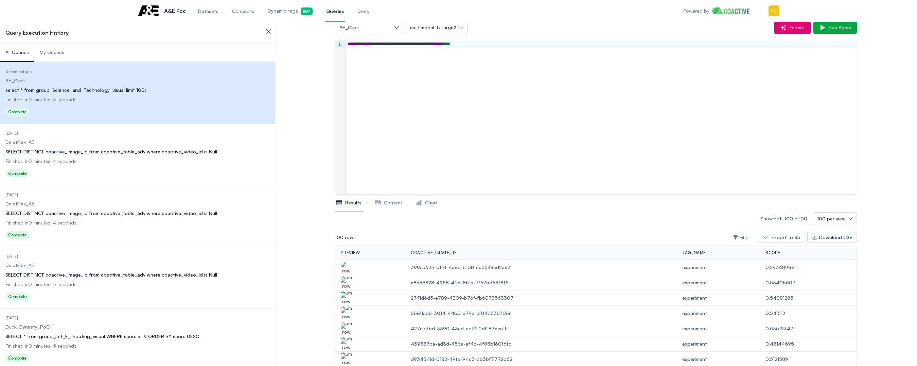
scroll to position [0, 0]
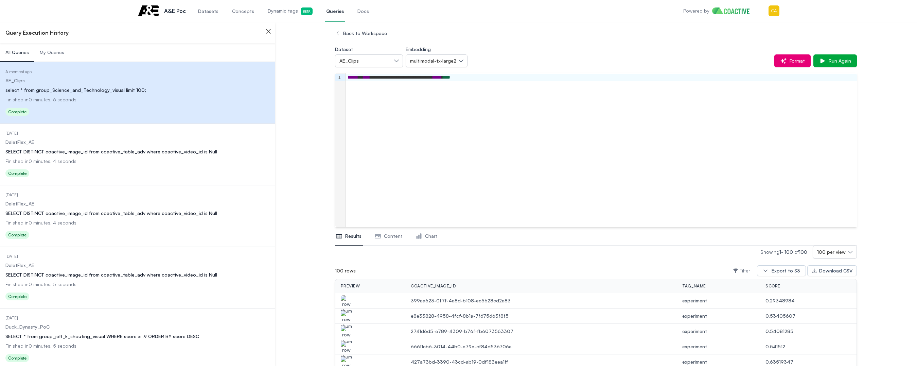
click at [124, 156] on dl "Date Executed 5 days ago Dataset DaletFlex_AE Query SELECT DISTINCT coactive_im…" at bounding box center [137, 155] width 264 height 49
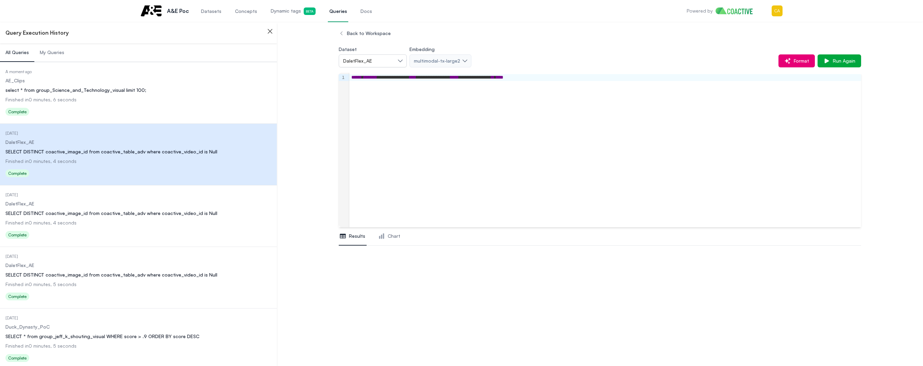
click at [89, 228] on dl "Date Executed 5 days ago Dataset DaletFlex_AE Query SELECT DISTINCT coactive_im…" at bounding box center [138, 216] width 266 height 49
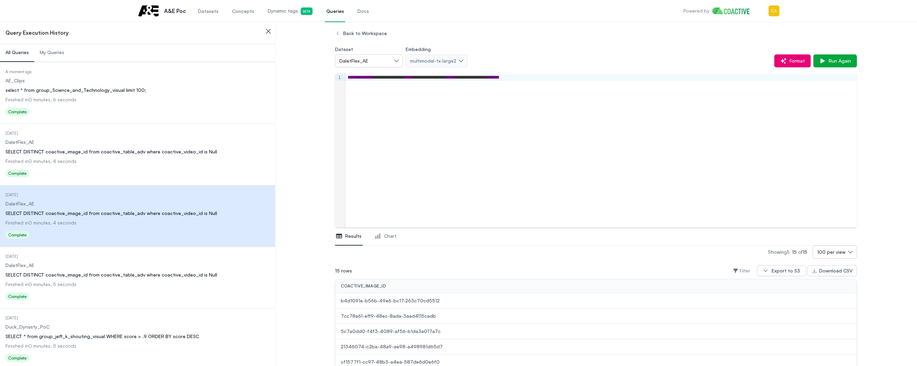
click at [120, 273] on div "SELECT DISTINCT coactive_image_id from coactive_table_adv where coactive_video_…" at bounding box center [137, 274] width 264 height 7
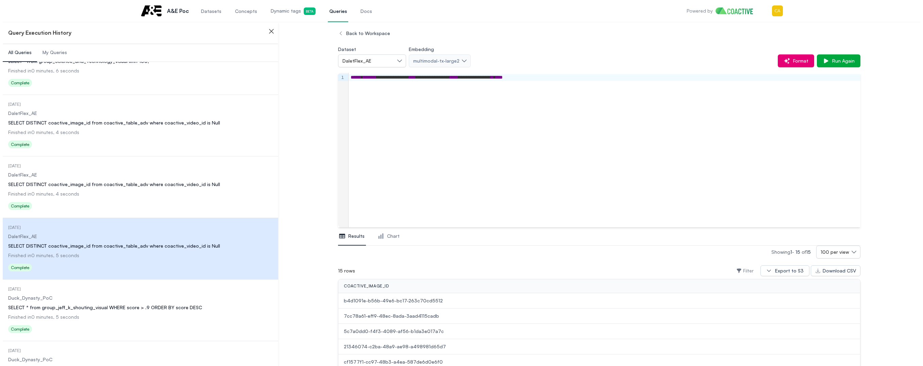
scroll to position [68, 0]
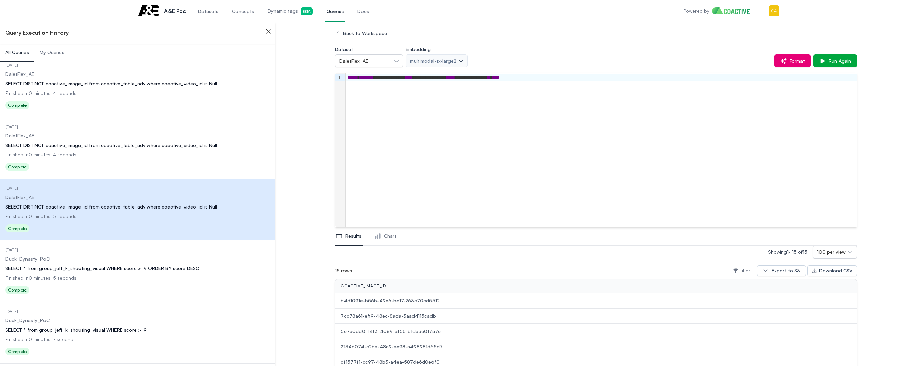
click at [72, 269] on div "SELECT * from group_jeff_k_shouting_visual WHERE score > .9 ORDER BY score DESC" at bounding box center [137, 268] width 264 height 7
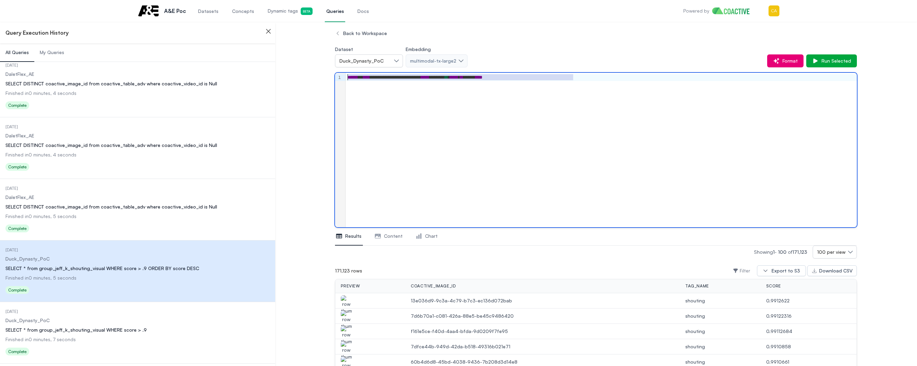
drag, startPoint x: 587, startPoint y: 77, endPoint x: 309, endPoint y: 79, distance: 278.0
copy div "**********"
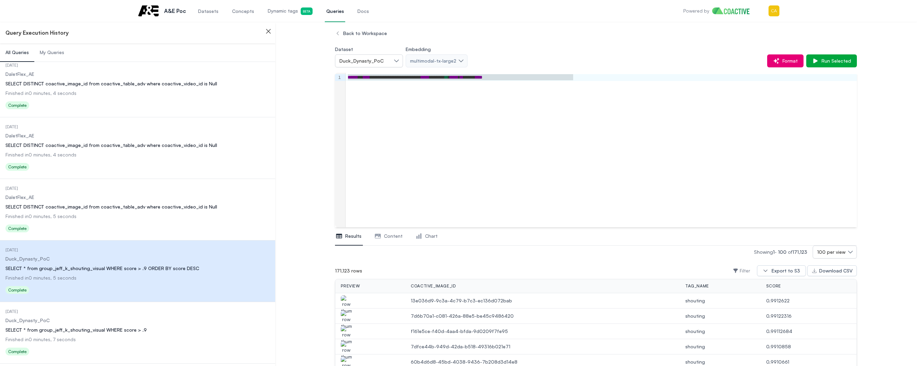
drag, startPoint x: 55, startPoint y: 52, endPoint x: 83, endPoint y: 50, distance: 27.9
click at [55, 52] on span "My Queries" at bounding box center [52, 52] width 24 height 7
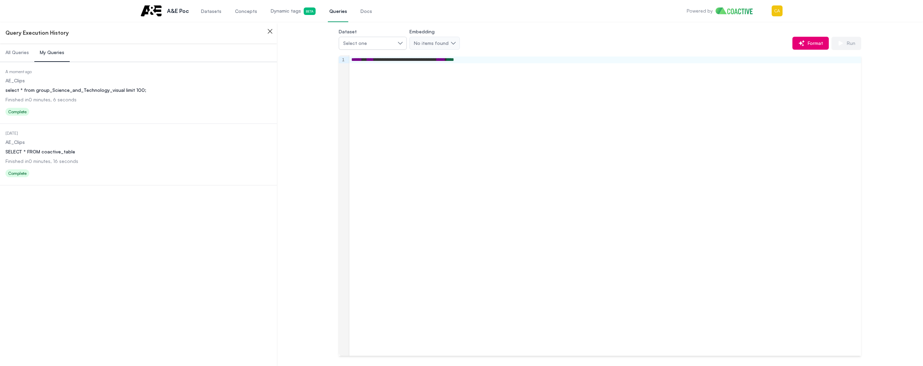
click at [502, 103] on div "**********" at bounding box center [605, 205] width 512 height 300
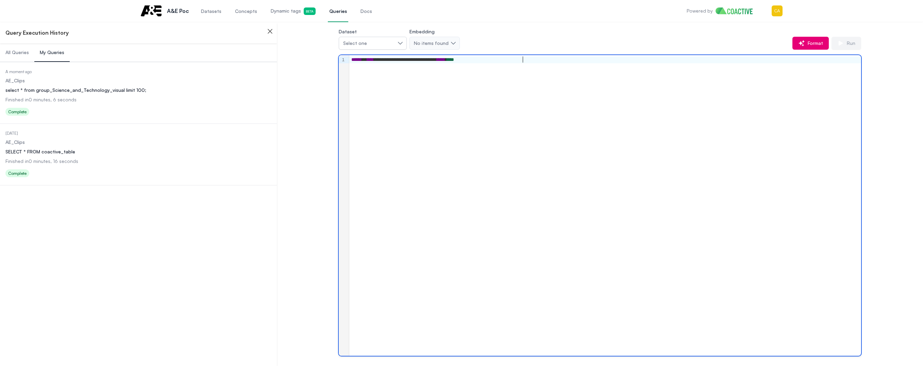
click at [73, 95] on dl "Date Executed A moment ago Dataset AE_Clips Query select * from group_Science_a…" at bounding box center [138, 93] width 266 height 49
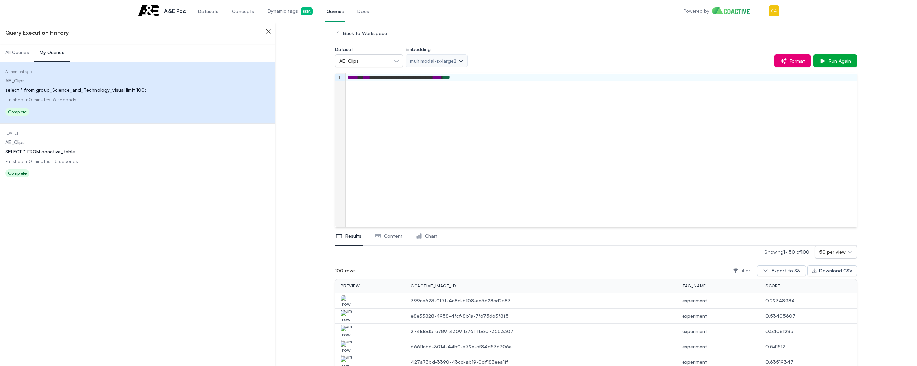
click at [48, 159] on span "Finished in 0 minutes, 16 seconds" at bounding box center [41, 161] width 73 height 6
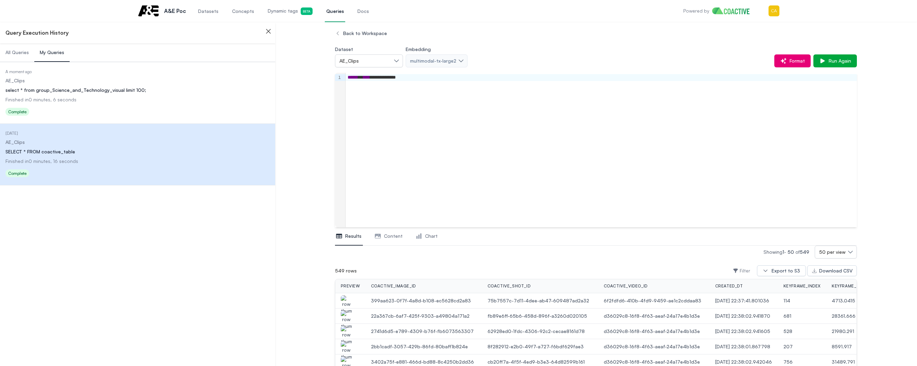
click at [104, 89] on div "select * from group_Science_and_Technology_visual limit 100;" at bounding box center [137, 90] width 264 height 7
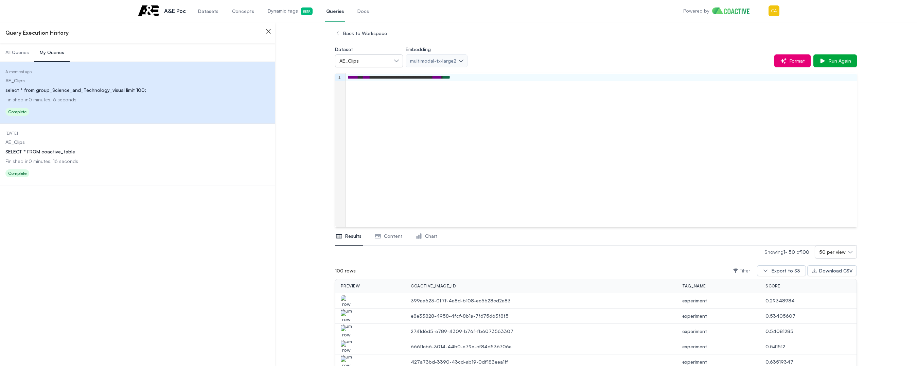
click at [450, 150] on div "**********" at bounding box center [602, 150] width 512 height 154
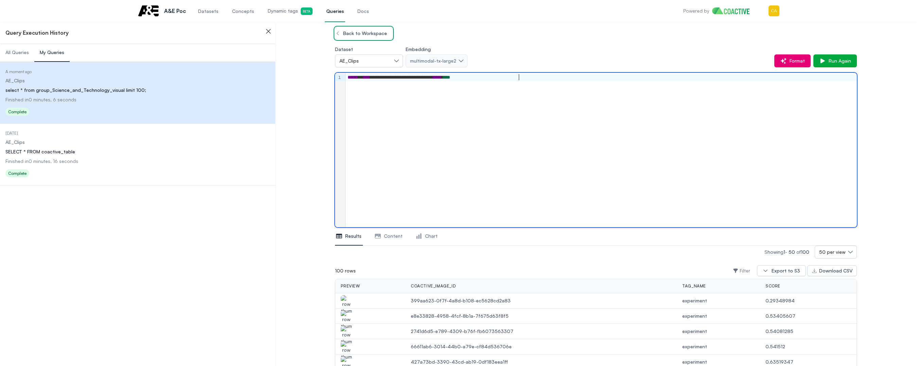
click at [355, 33] on span "Back to Workspace" at bounding box center [364, 33] width 47 height 7
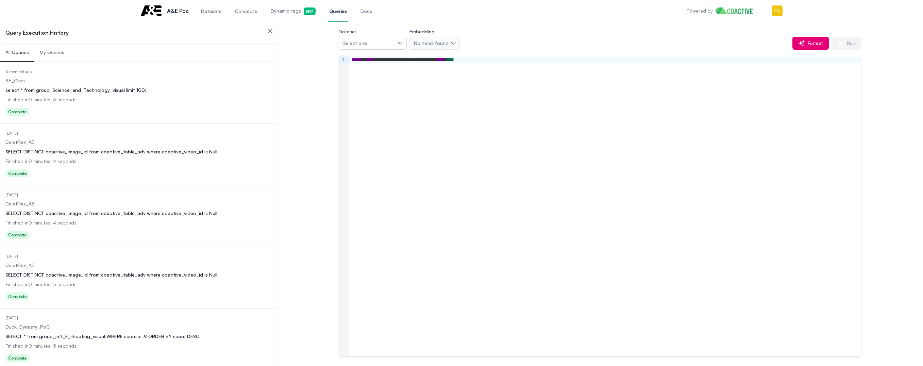
click at [74, 87] on div "select * from group_Science_and_Technology_visual limit 100;" at bounding box center [138, 90] width 266 height 7
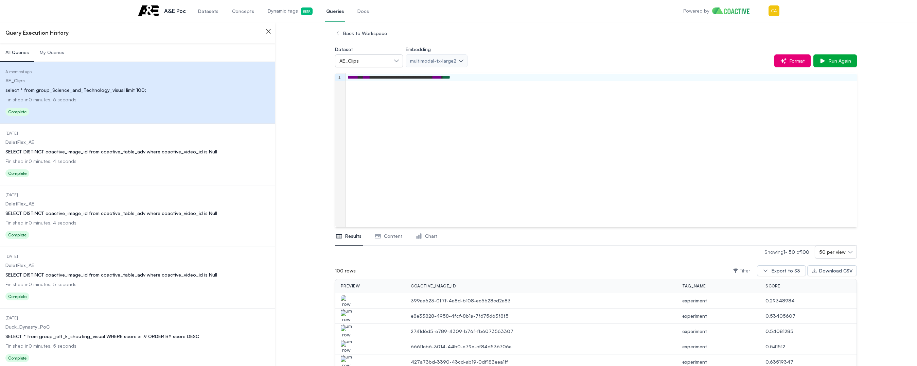
click at [52, 53] on span "My Queries" at bounding box center [52, 52] width 24 height 7
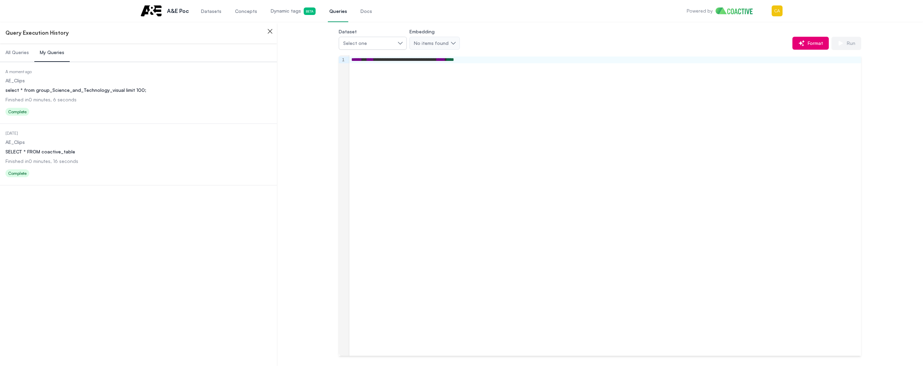
drag, startPoint x: 476, startPoint y: 124, endPoint x: 471, endPoint y: 99, distance: 25.9
click at [474, 125] on div "**********" at bounding box center [605, 205] width 512 height 300
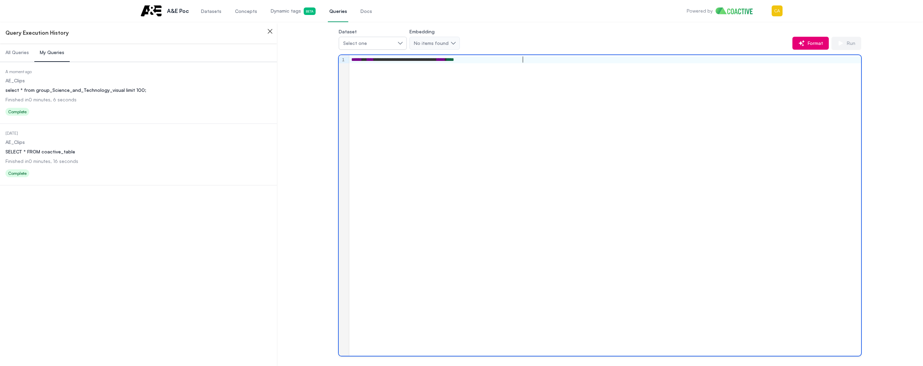
drag, startPoint x: 541, startPoint y: 57, endPoint x: 266, endPoint y: 49, distance: 274.7
click at [267, 49] on div "**********" at bounding box center [461, 183] width 923 height 366
click at [623, 60] on div "**********" at bounding box center [605, 59] width 512 height 7
drag, startPoint x: 636, startPoint y: 133, endPoint x: 632, endPoint y: 124, distance: 10.2
click at [635, 131] on div "**********" at bounding box center [605, 205] width 512 height 300
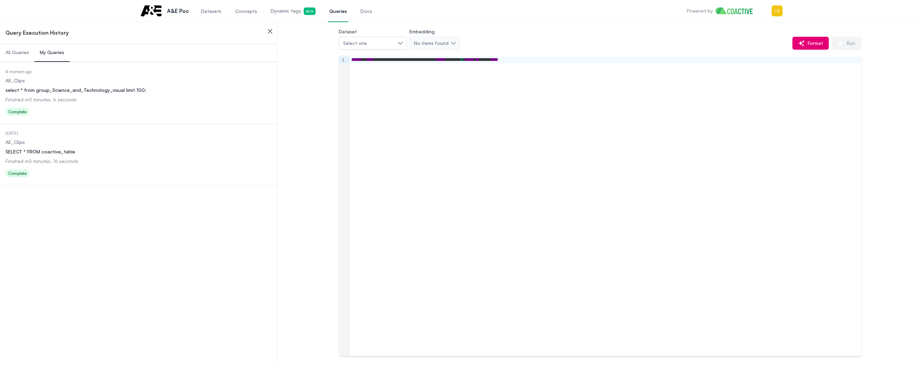
click at [610, 53] on div "**********" at bounding box center [600, 191] width 522 height 328
click at [138, 92] on div "select * from group_Science_and_Technology_visual limit 100;" at bounding box center [138, 90] width 266 height 7
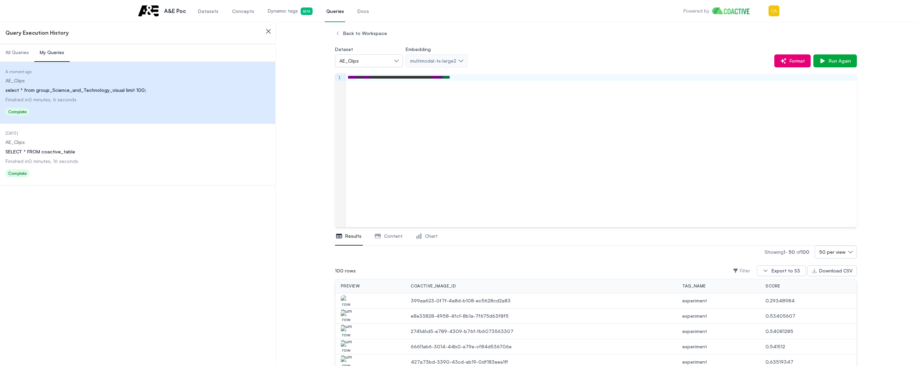
drag, startPoint x: 92, startPoint y: 154, endPoint x: 91, endPoint y: 144, distance: 9.6
click at [92, 154] on div "SELECT * FROM coactive_table" at bounding box center [137, 151] width 264 height 7
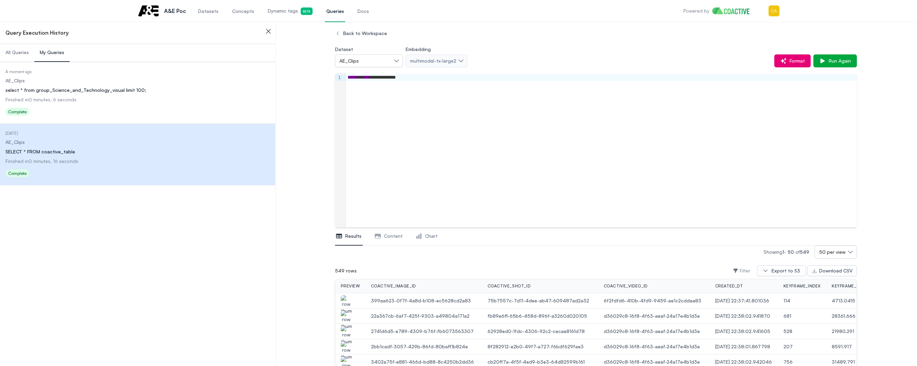
drag, startPoint x: 95, startPoint y: 91, endPoint x: 84, endPoint y: 65, distance: 28.0
click at [95, 91] on div "select * from group_Science_and_Technology_visual limit 100;" at bounding box center [137, 90] width 264 height 7
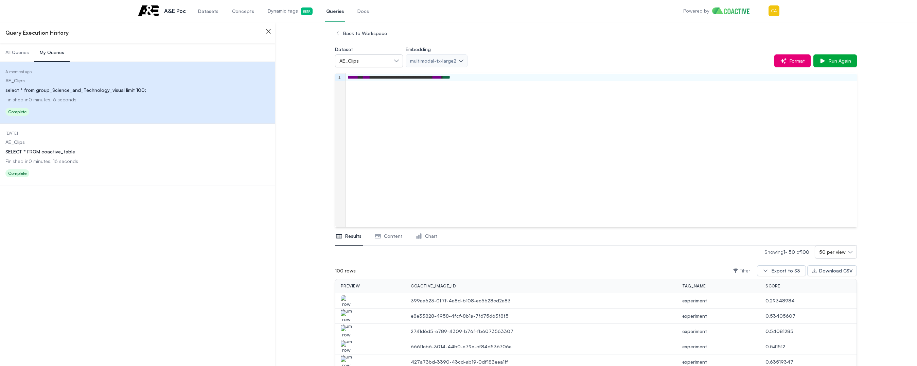
click at [71, 90] on div "select * from group_Science_and_Technology_visual limit 100;" at bounding box center [137, 90] width 264 height 7
click at [361, 33] on span "Back to Workspace" at bounding box center [364, 33] width 47 height 7
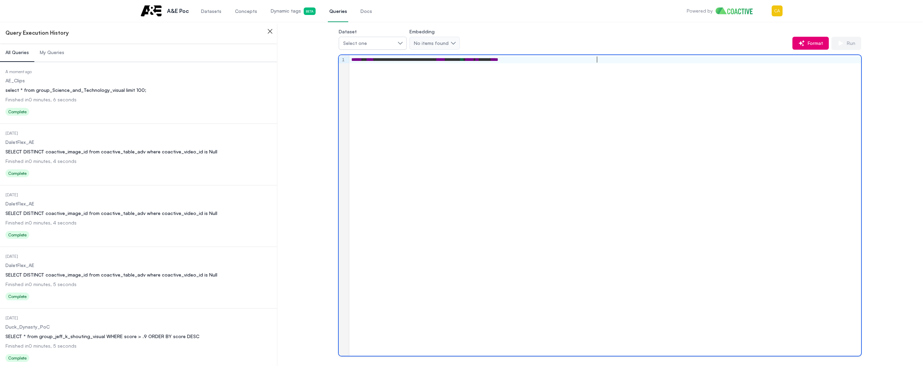
click at [511, 126] on div "**********" at bounding box center [605, 205] width 512 height 300
click at [506, 63] on div "**********" at bounding box center [605, 59] width 512 height 7
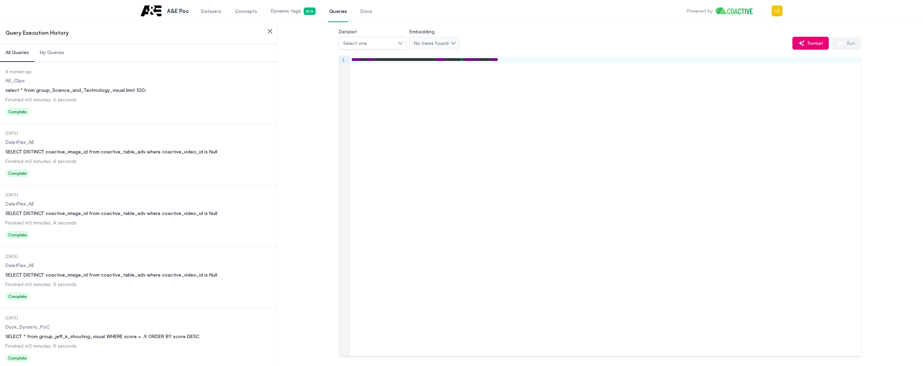
click at [434, 149] on div "**********" at bounding box center [605, 205] width 512 height 300
click at [480, 202] on div "**********" at bounding box center [605, 205] width 512 height 300
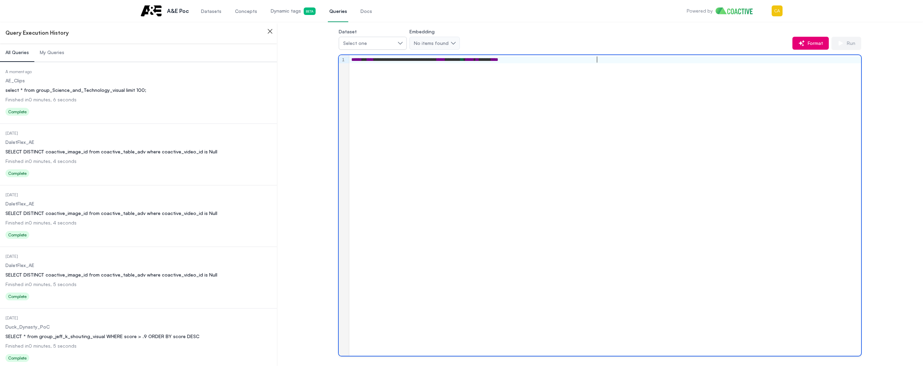
click at [69, 159] on span "Finished in 0 minutes, 4 seconds" at bounding box center [40, 161] width 71 height 6
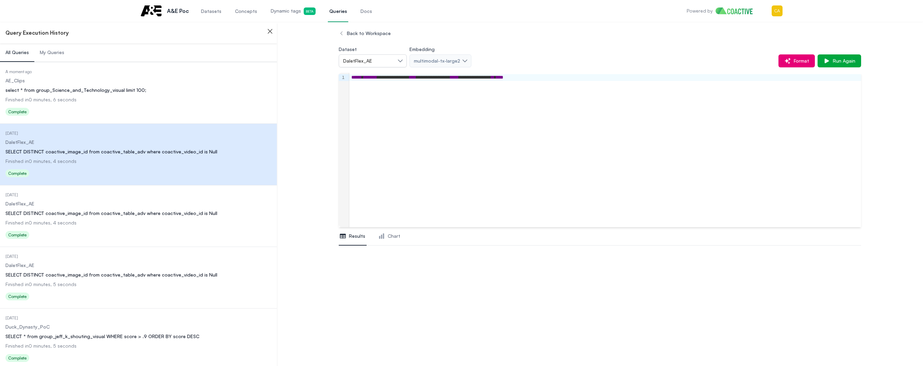
click at [97, 215] on div "SELECT DISTINCT coactive_image_id from coactive_table_adv where coactive_video_…" at bounding box center [138, 213] width 266 height 7
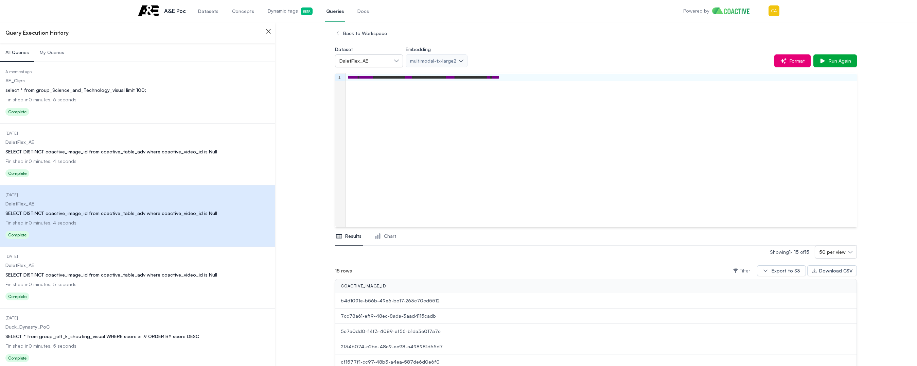
click at [100, 279] on dl "Date Executed 5 days ago Dataset DaletFlex_AE Query SELECT DISTINCT coactive_im…" at bounding box center [137, 278] width 264 height 49
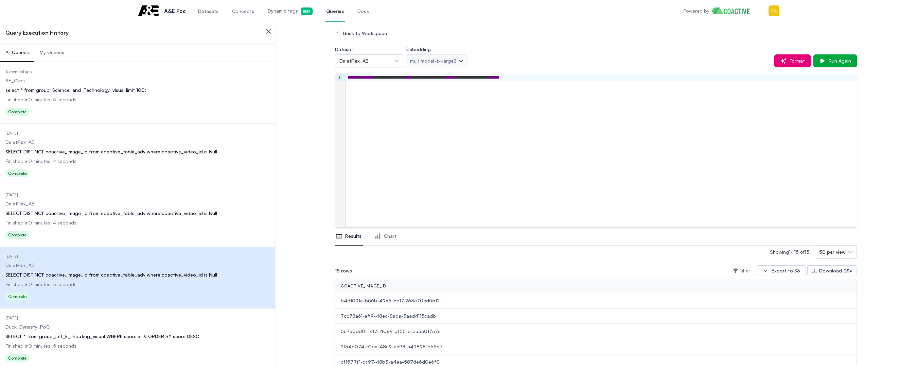
click at [123, 340] on dl "Date Executed 18 days ago Dataset Duck_Dynasty_PoC Query SELECT * from group_je…" at bounding box center [137, 339] width 264 height 49
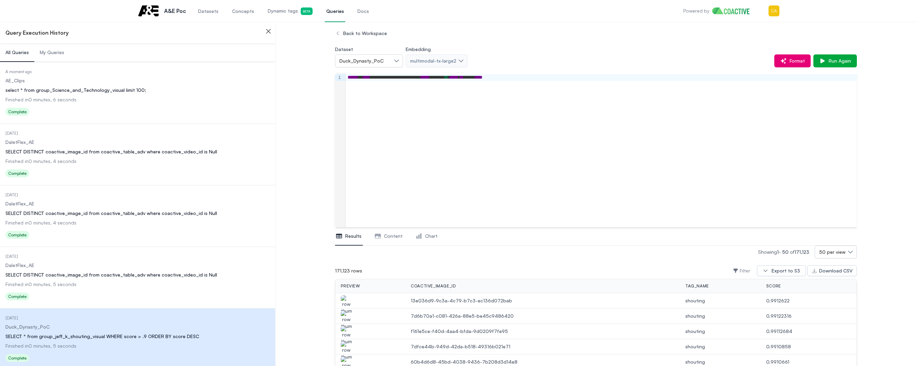
click at [77, 95] on dl "Date Executed A moment ago Dataset AE_Clips Query select * from group_Science_a…" at bounding box center [137, 93] width 264 height 49
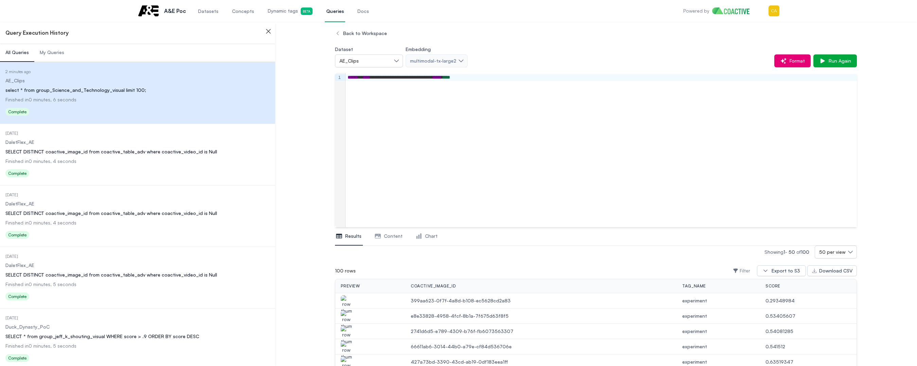
click at [332, 15] on link "Queries" at bounding box center [335, 11] width 20 height 22
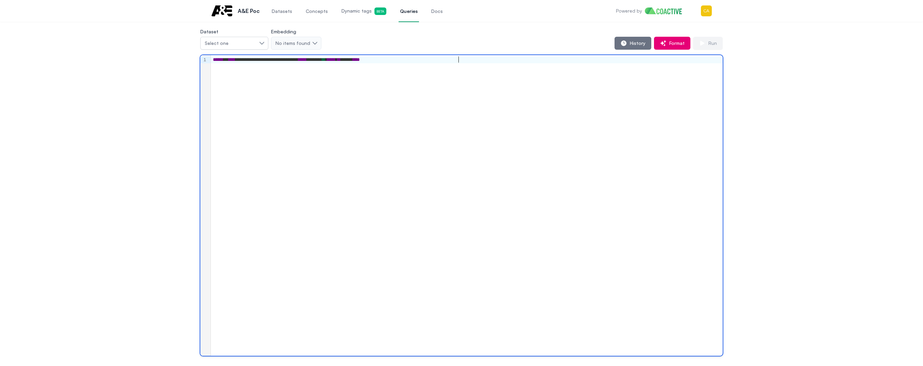
click at [429, 109] on div "**********" at bounding box center [467, 205] width 512 height 300
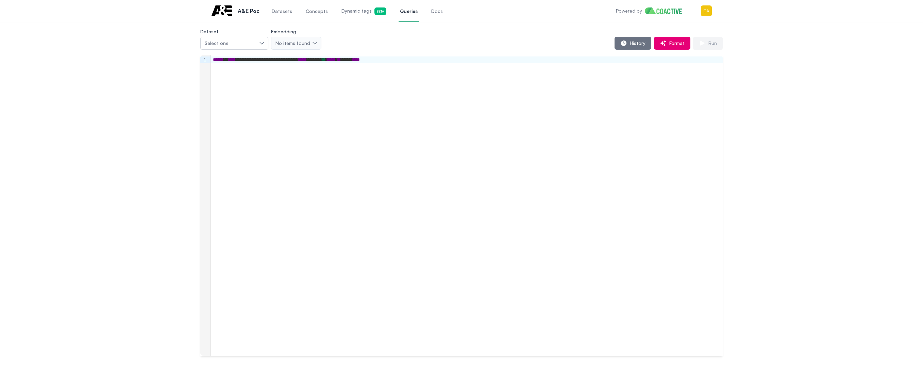
drag, startPoint x: 479, startPoint y: 53, endPoint x: 421, endPoint y: 55, distance: 57.8
click at [421, 55] on div "**********" at bounding box center [461, 191] width 522 height 328
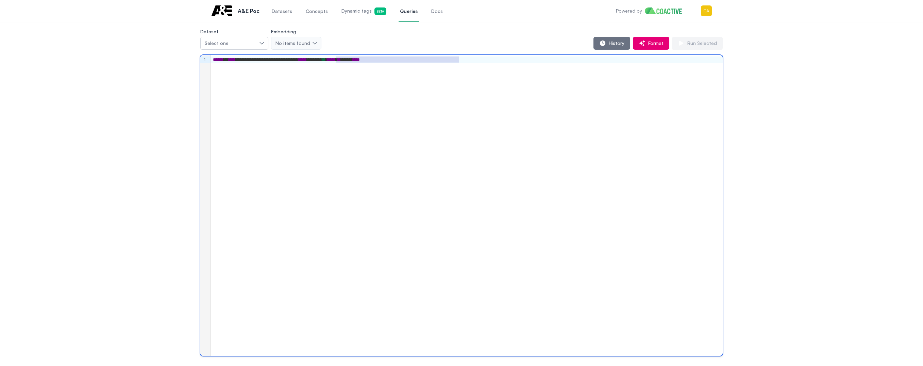
drag, startPoint x: 479, startPoint y: 59, endPoint x: 196, endPoint y: 62, distance: 282.1
click at [196, 62] on div "**********" at bounding box center [461, 191] width 898 height 328
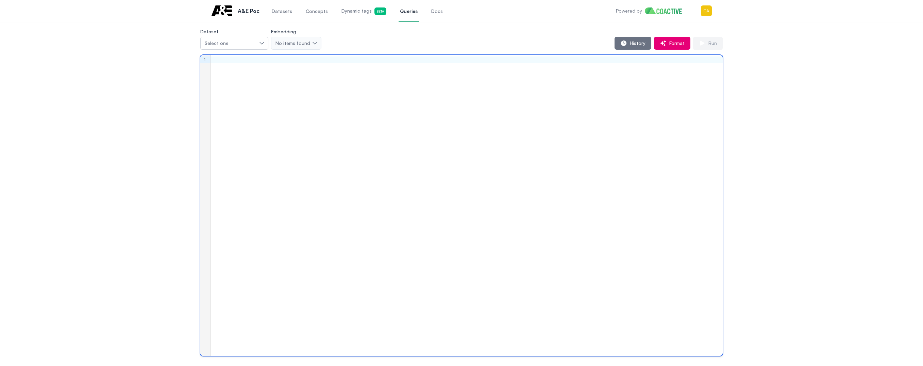
click at [449, 213] on div at bounding box center [467, 205] width 512 height 300
click at [260, 83] on div at bounding box center [467, 205] width 512 height 300
click at [449, 105] on div "**********" at bounding box center [467, 205] width 512 height 300
click at [229, 46] on div "Select one" at bounding box center [231, 43] width 52 height 7
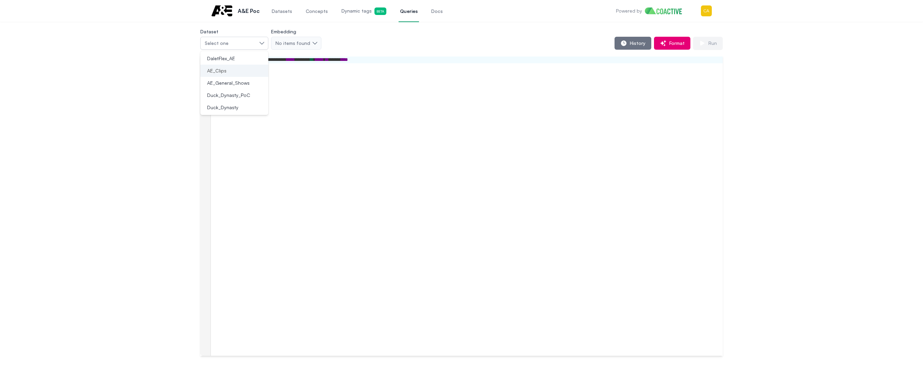
drag, startPoint x: 231, startPoint y: 71, endPoint x: 242, endPoint y: 70, distance: 11.3
click at [230, 71] on div "AE_Clips" at bounding box center [230, 70] width 52 height 7
drag, startPoint x: 433, startPoint y: 142, endPoint x: 428, endPoint y: 139, distance: 5.2
click at [431, 142] on div "**********" at bounding box center [467, 205] width 512 height 300
drag, startPoint x: 459, startPoint y: 162, endPoint x: 442, endPoint y: 73, distance: 90.3
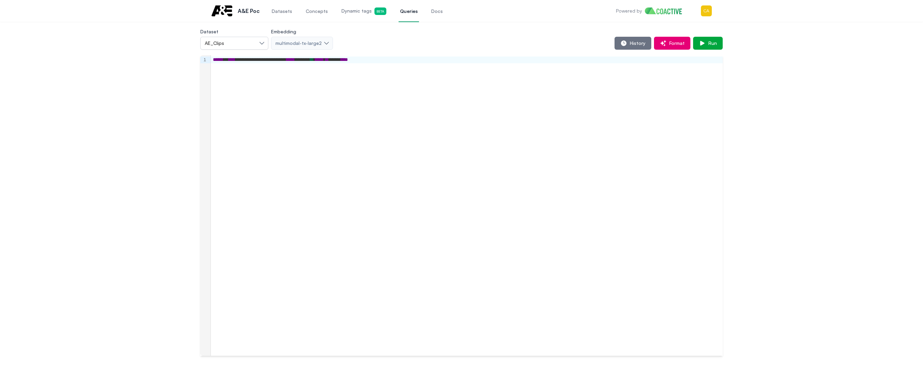
click at [458, 159] on div "**********" at bounding box center [467, 205] width 512 height 300
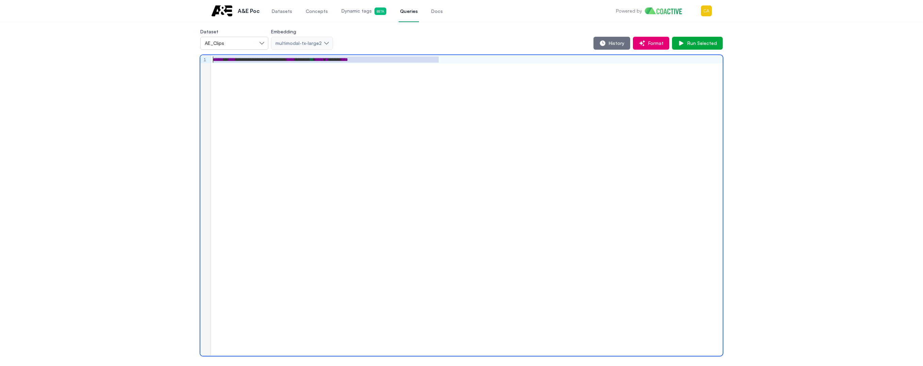
drag, startPoint x: 458, startPoint y: 60, endPoint x: 211, endPoint y: 61, distance: 246.8
click at [211, 61] on div "**********" at bounding box center [467, 59] width 512 height 7
click at [479, 142] on div "**********" at bounding box center [467, 205] width 512 height 300
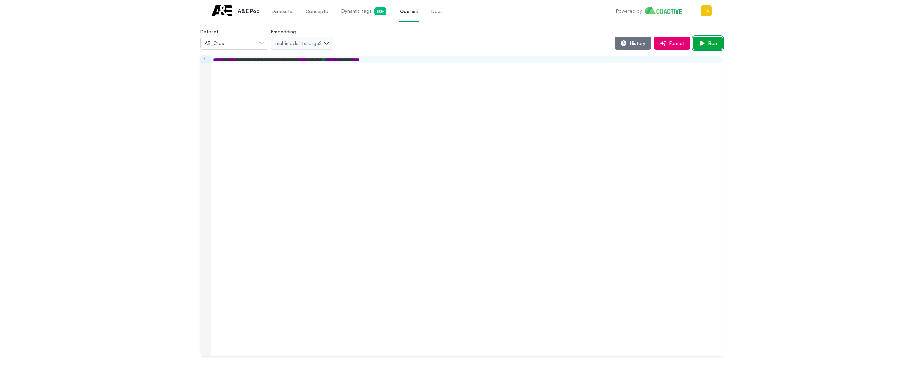
click at [714, 43] on span "Run" at bounding box center [710, 43] width 11 height 7
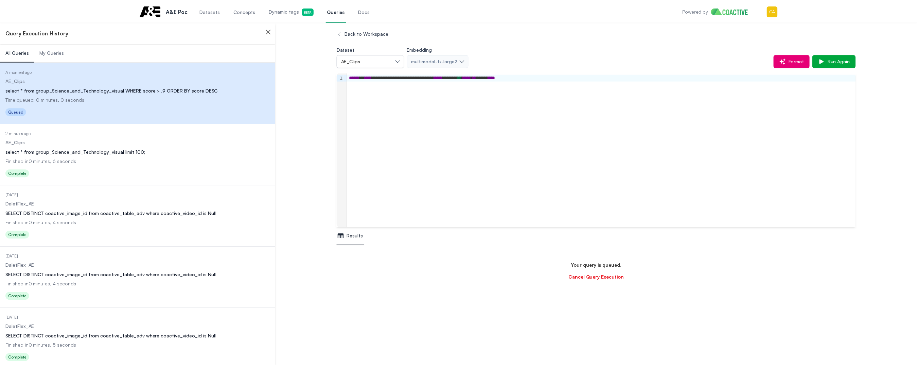
scroll to position [40, 0]
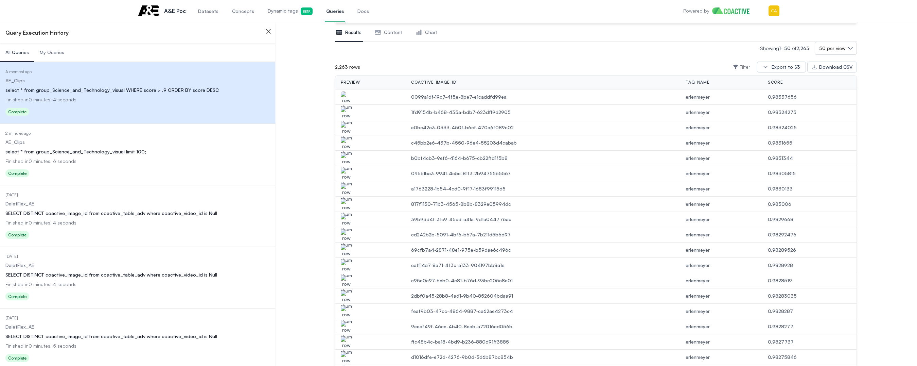
scroll to position [34, 0]
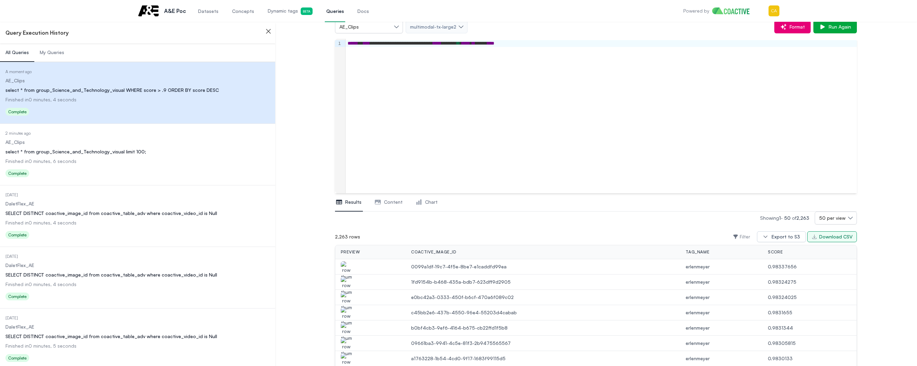
click at [840, 239] on div "Download CSV" at bounding box center [836, 236] width 33 height 7
